Goal: Task Accomplishment & Management: Use online tool/utility

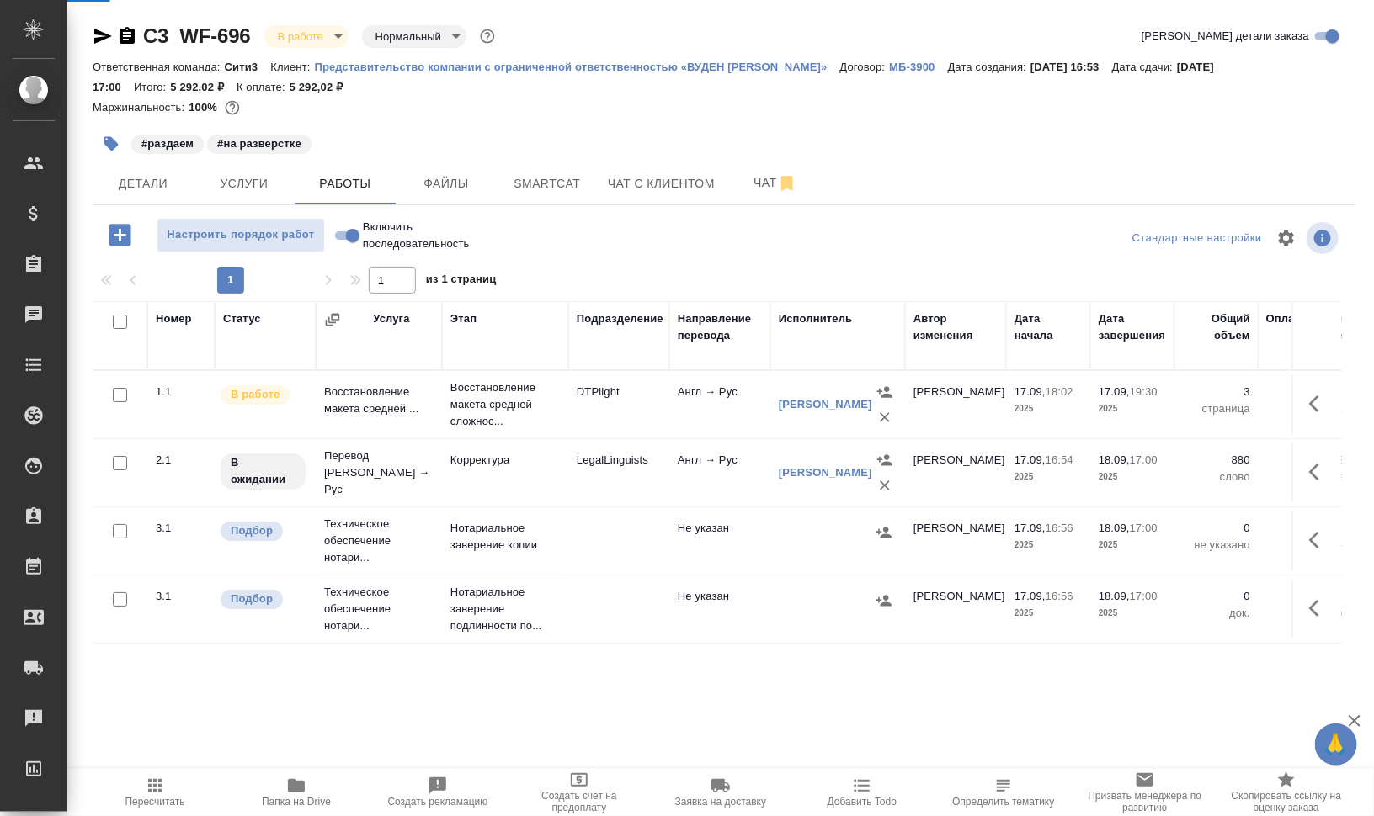
click at [349, 178] on span "Работы" at bounding box center [345, 183] width 81 height 21
click at [455, 166] on button "Файлы" at bounding box center [446, 183] width 101 height 42
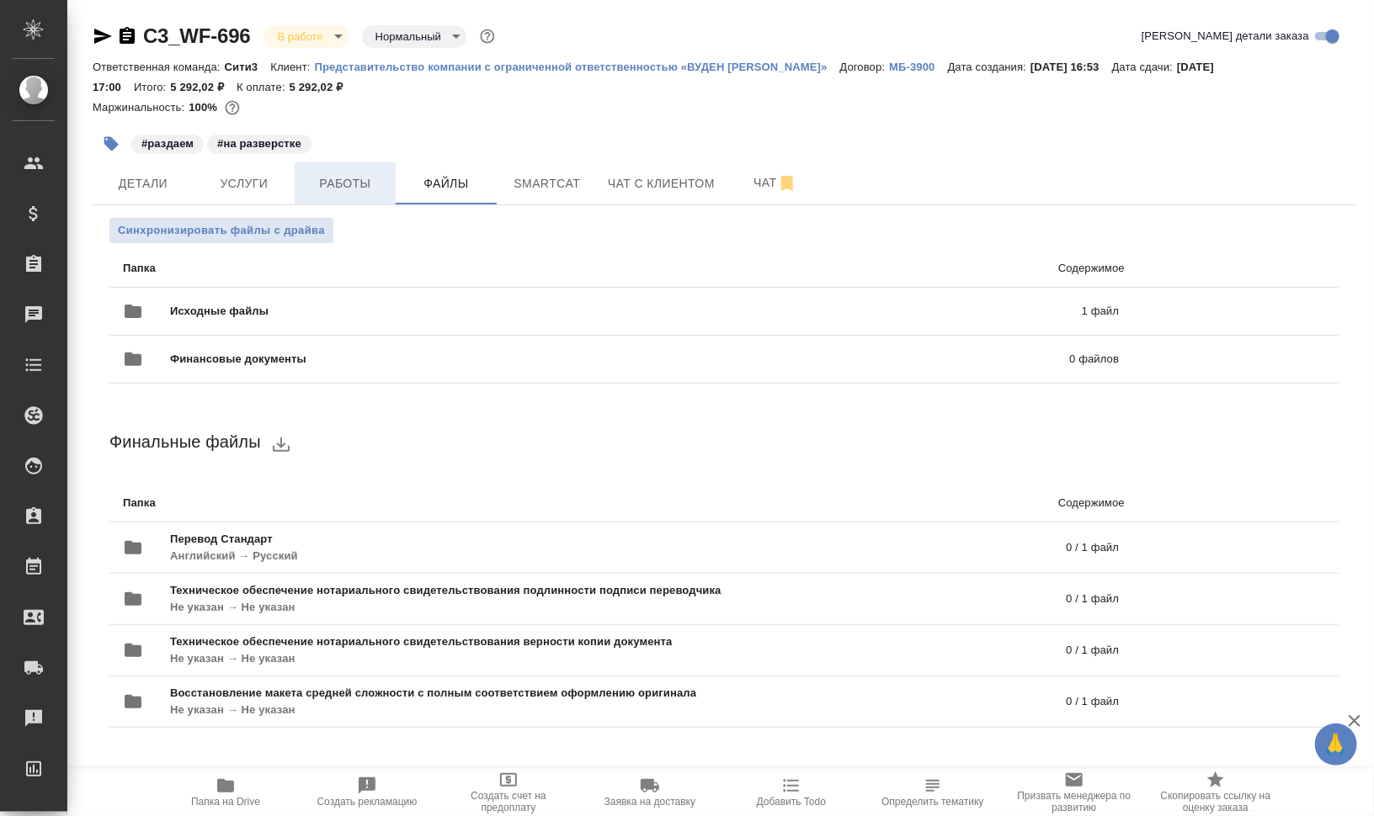
click at [327, 183] on span "Работы" at bounding box center [345, 183] width 81 height 21
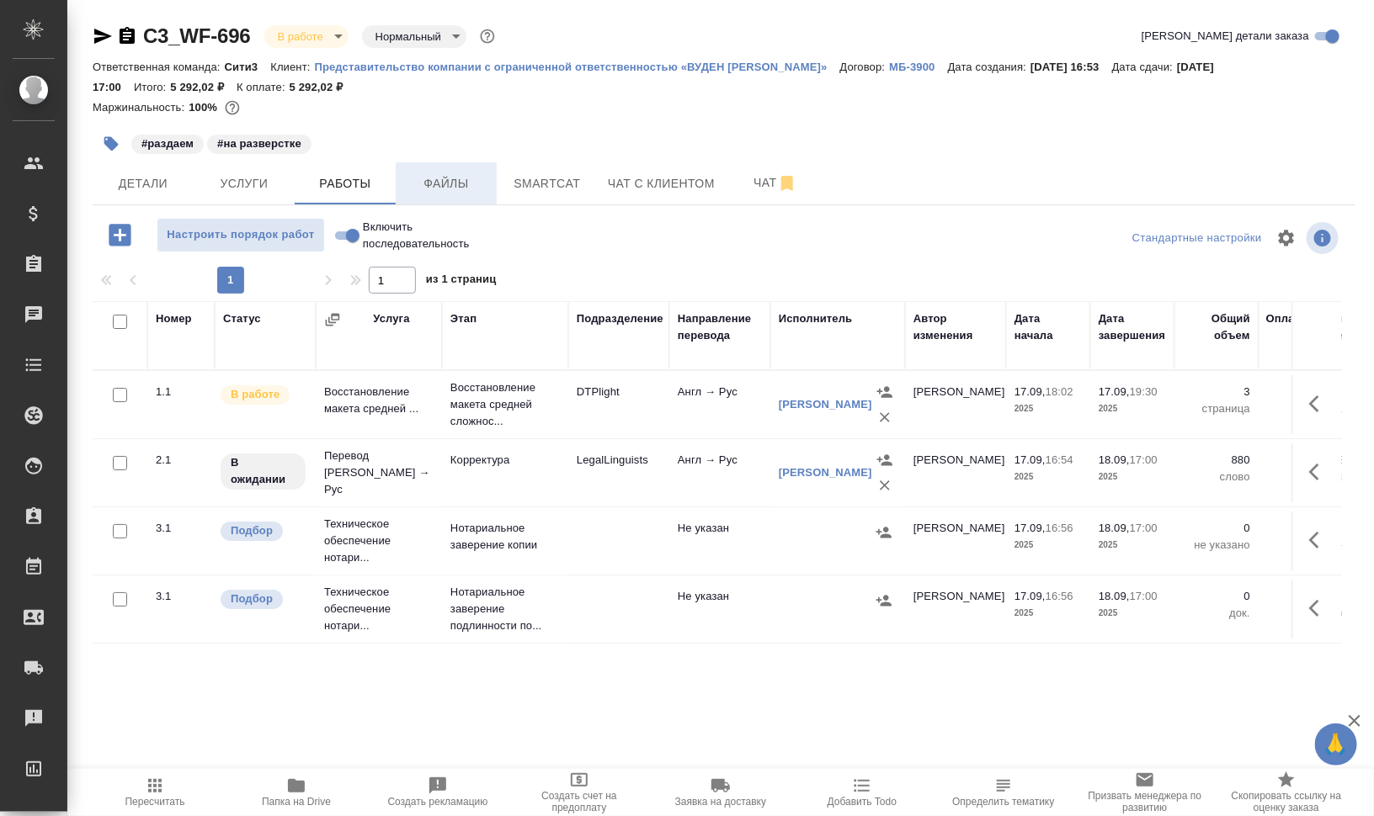
click at [459, 183] on span "Файлы" at bounding box center [446, 183] width 81 height 21
click at [341, 183] on span "Работы" at bounding box center [345, 183] width 81 height 21
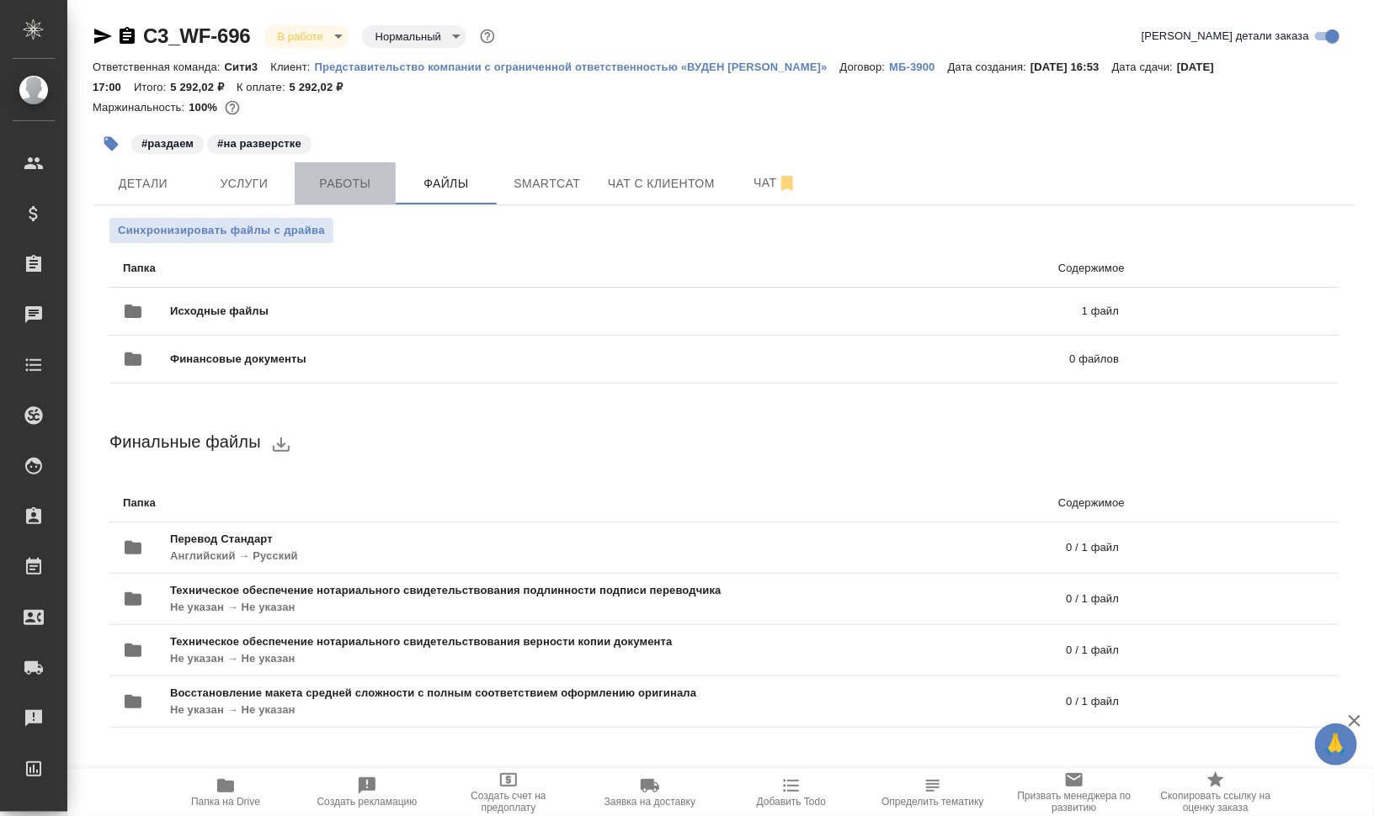
click at [350, 186] on span "Работы" at bounding box center [345, 183] width 81 height 21
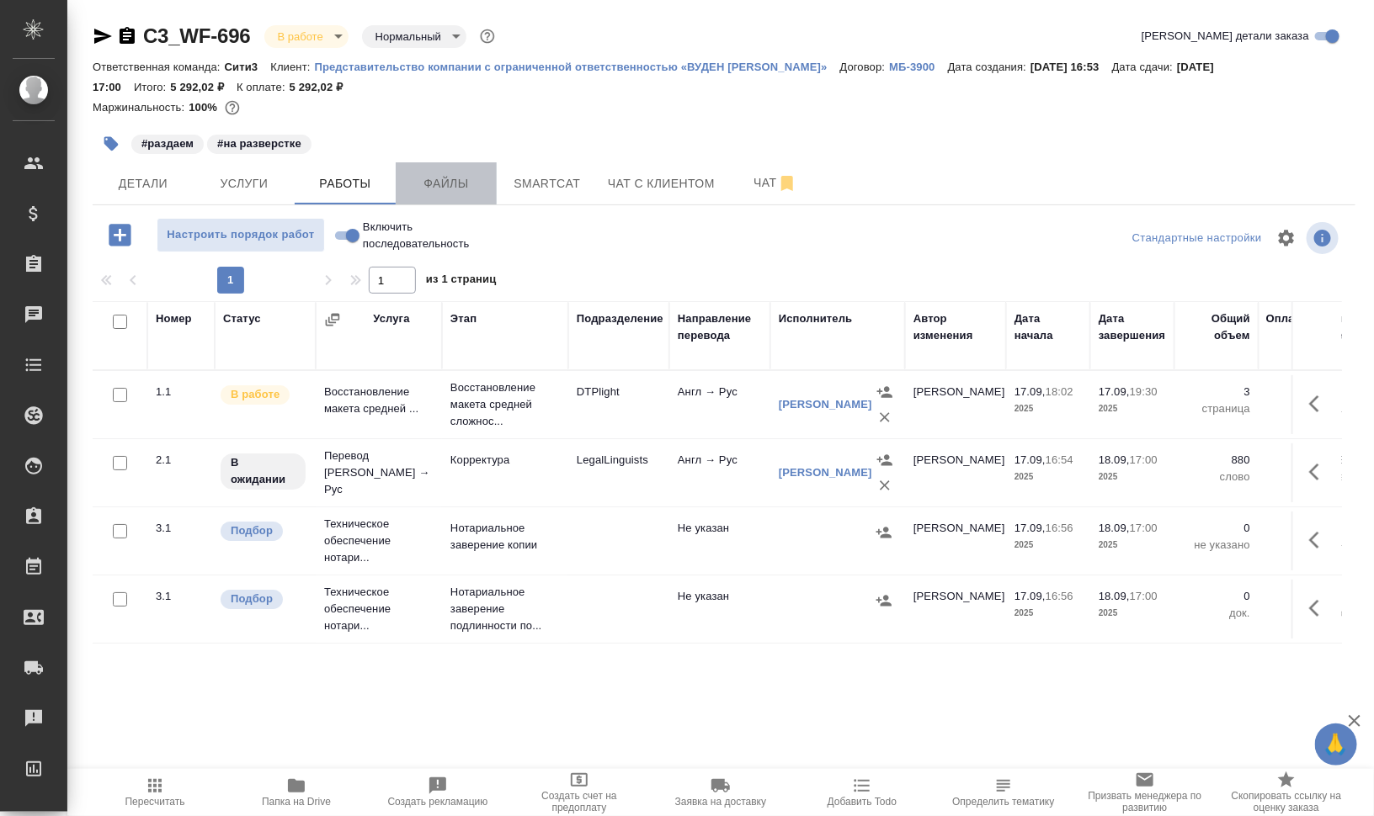
click at [463, 173] on span "Файлы" at bounding box center [446, 183] width 81 height 21
click at [343, 185] on span "Работы" at bounding box center [345, 183] width 81 height 21
click at [343, 184] on span "Работы" at bounding box center [345, 183] width 81 height 21
click at [444, 202] on button "Файлы" at bounding box center [446, 183] width 101 height 42
click at [359, 186] on span "Работы" at bounding box center [345, 183] width 81 height 21
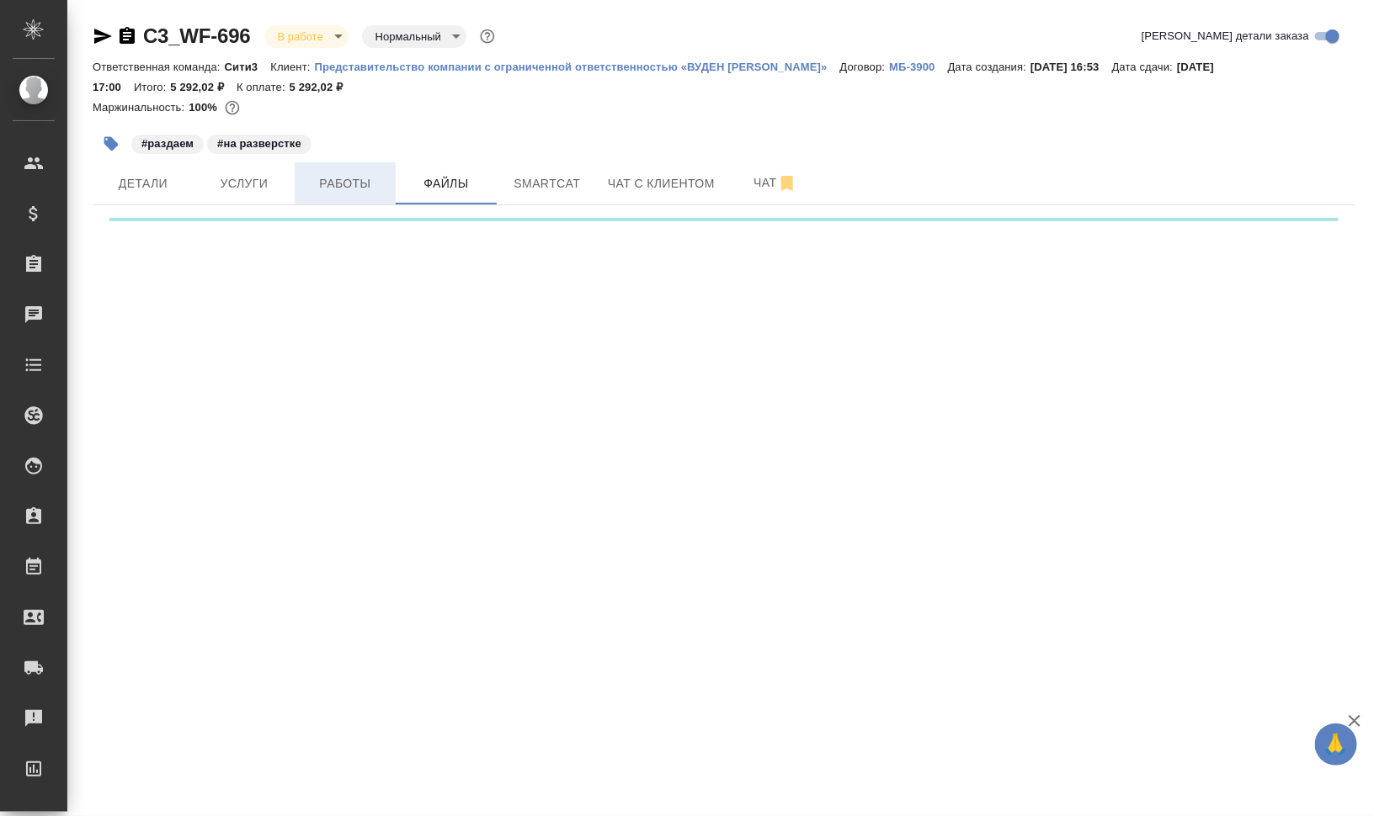
click at [359, 186] on div "C3_WF-696 В работе inProgress Нормальный normal Кратко детали заказа Ответствен…" at bounding box center [723, 121] width 1281 height 243
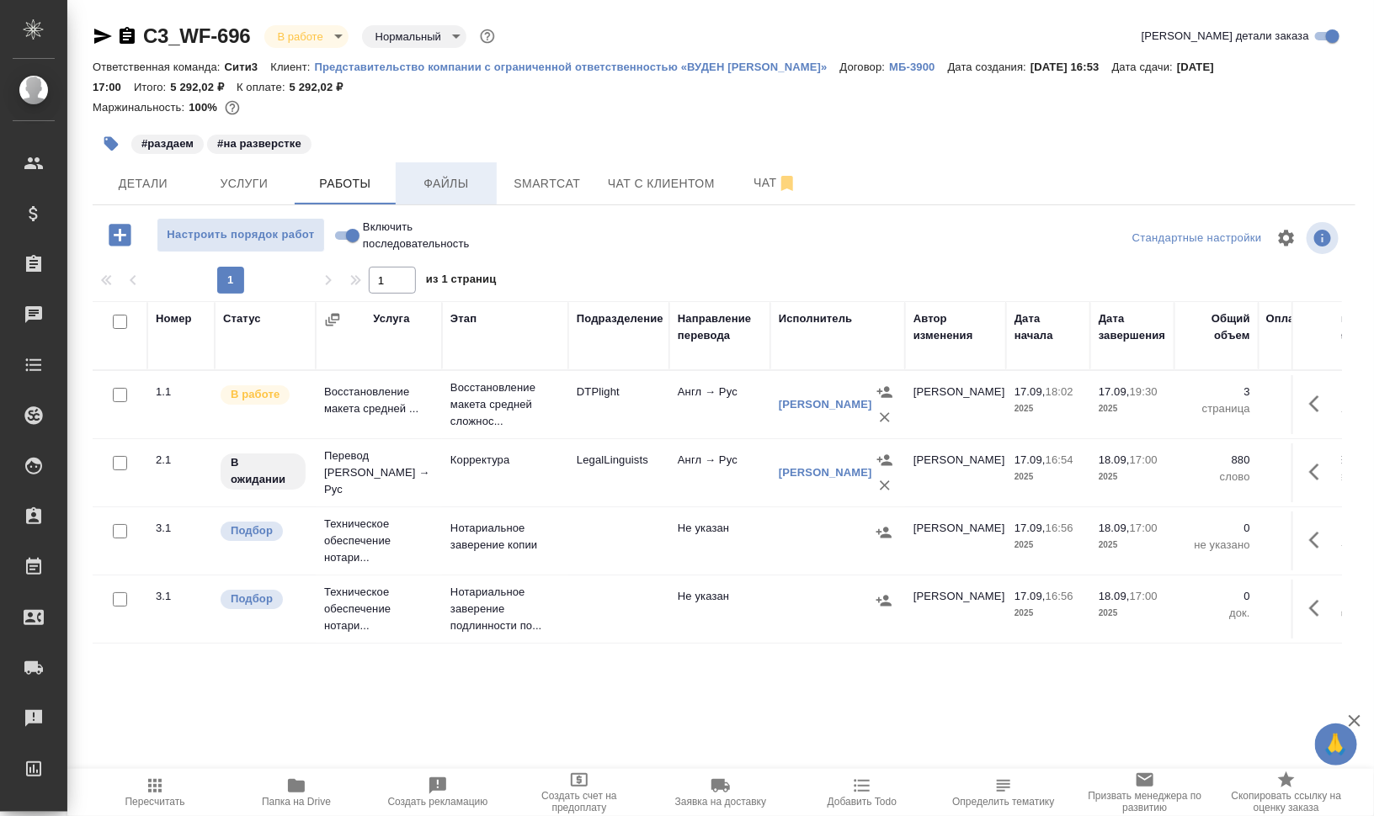
click at [462, 175] on span "Файлы" at bounding box center [446, 183] width 81 height 21
click at [312, 188] on span "Работы" at bounding box center [345, 183] width 81 height 21
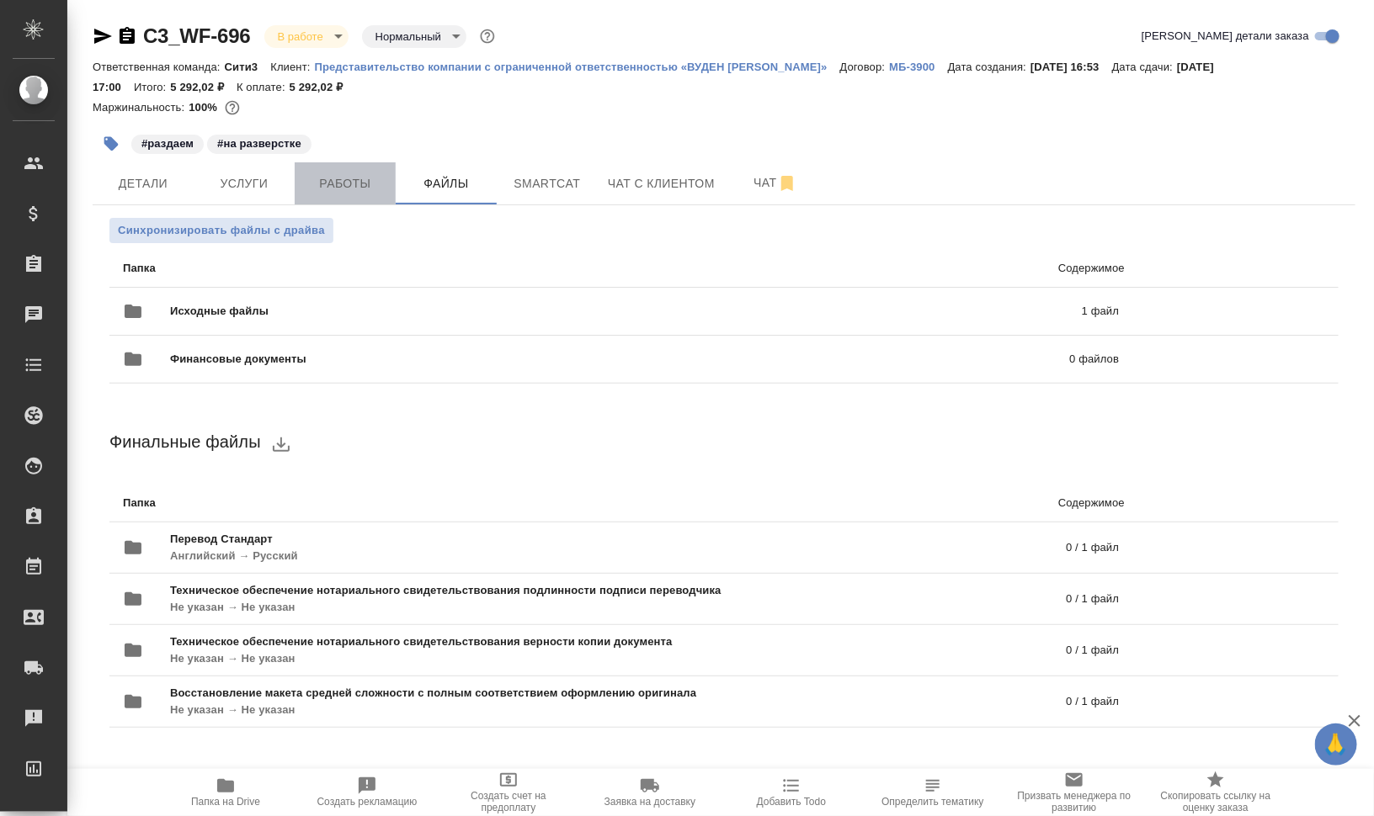
click at [312, 188] on span "Работы" at bounding box center [345, 183] width 81 height 21
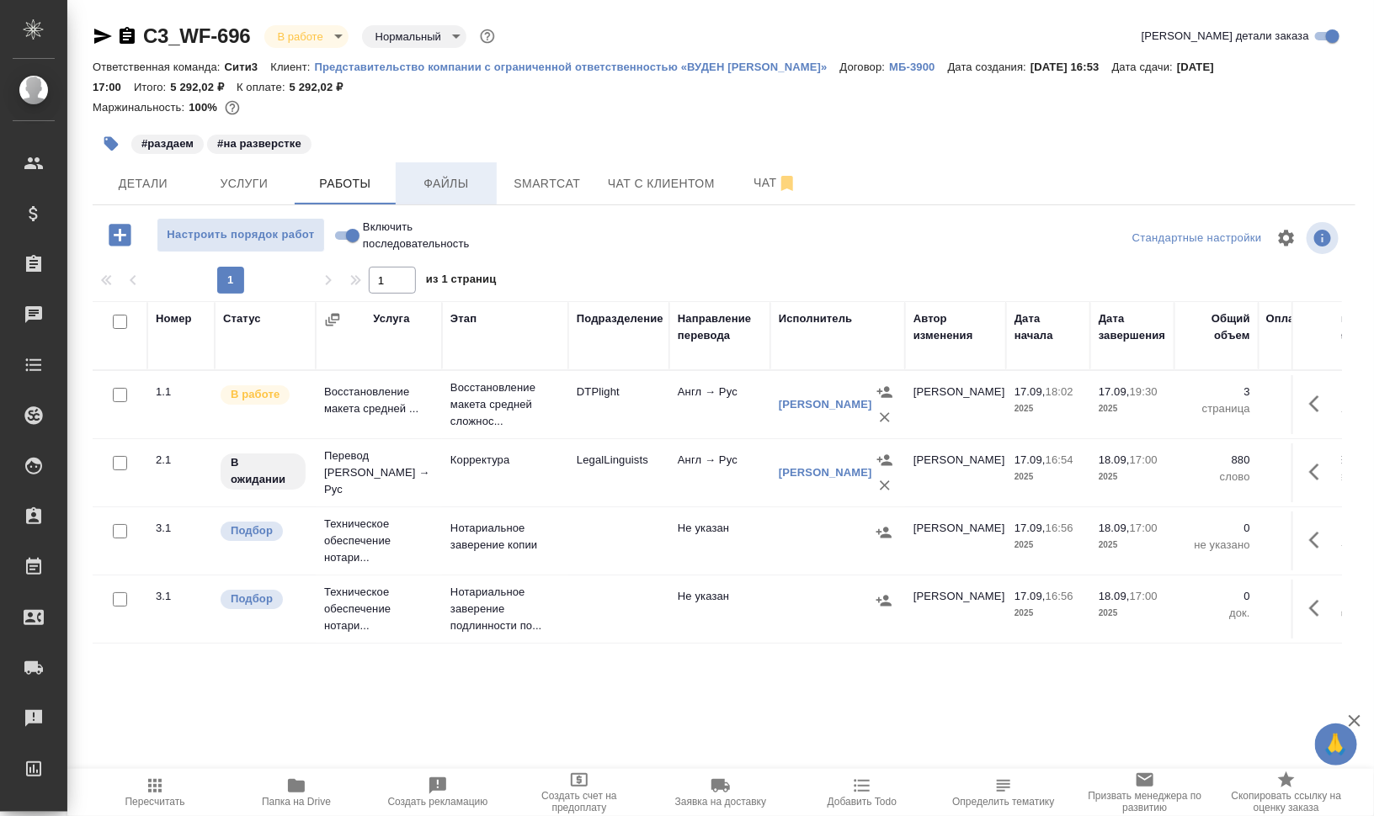
click at [440, 181] on span "Файлы" at bounding box center [446, 183] width 81 height 21
click at [354, 173] on span "Работы" at bounding box center [345, 183] width 81 height 21
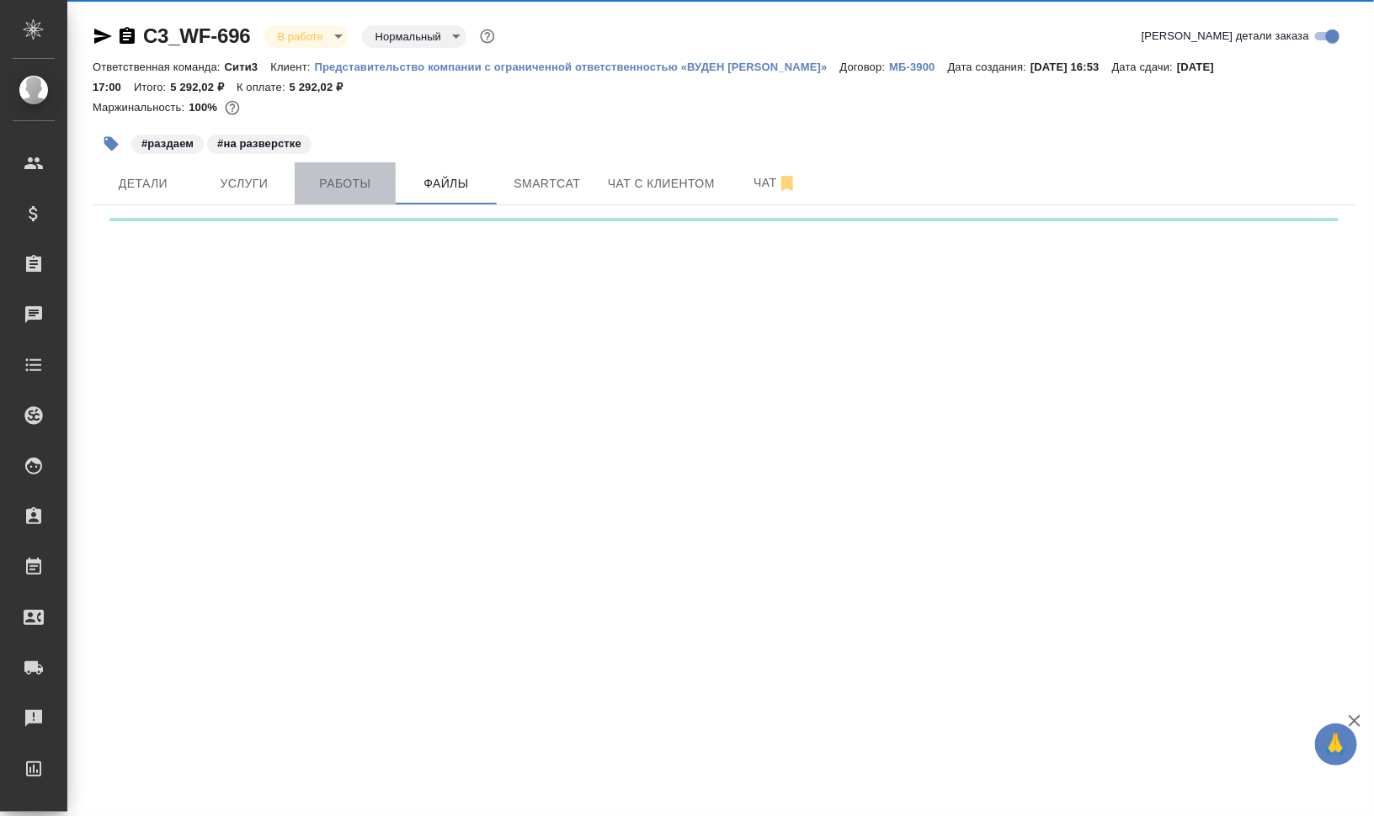
click at [354, 173] on span "Работы" at bounding box center [345, 183] width 81 height 21
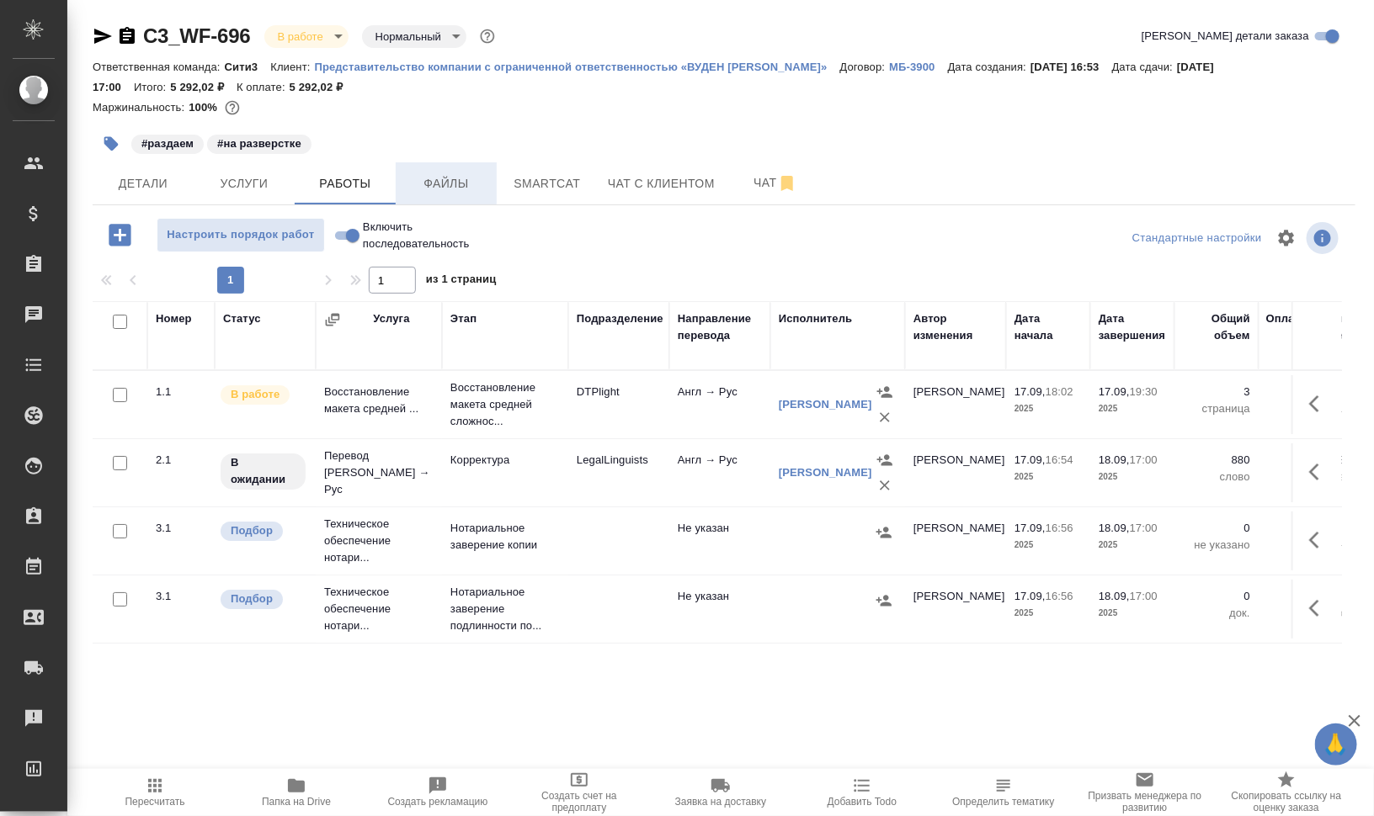
click at [454, 179] on span "Файлы" at bounding box center [446, 183] width 81 height 21
click at [335, 178] on span "Работы" at bounding box center [345, 183] width 81 height 21
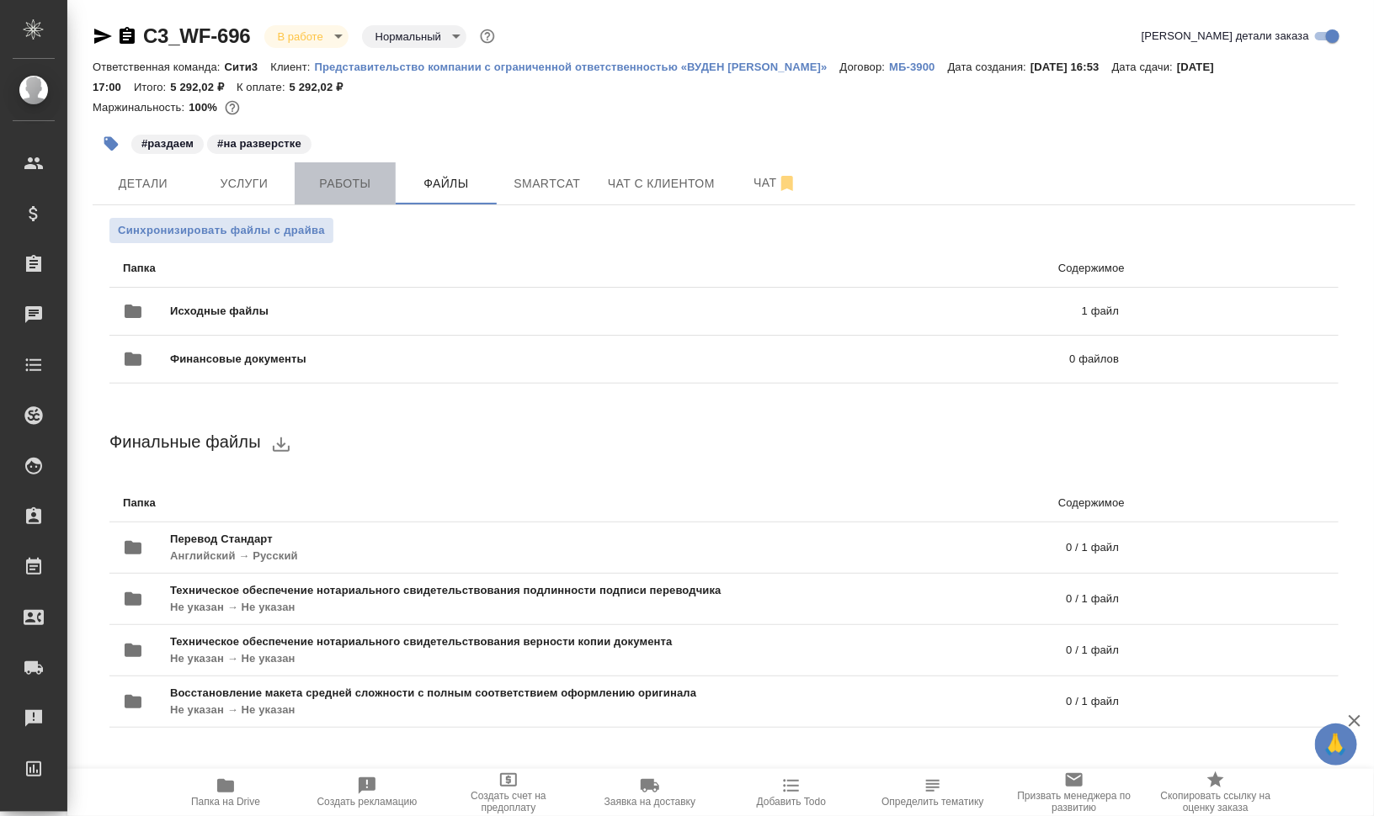
click at [370, 190] on span "Работы" at bounding box center [345, 183] width 81 height 21
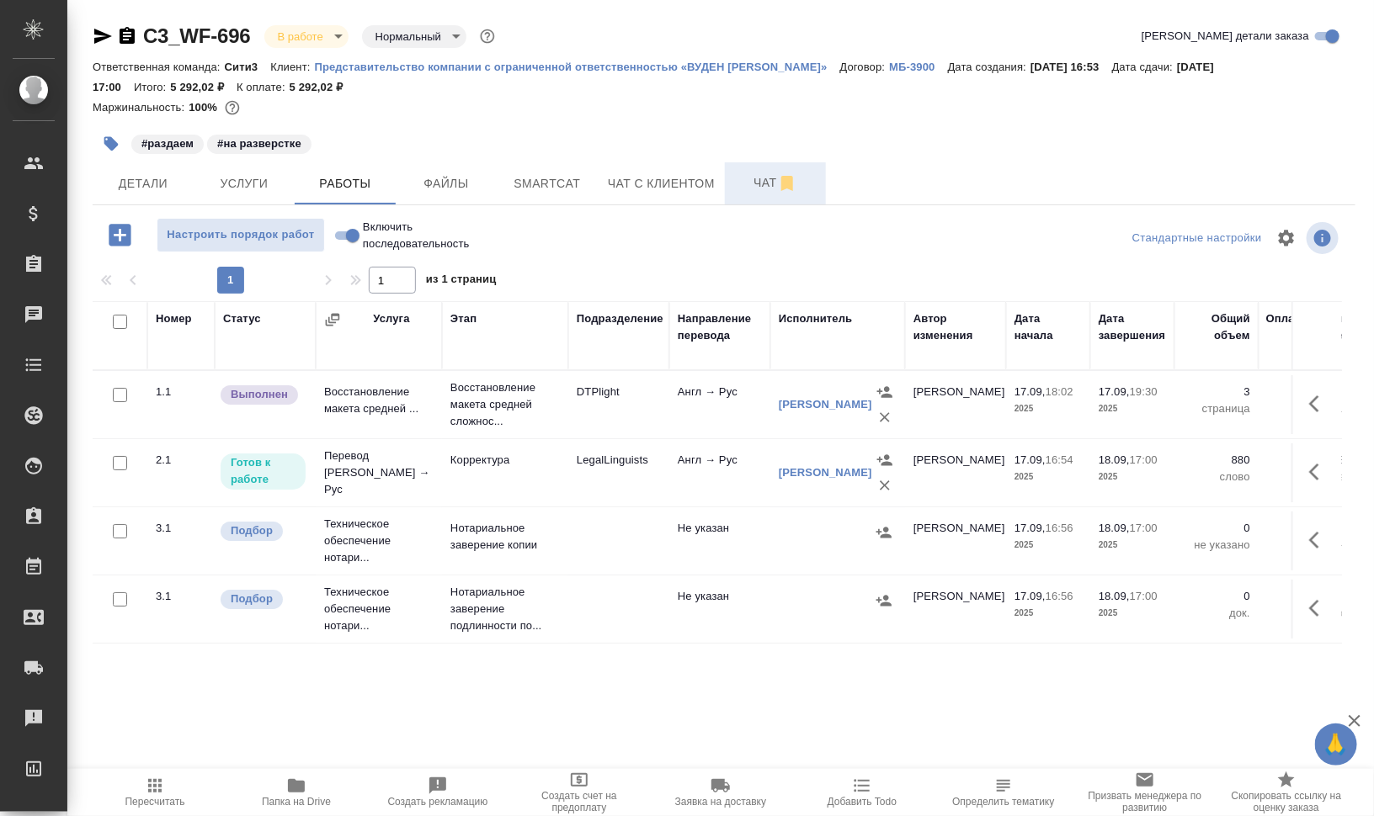
click at [732, 175] on button "Чат" at bounding box center [775, 183] width 101 height 42
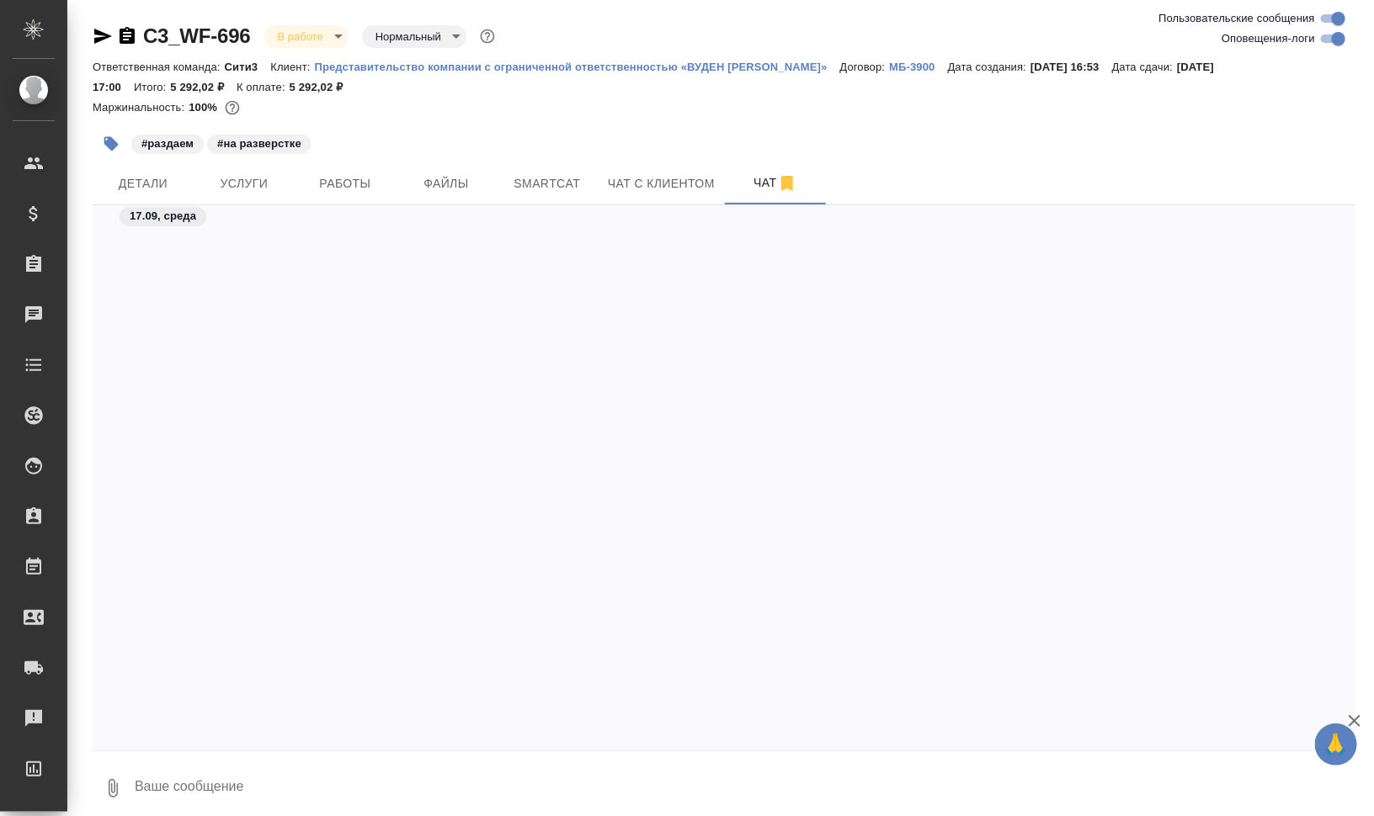
scroll to position [3136, 0]
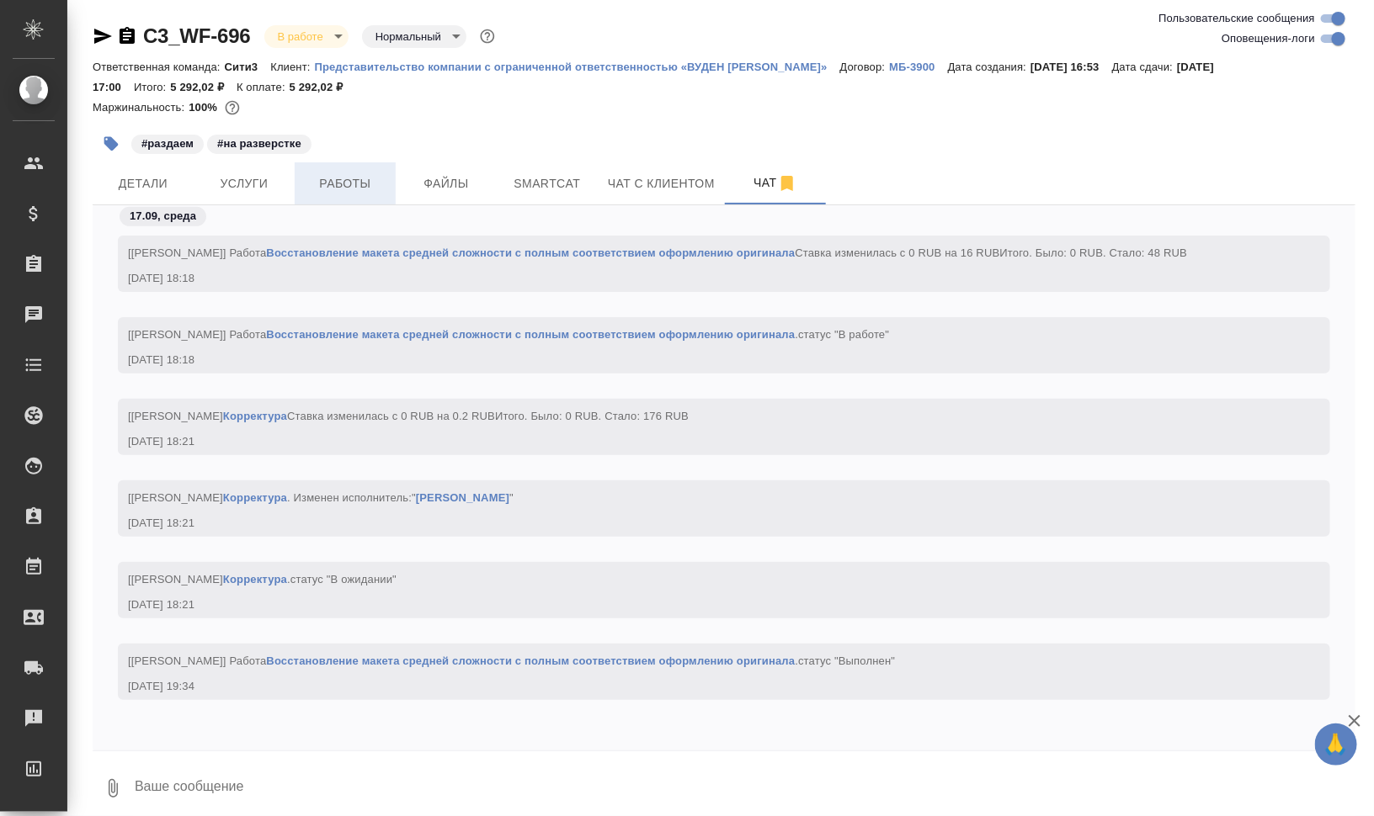
click at [352, 184] on span "Работы" at bounding box center [345, 183] width 81 height 21
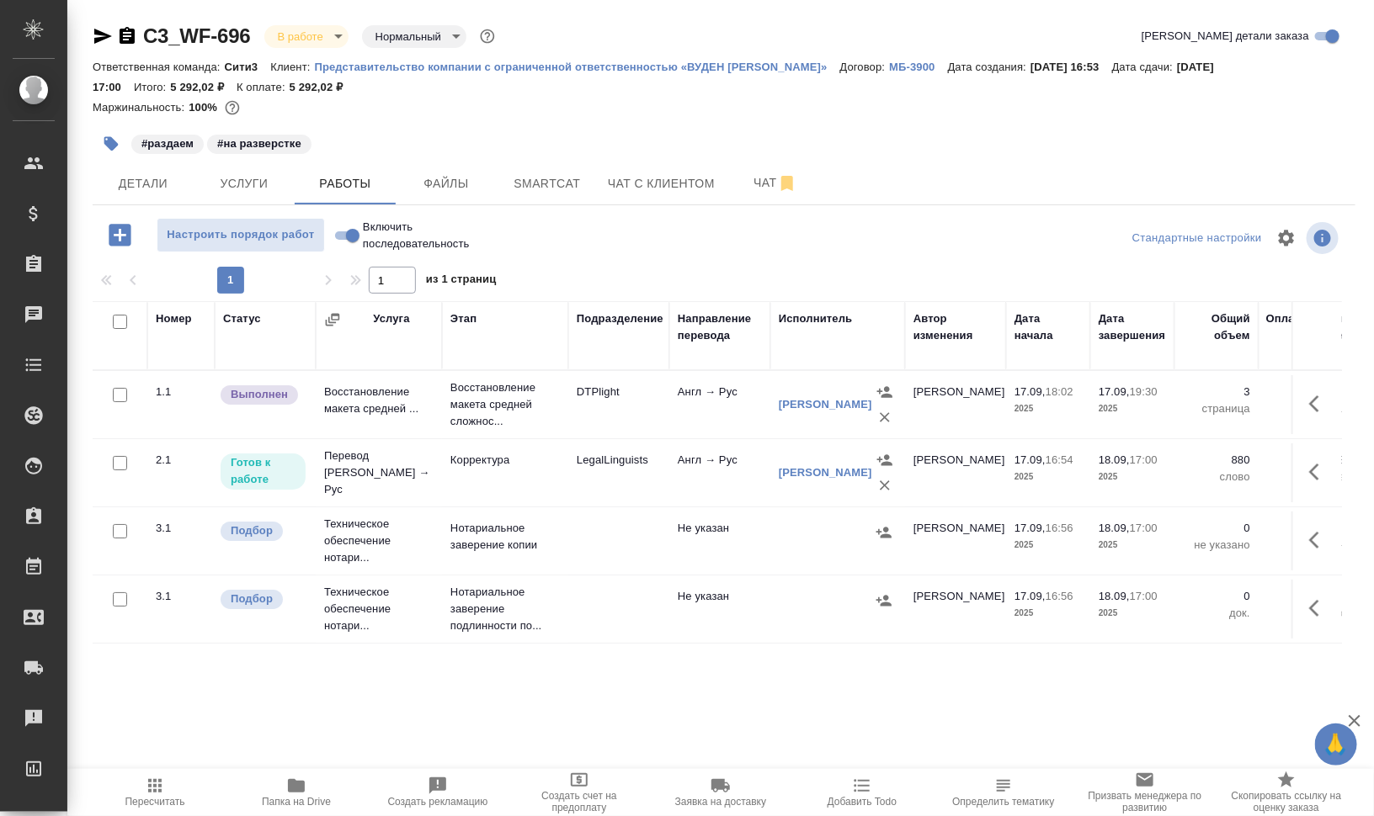
click at [307, 788] on span "Папка на Drive" at bounding box center [296, 792] width 121 height 32
click at [1342, 404] on td at bounding box center [1316, 404] width 51 height 59
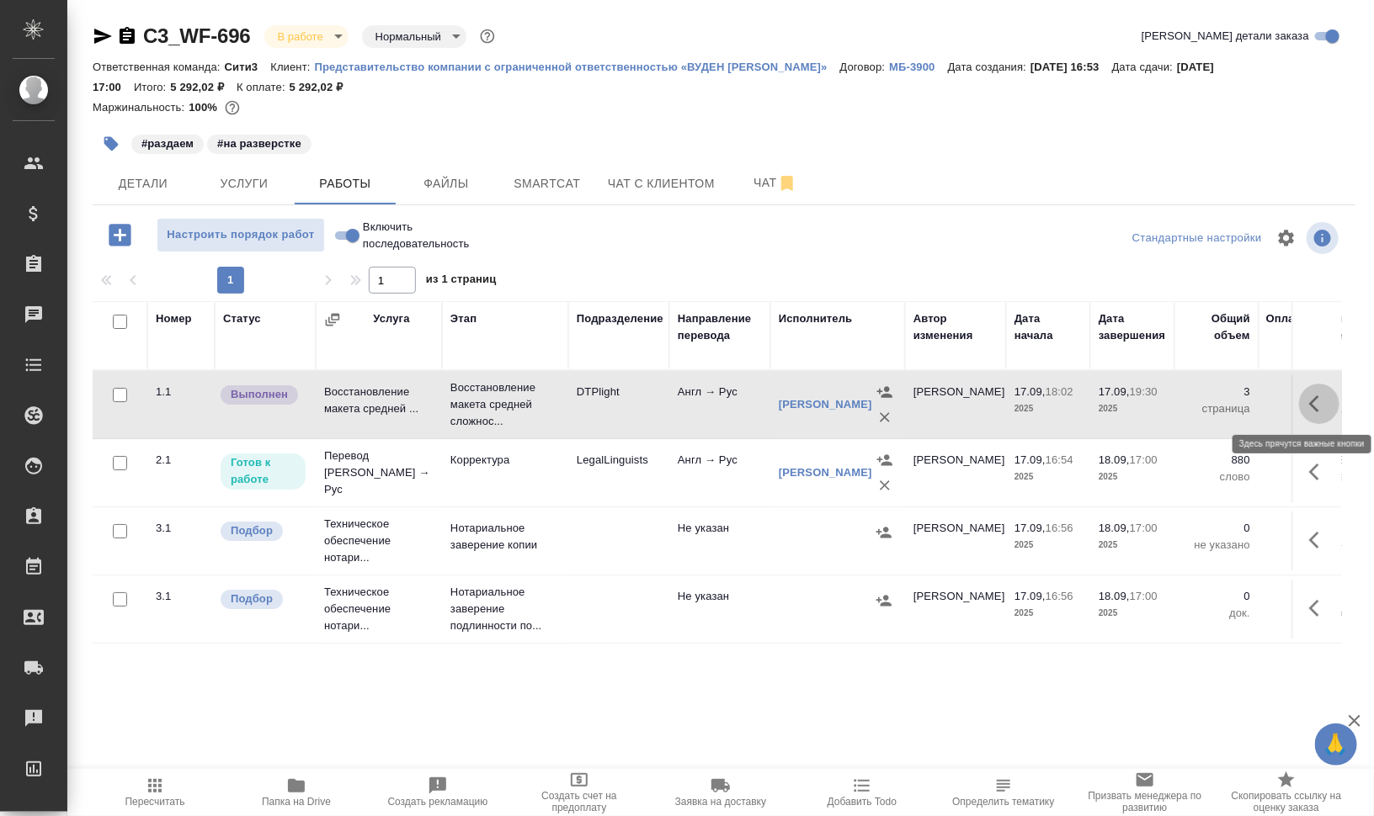
click at [1317, 400] on icon "button" at bounding box center [1319, 404] width 20 height 20
click at [1198, 397] on icon "button" at bounding box center [1195, 404] width 20 height 20
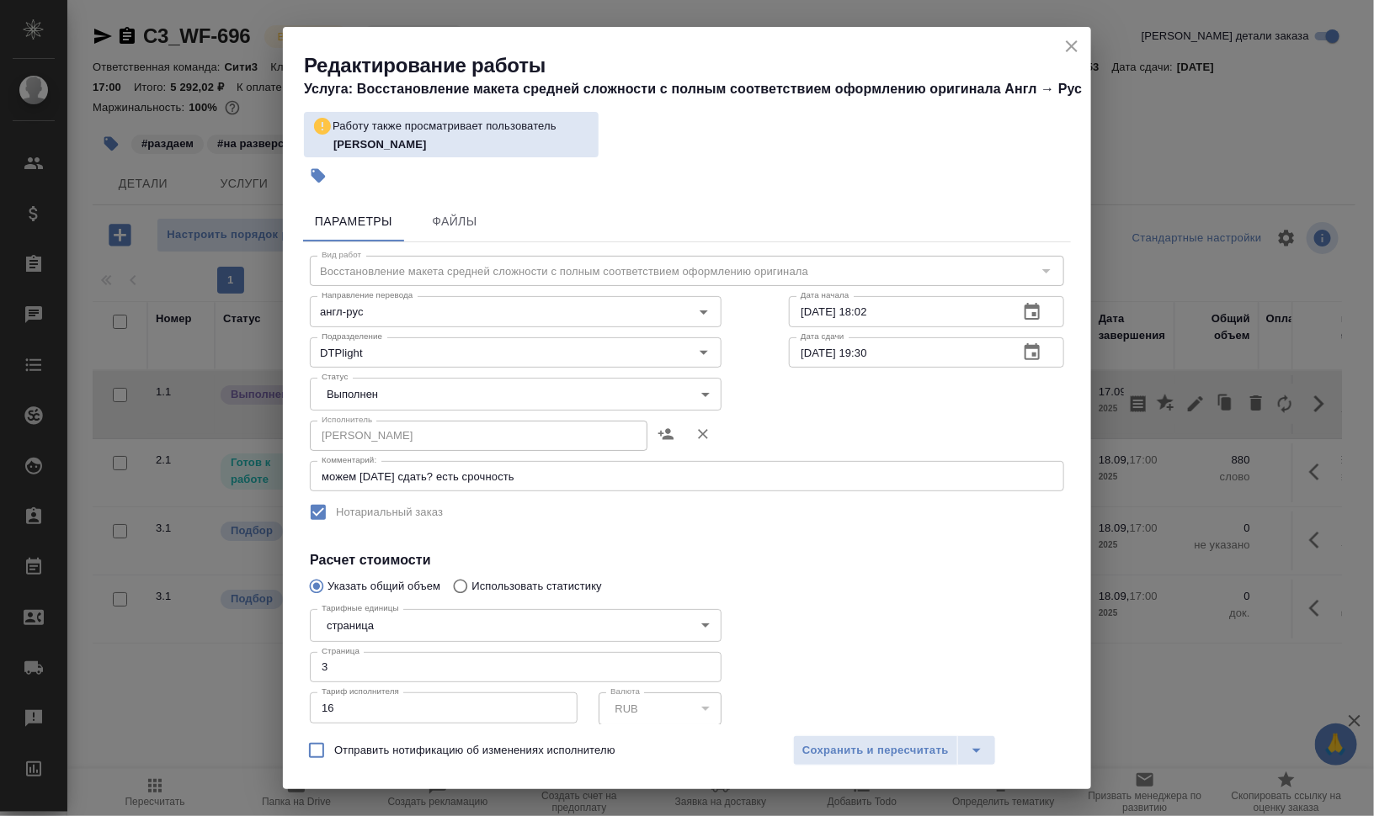
click at [397, 390] on body "🙏 .cls-1 fill:#fff; AWATERA Валеев Динар Клиенты Спецификации Заказы 0 Чаты Tod…" at bounding box center [687, 476] width 1374 height 952
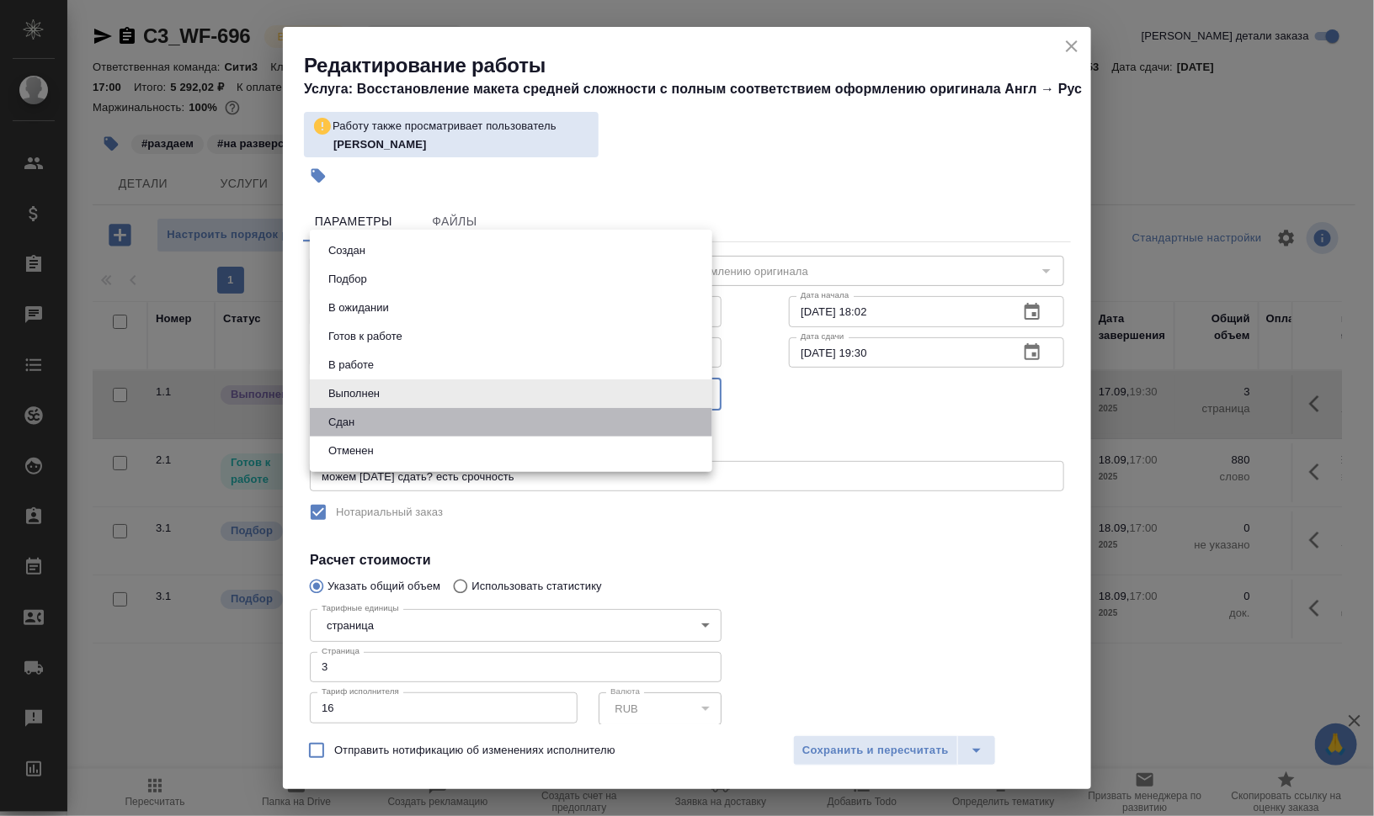
click at [488, 409] on li "Сдан" at bounding box center [511, 422] width 402 height 29
type input "closed"
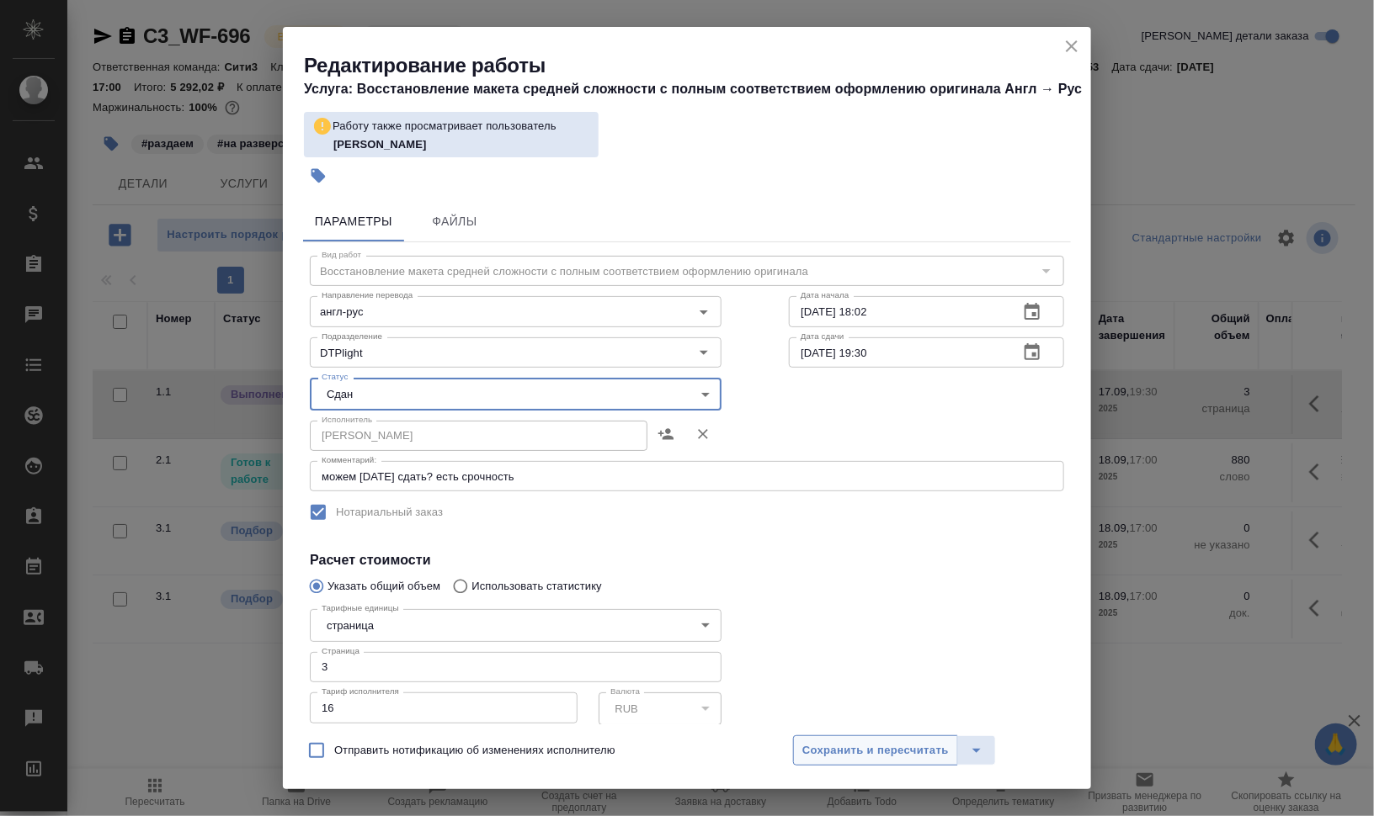
click at [886, 744] on span "Сохранить и пересчитать" at bounding box center [875, 751] width 146 height 19
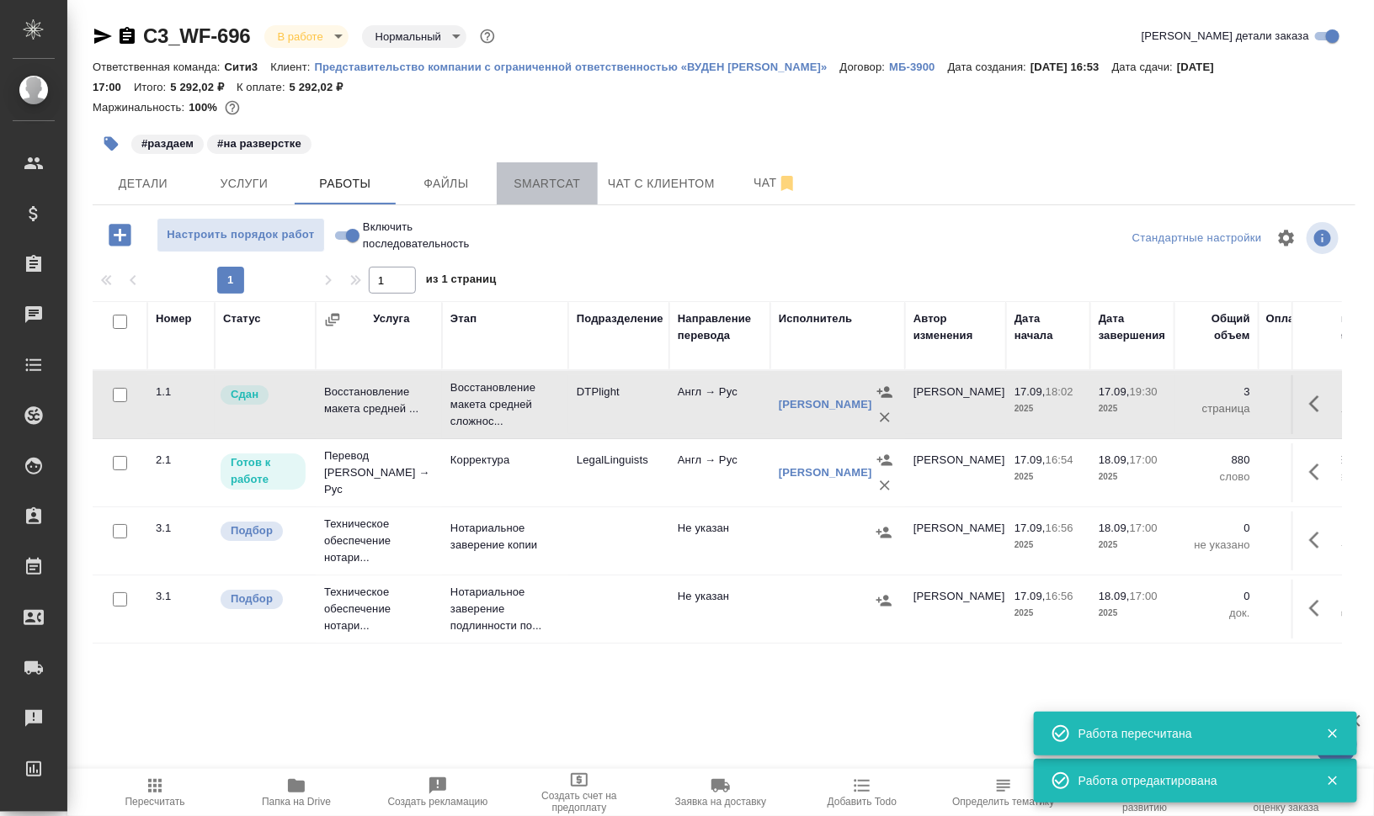
click at [555, 186] on span "Smartcat" at bounding box center [547, 183] width 81 height 21
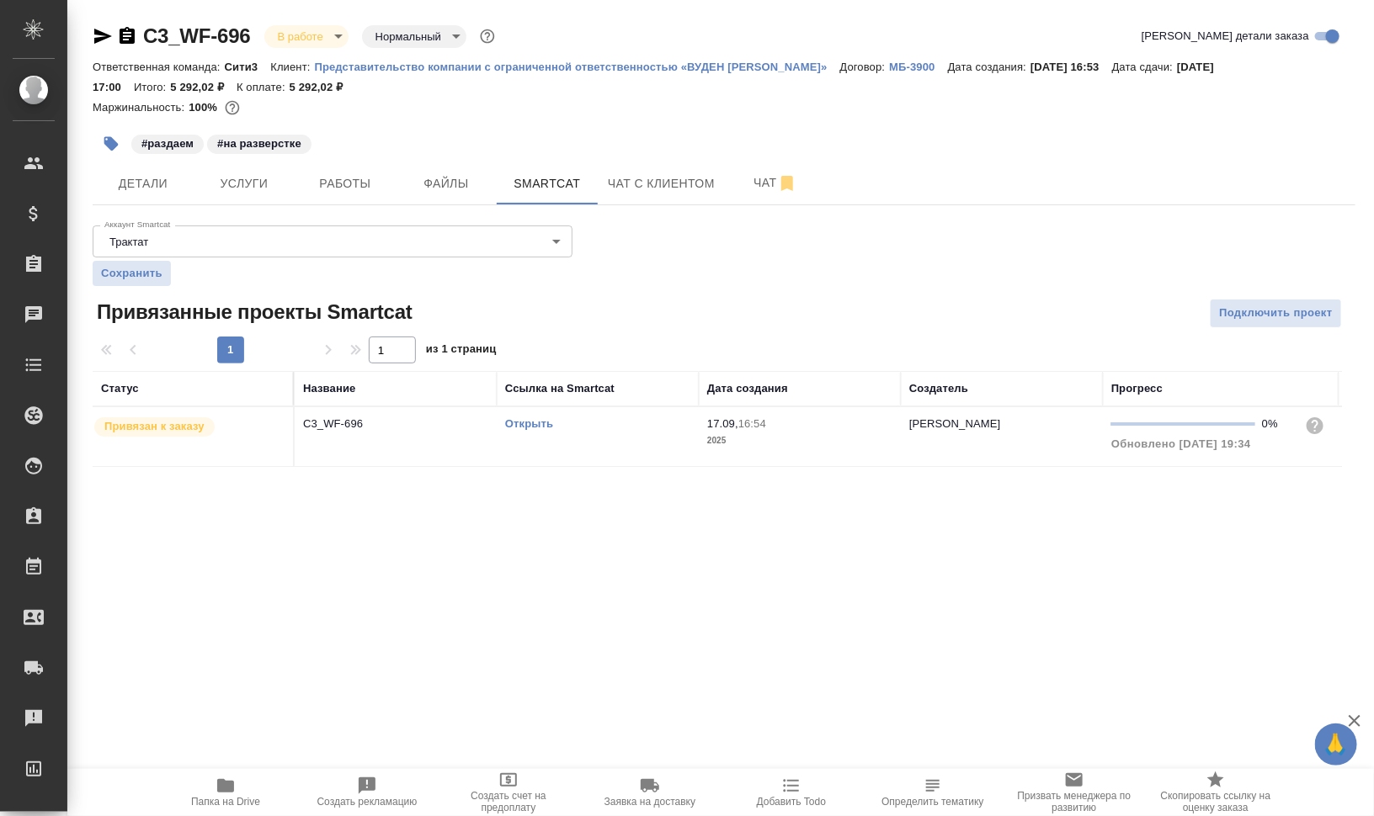
click at [544, 429] on div "Открыть" at bounding box center [597, 424] width 185 height 17
click at [539, 427] on link "Открыть" at bounding box center [529, 423] width 48 height 13
click at [627, 442] on td "Открыть" at bounding box center [598, 436] width 202 height 59
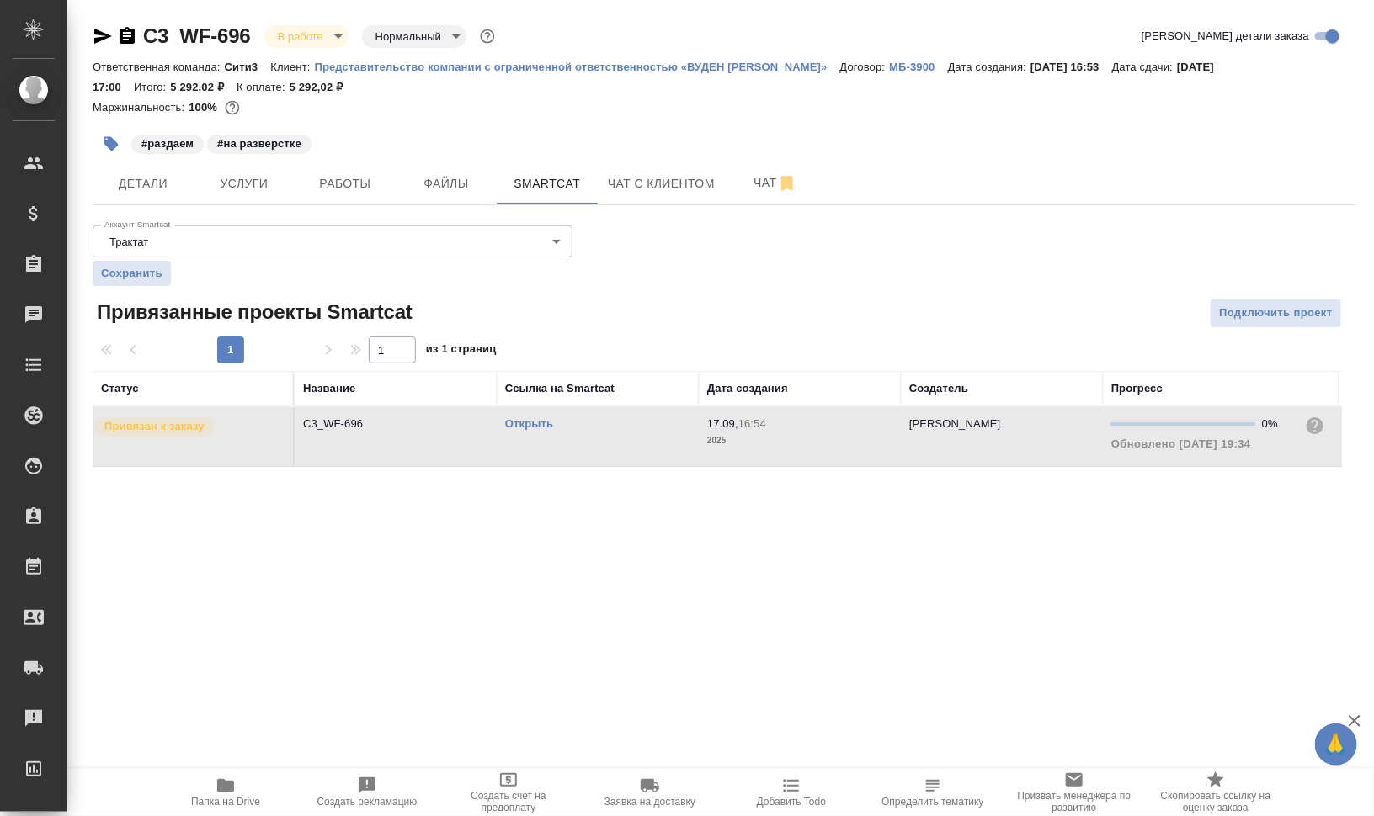
click at [627, 442] on td "Открыть" at bounding box center [598, 436] width 202 height 59
click at [110, 139] on icon "button" at bounding box center [111, 144] width 14 height 14
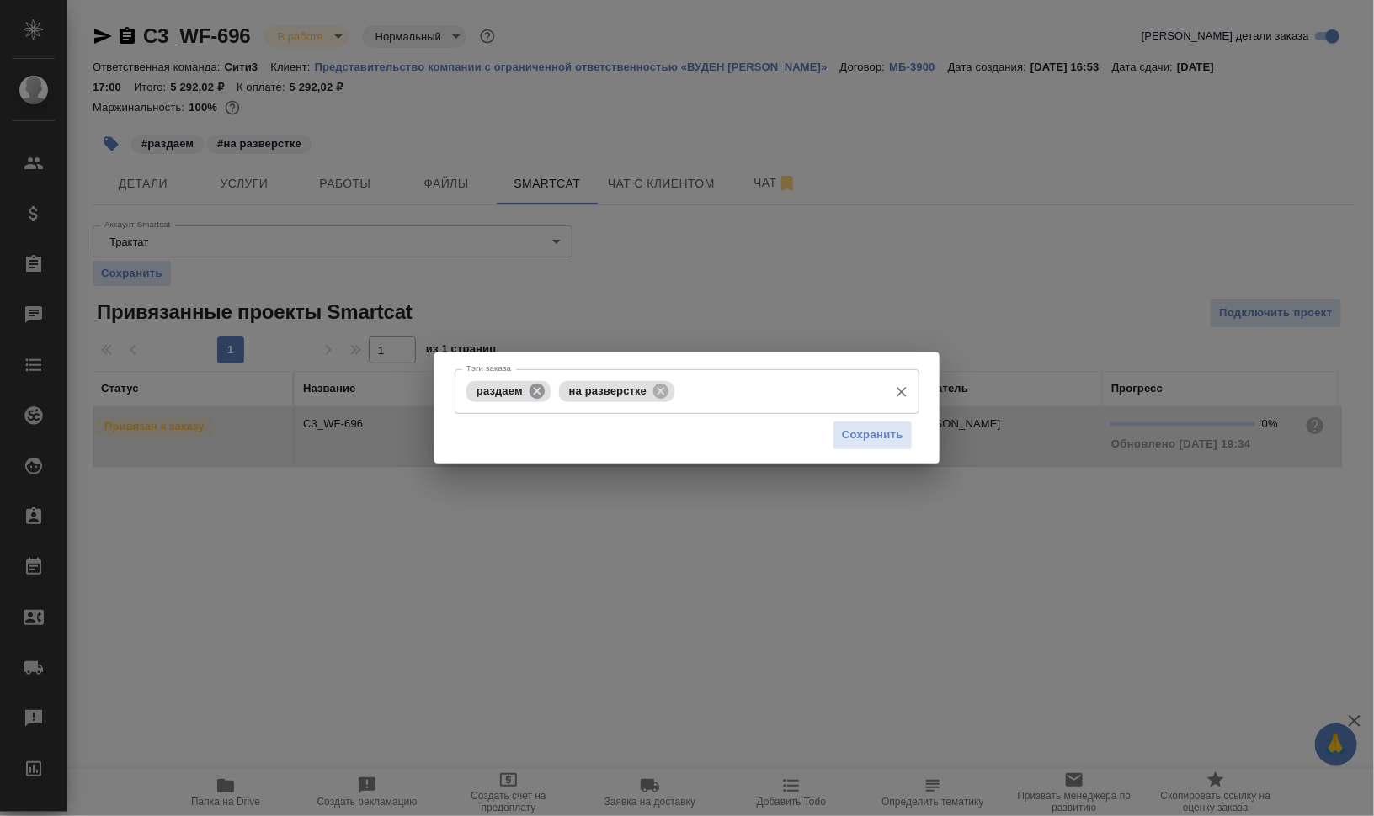
click at [537, 392] on icon at bounding box center [537, 391] width 19 height 19
click at [561, 389] on icon at bounding box center [568, 391] width 19 height 19
click at [581, 397] on input "Тэги заказа" at bounding box center [670, 391] width 417 height 29
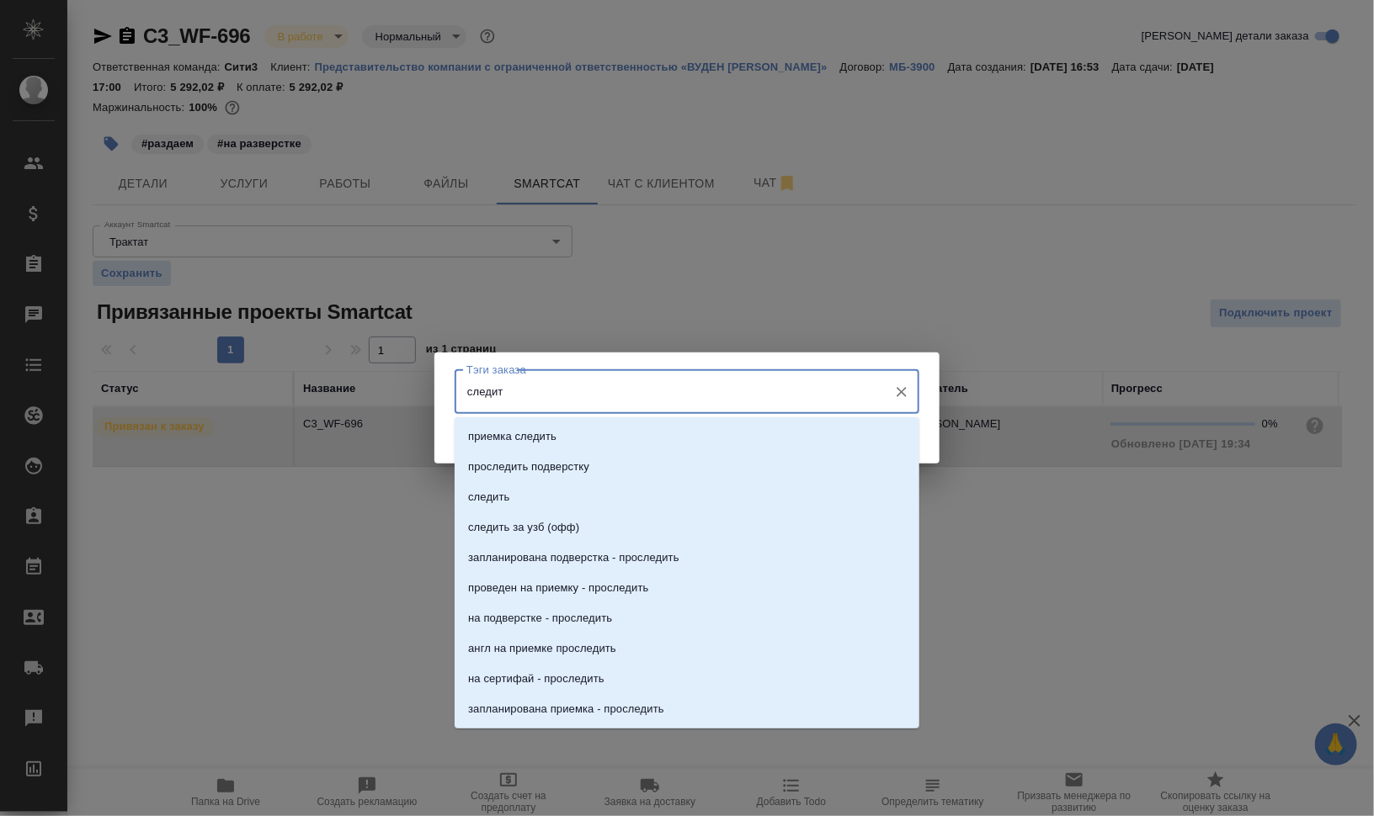
type input "следить"
click at [539, 511] on li "следить" at bounding box center [687, 497] width 465 height 30
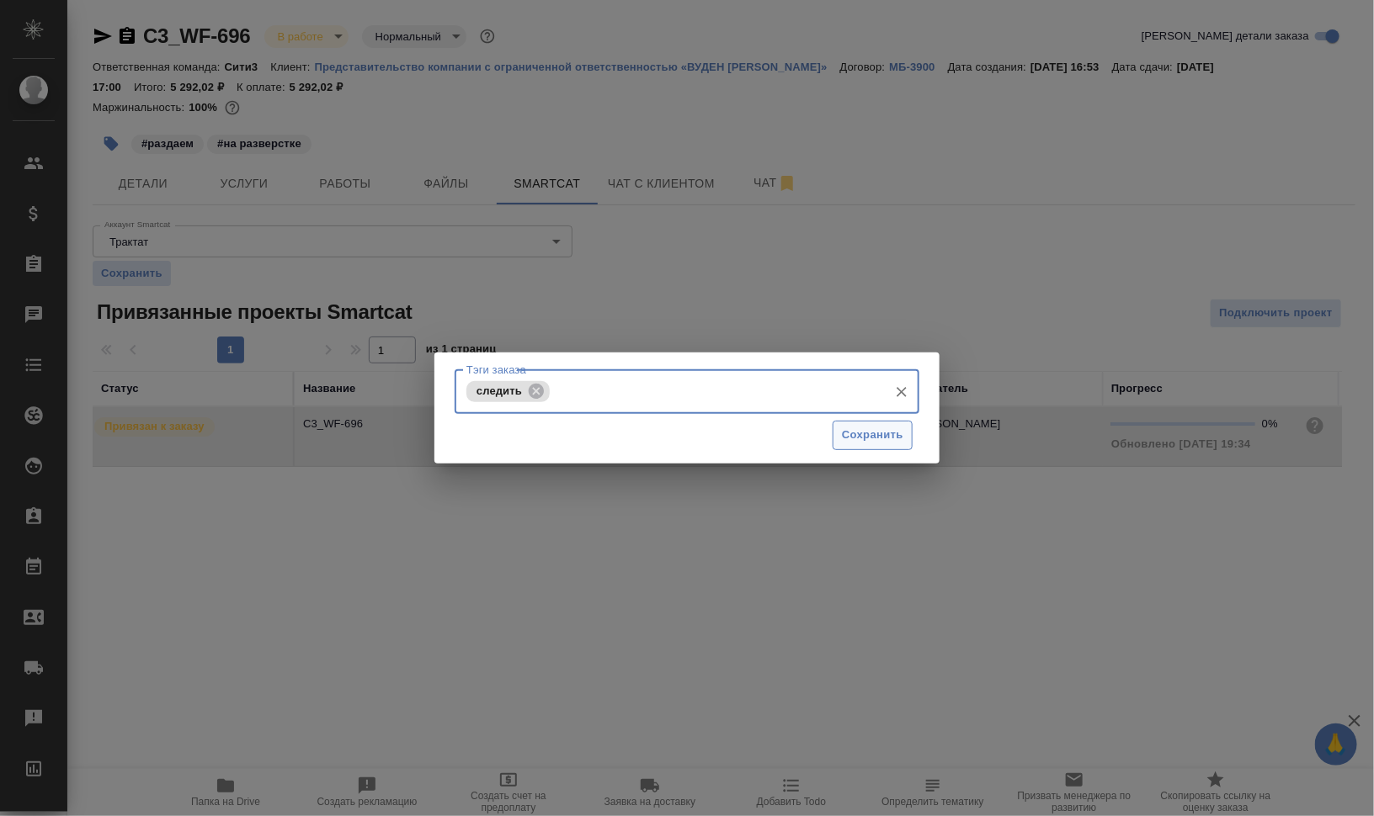
click at [876, 432] on span "Сохранить" at bounding box center [872, 435] width 61 height 19
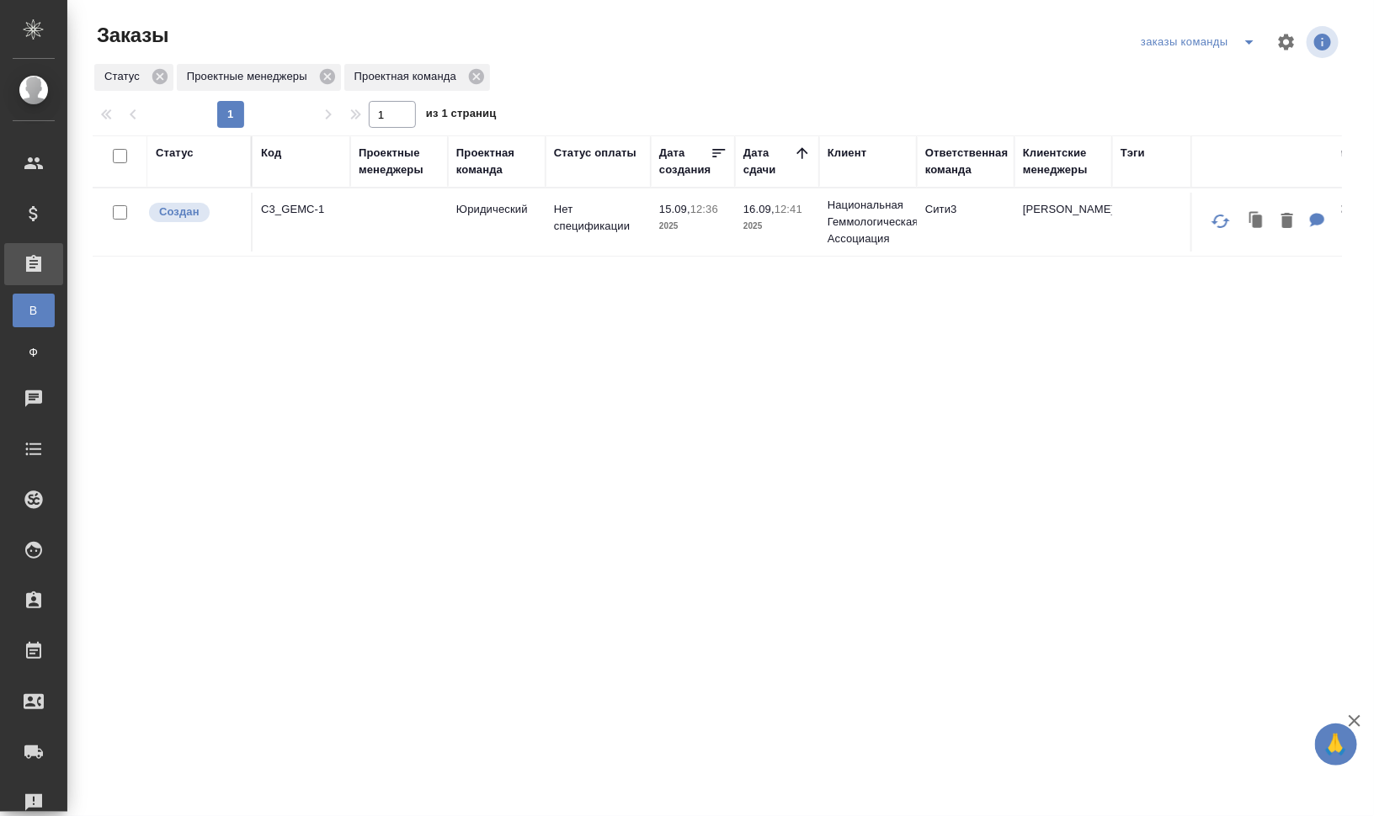
click at [274, 154] on div "Код" at bounding box center [271, 153] width 20 height 17
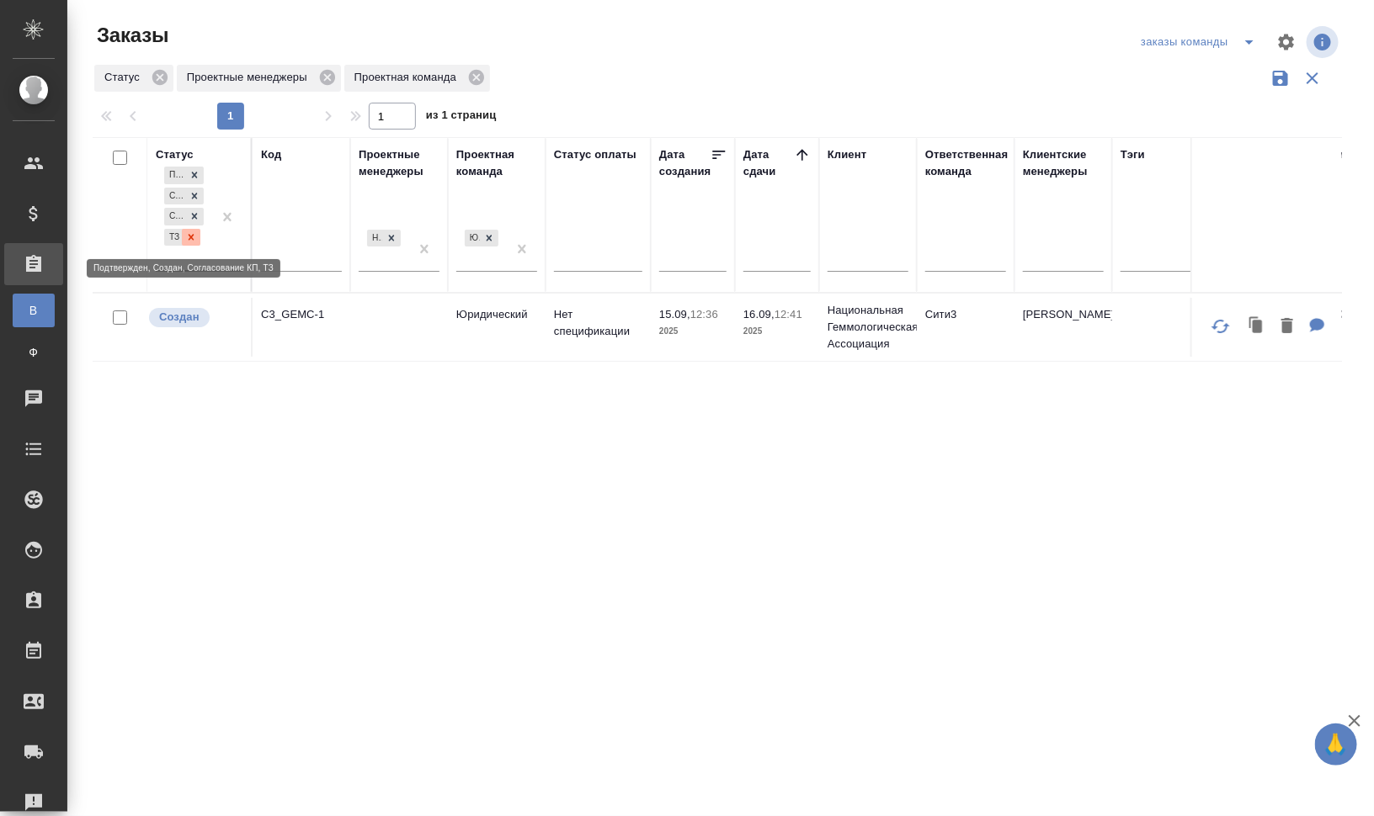
click at [191, 233] on icon at bounding box center [191, 237] width 12 height 12
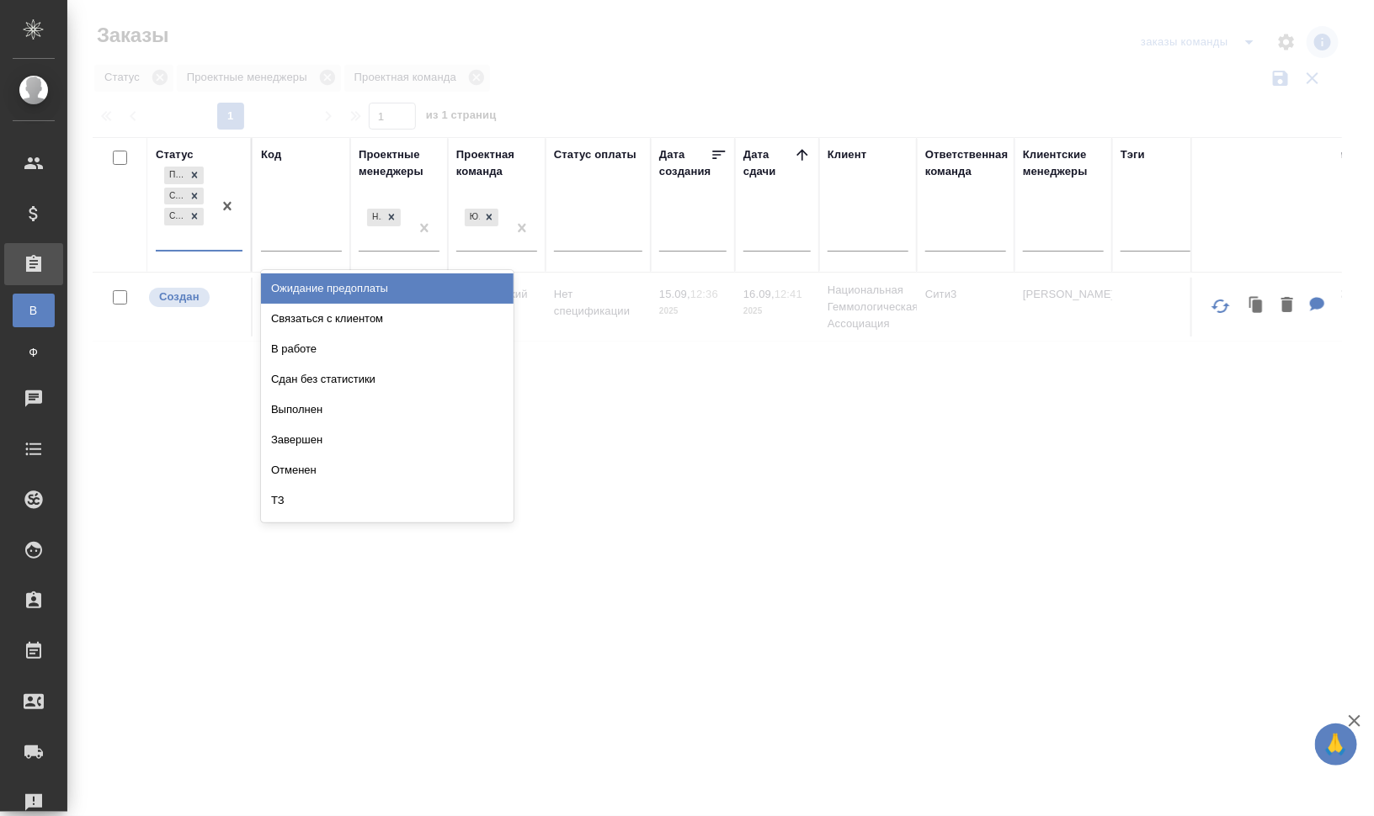
click at [194, 245] on div "Подтвержден Создан Согласование КП" at bounding box center [184, 206] width 56 height 87
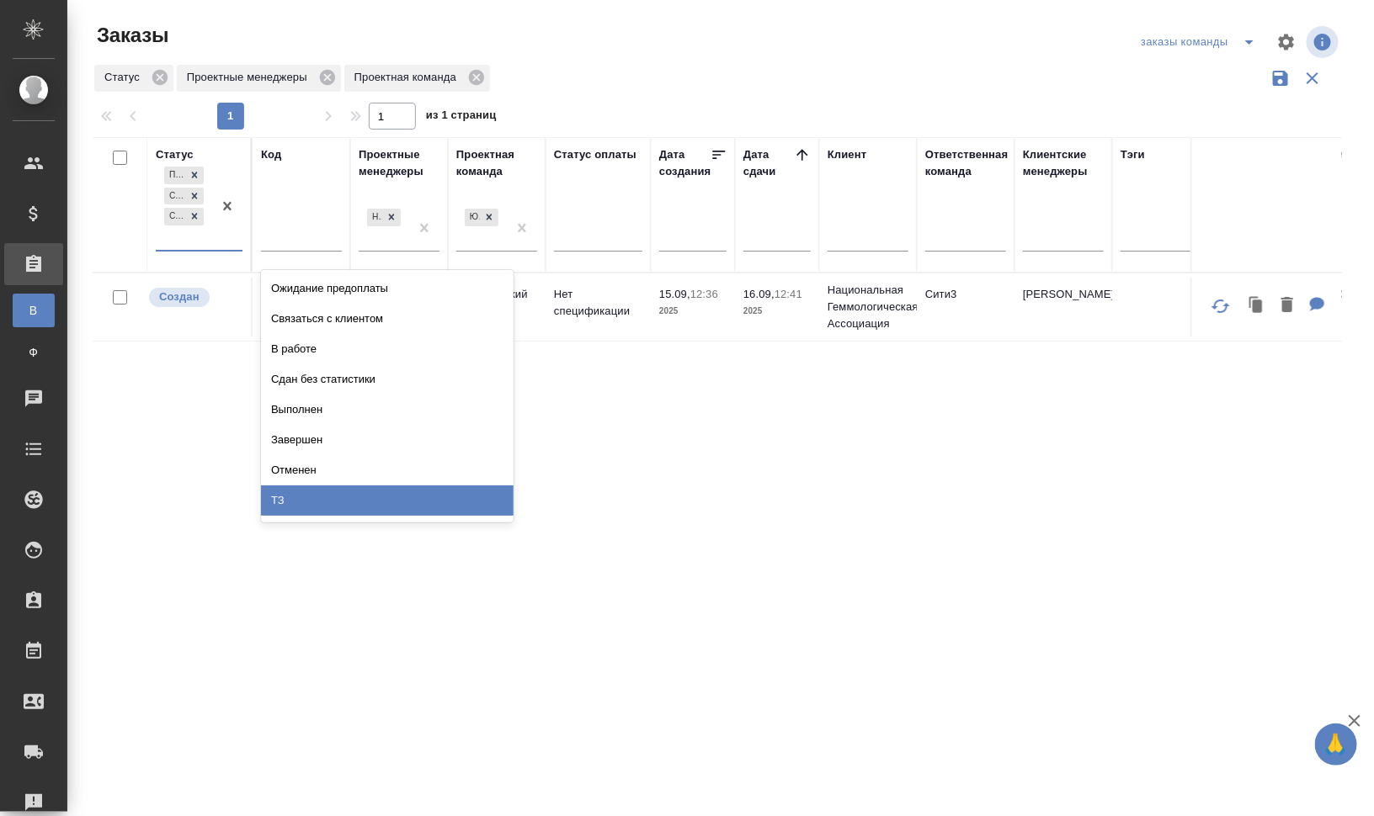
click at [364, 497] on div "ТЗ" at bounding box center [387, 501] width 253 height 30
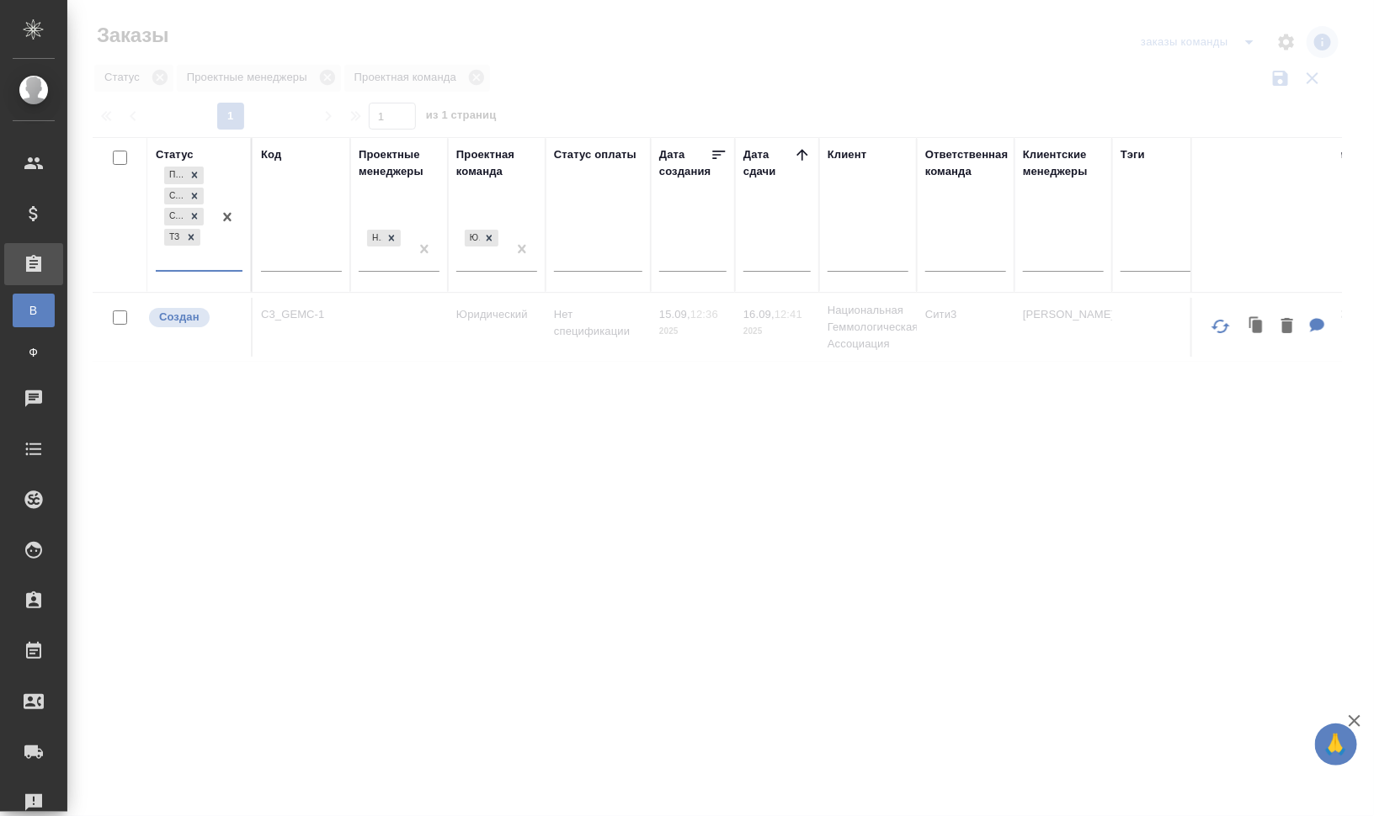
click at [265, 152] on div "Код" at bounding box center [271, 154] width 20 height 17
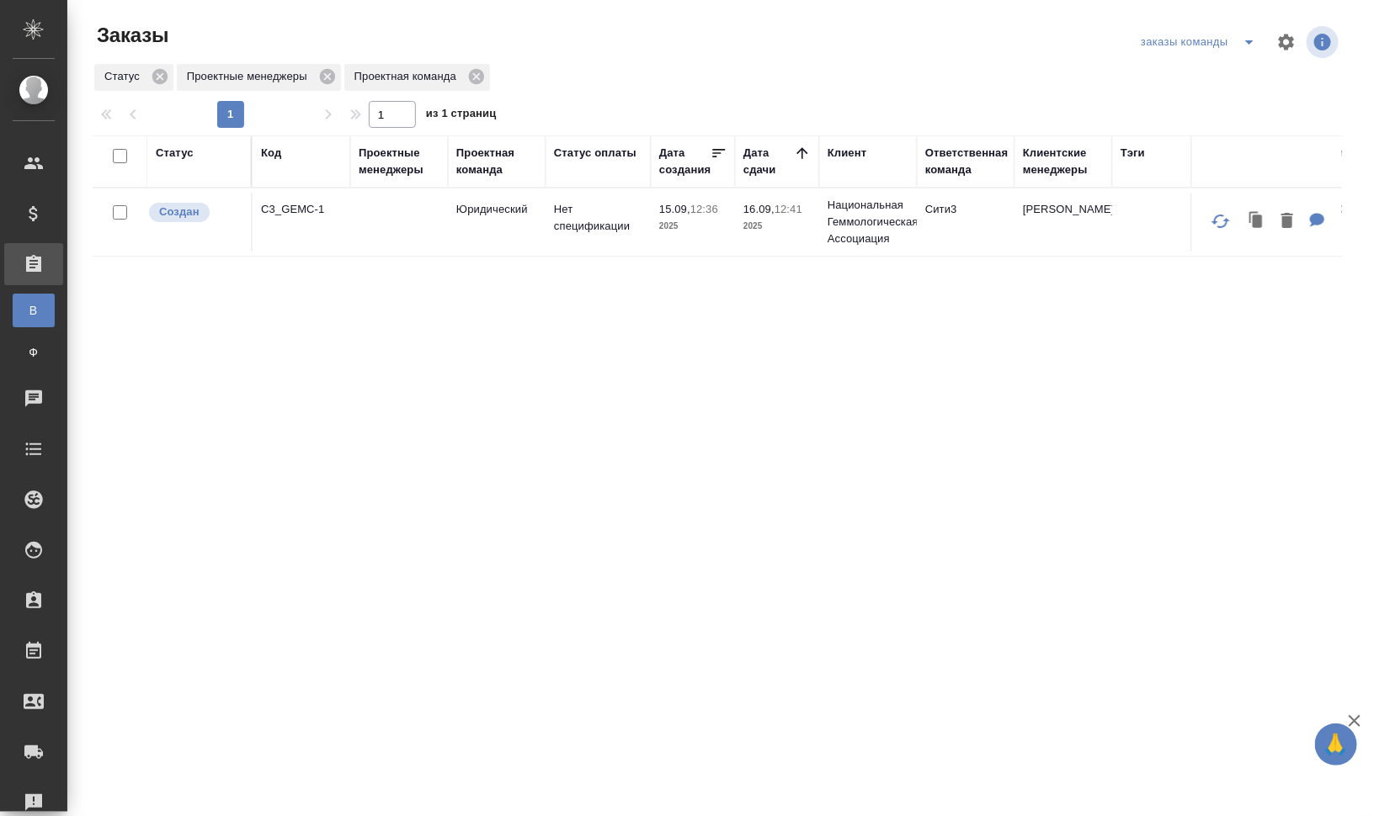
click at [269, 154] on div "Код" at bounding box center [271, 153] width 20 height 17
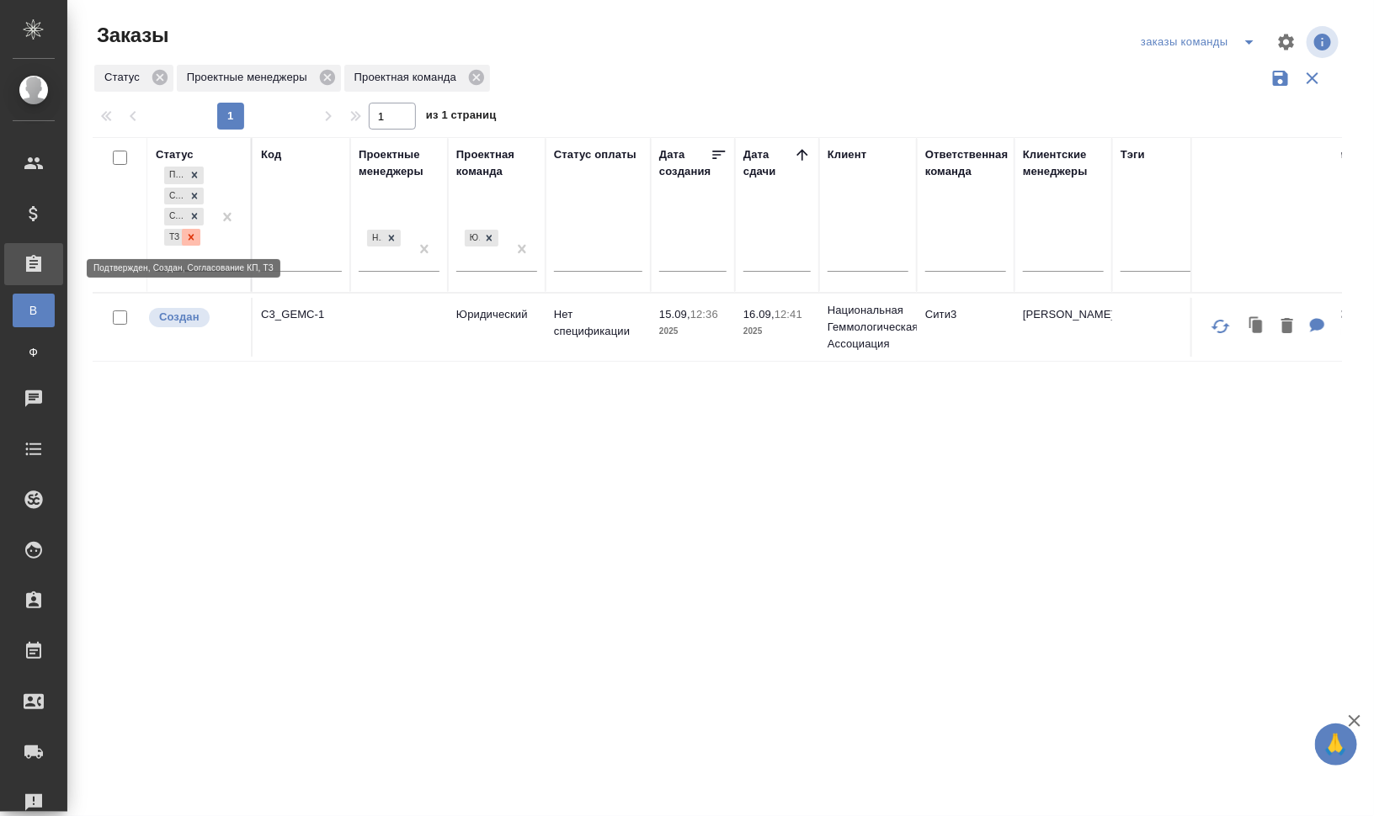
click at [194, 235] on icon at bounding box center [191, 237] width 12 height 12
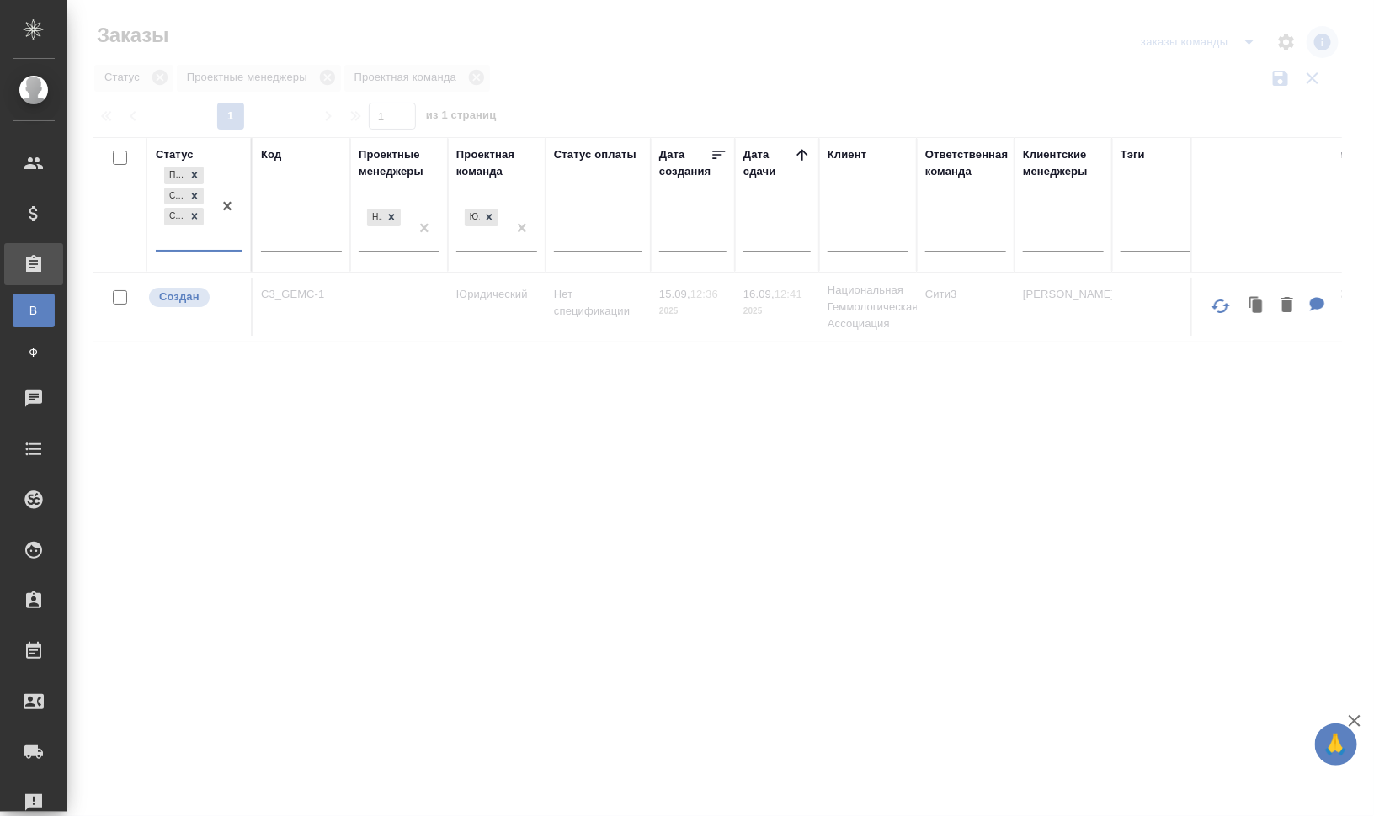
click at [194, 241] on div "Подтвержден Создан Согласование КП" at bounding box center [184, 206] width 56 height 87
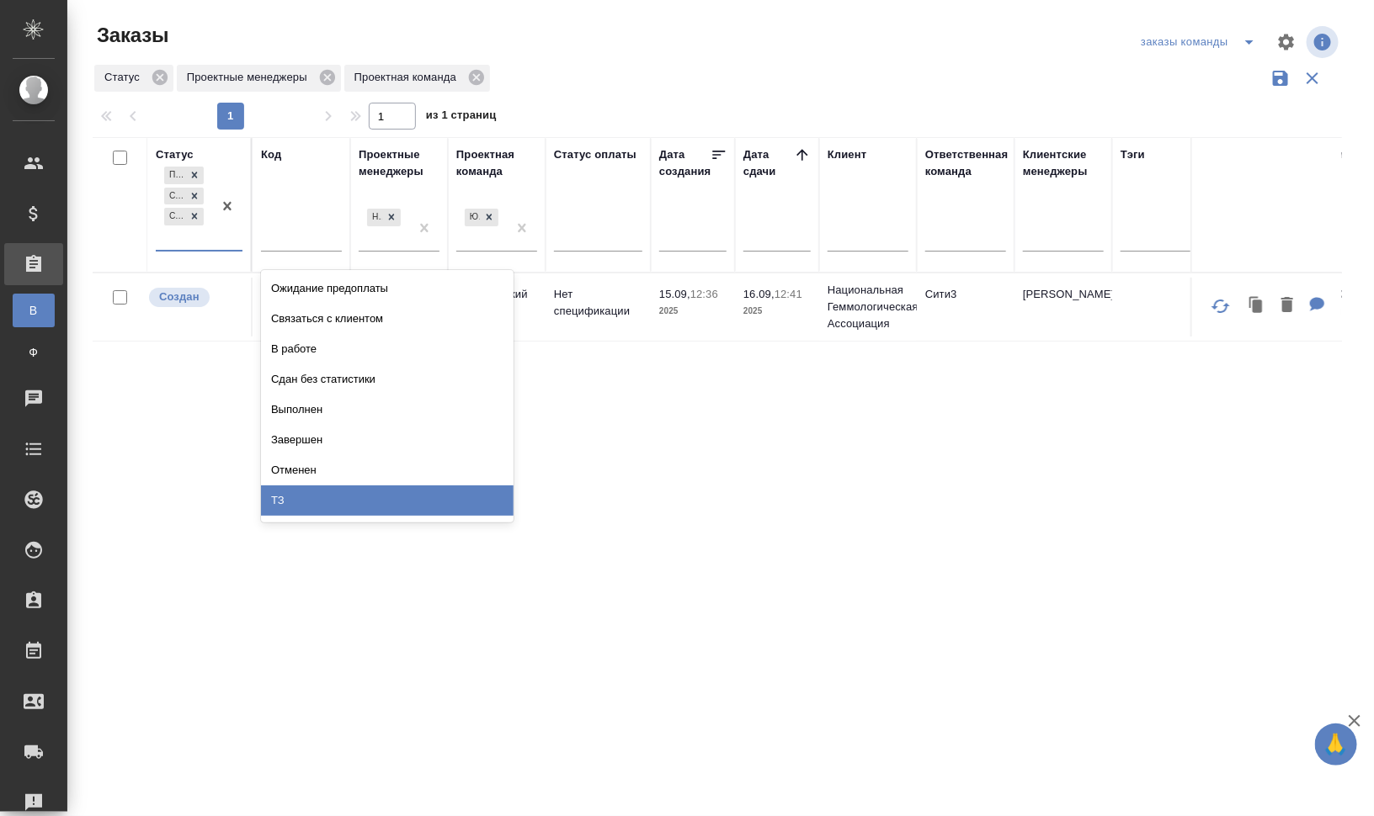
click at [354, 510] on div "ТЗ" at bounding box center [387, 501] width 253 height 30
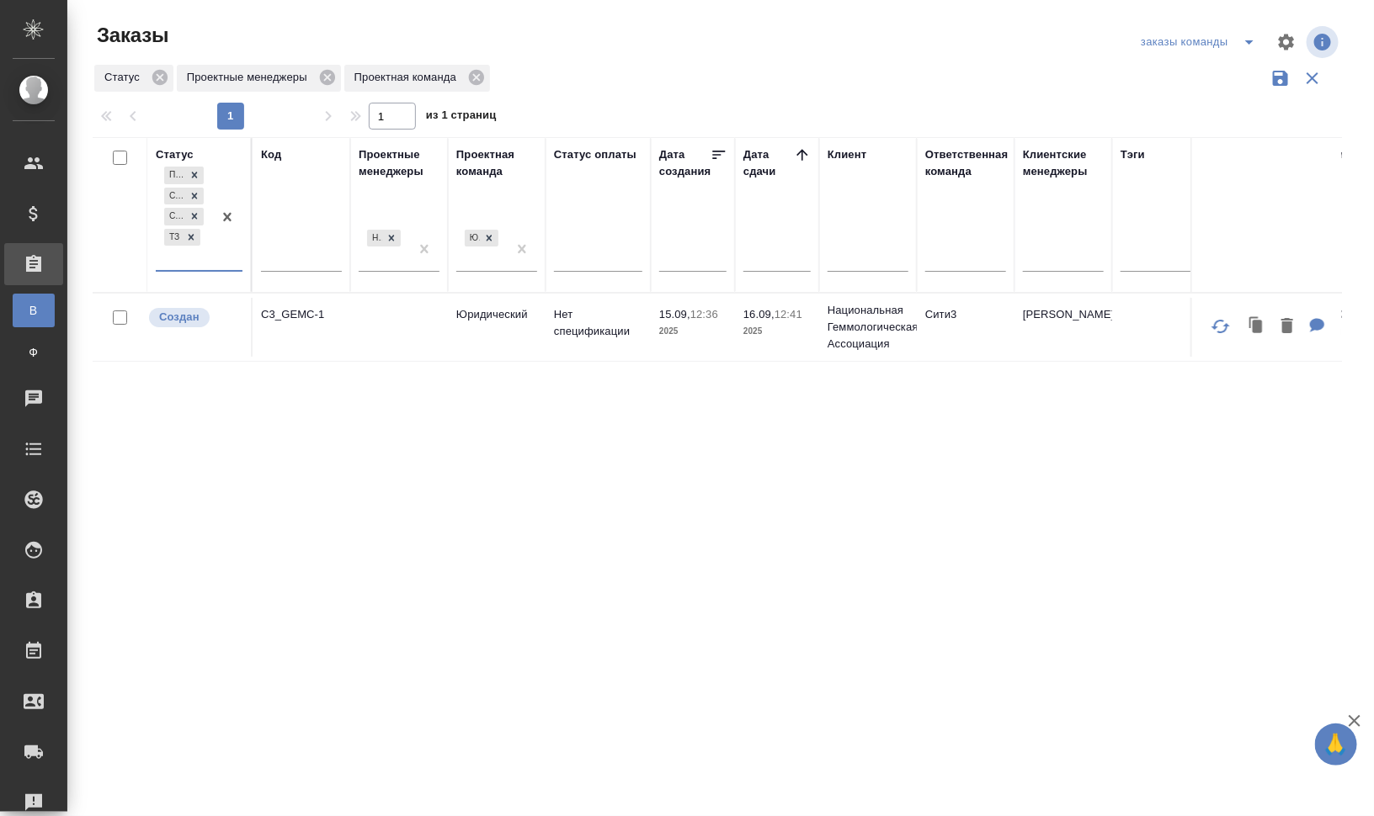
click at [276, 147] on div "Код" at bounding box center [271, 154] width 20 height 17
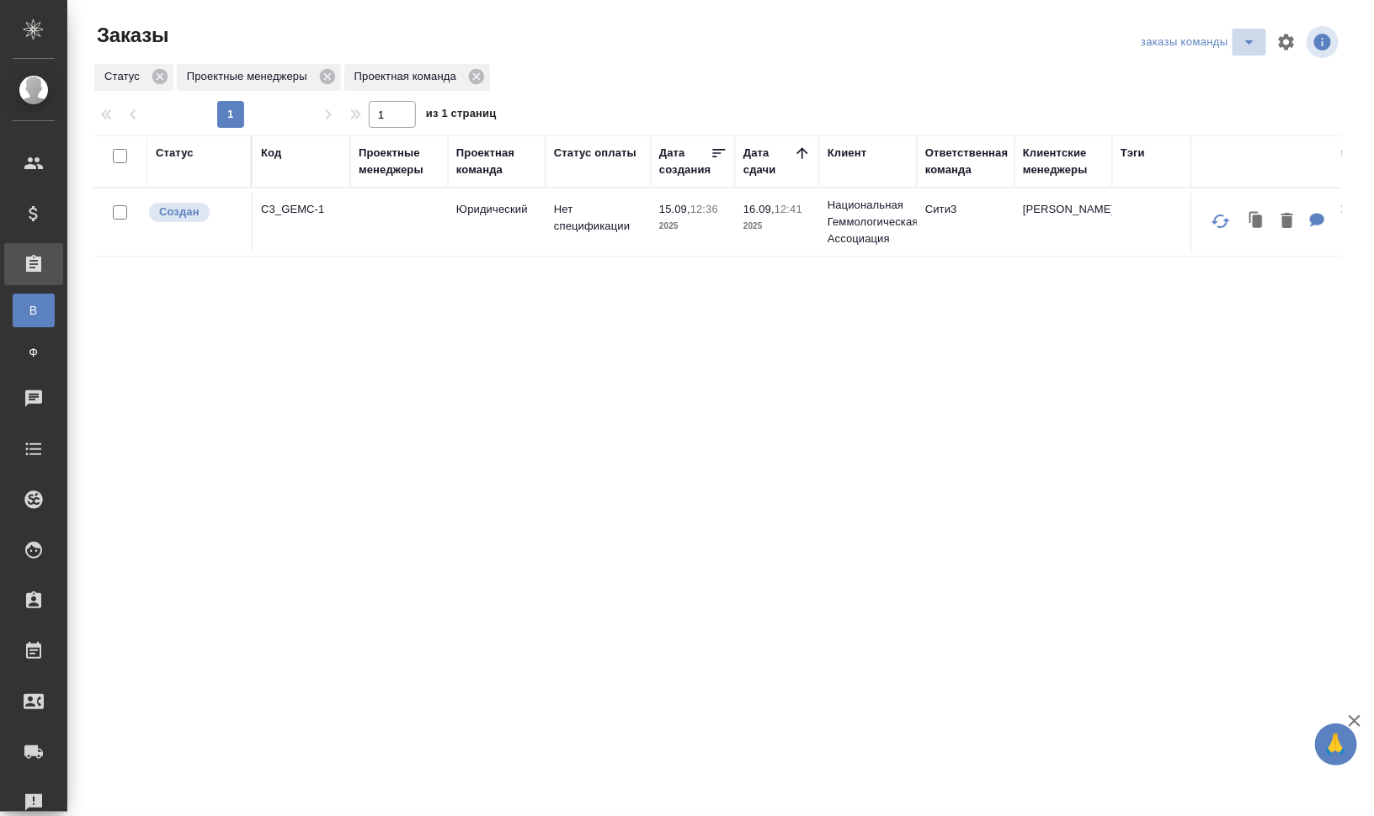
click at [1242, 40] on icon "split button" at bounding box center [1249, 42] width 20 height 20
click at [944, 55] on div "заказы команды мои заказы для раздачи" at bounding box center [1137, 42] width 407 height 40
click at [283, 156] on div "Код" at bounding box center [301, 153] width 81 height 17
click at [279, 158] on div "Код" at bounding box center [301, 153] width 81 height 17
click at [280, 162] on div "Код" at bounding box center [301, 162] width 81 height 34
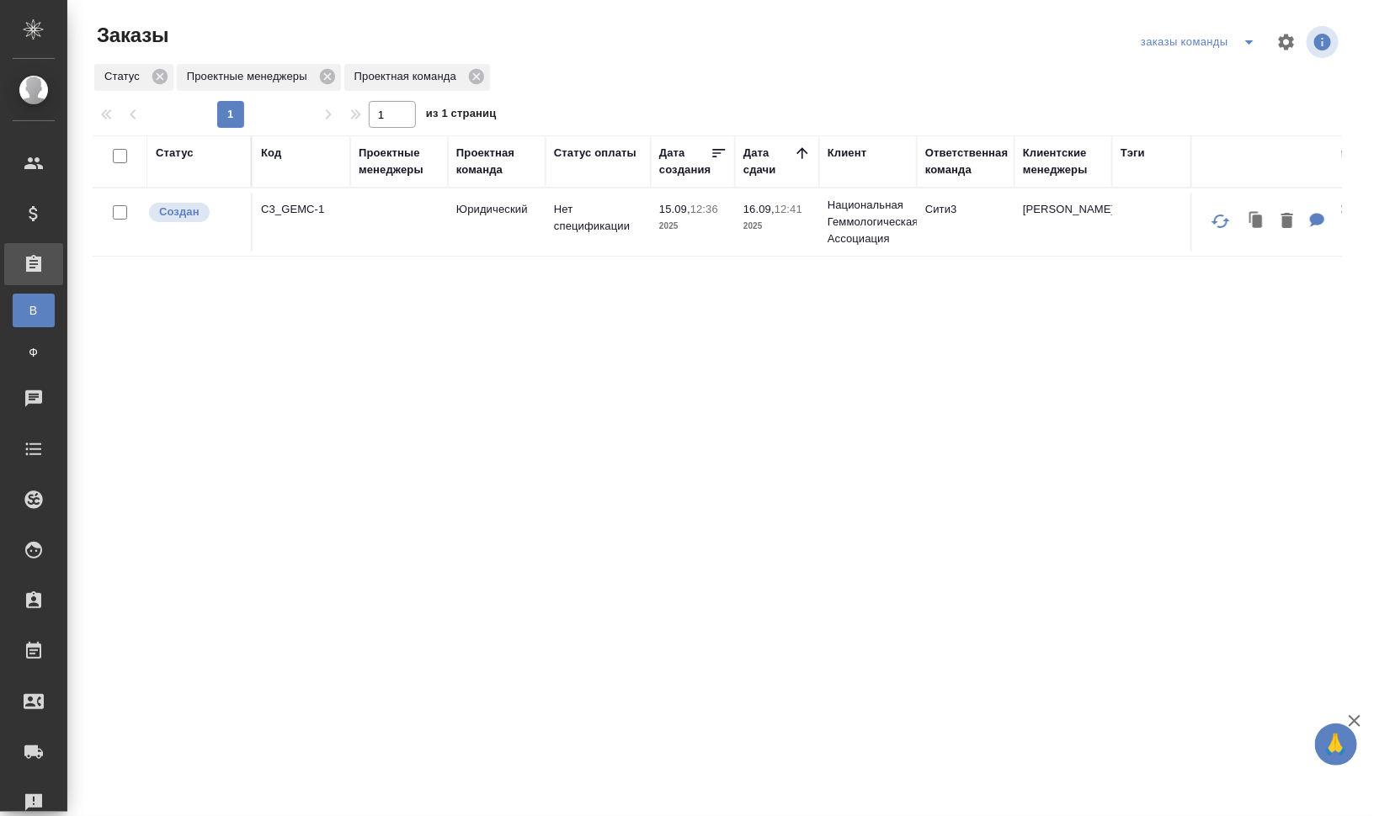
click at [279, 153] on div "Код" at bounding box center [271, 153] width 20 height 17
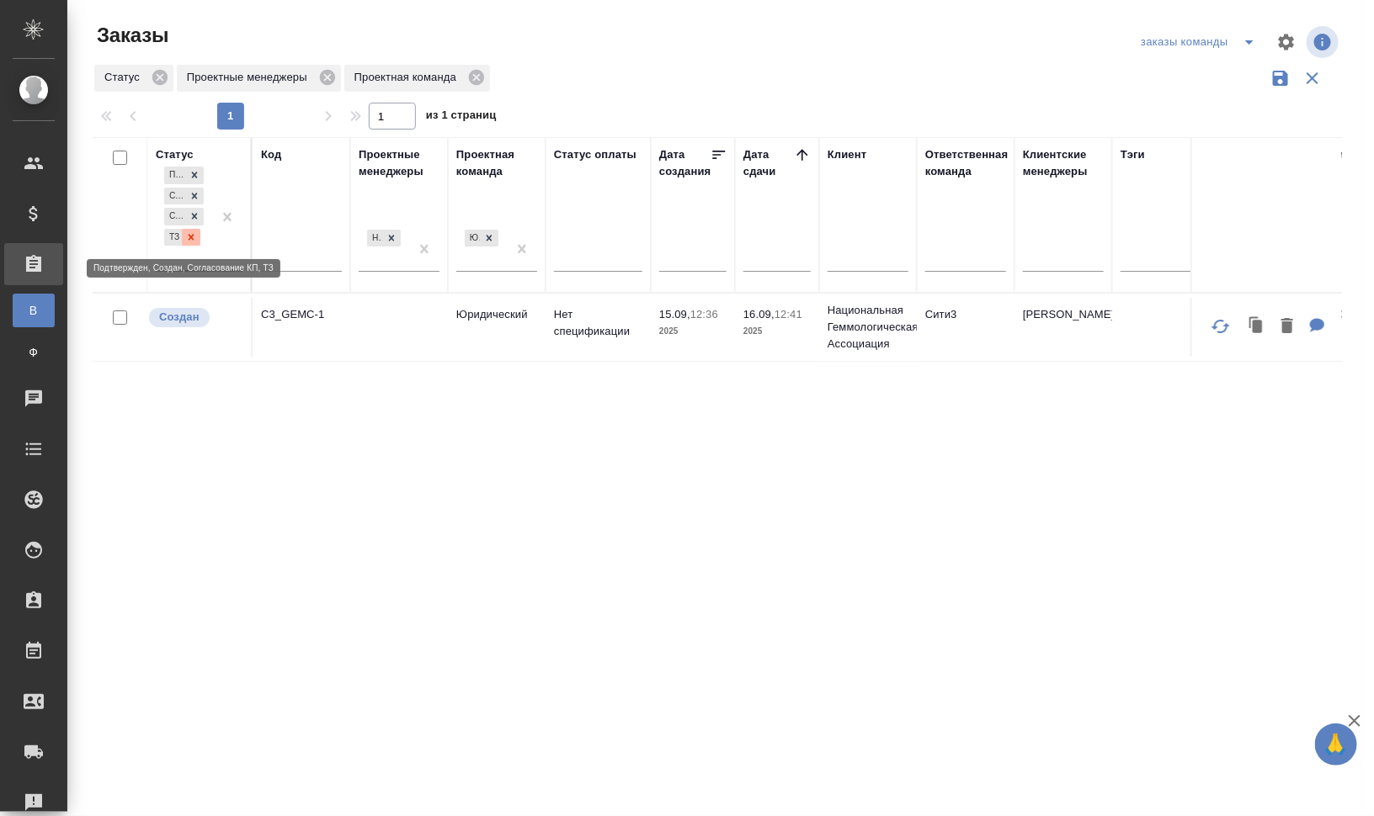
click at [186, 234] on icon at bounding box center [191, 237] width 12 height 12
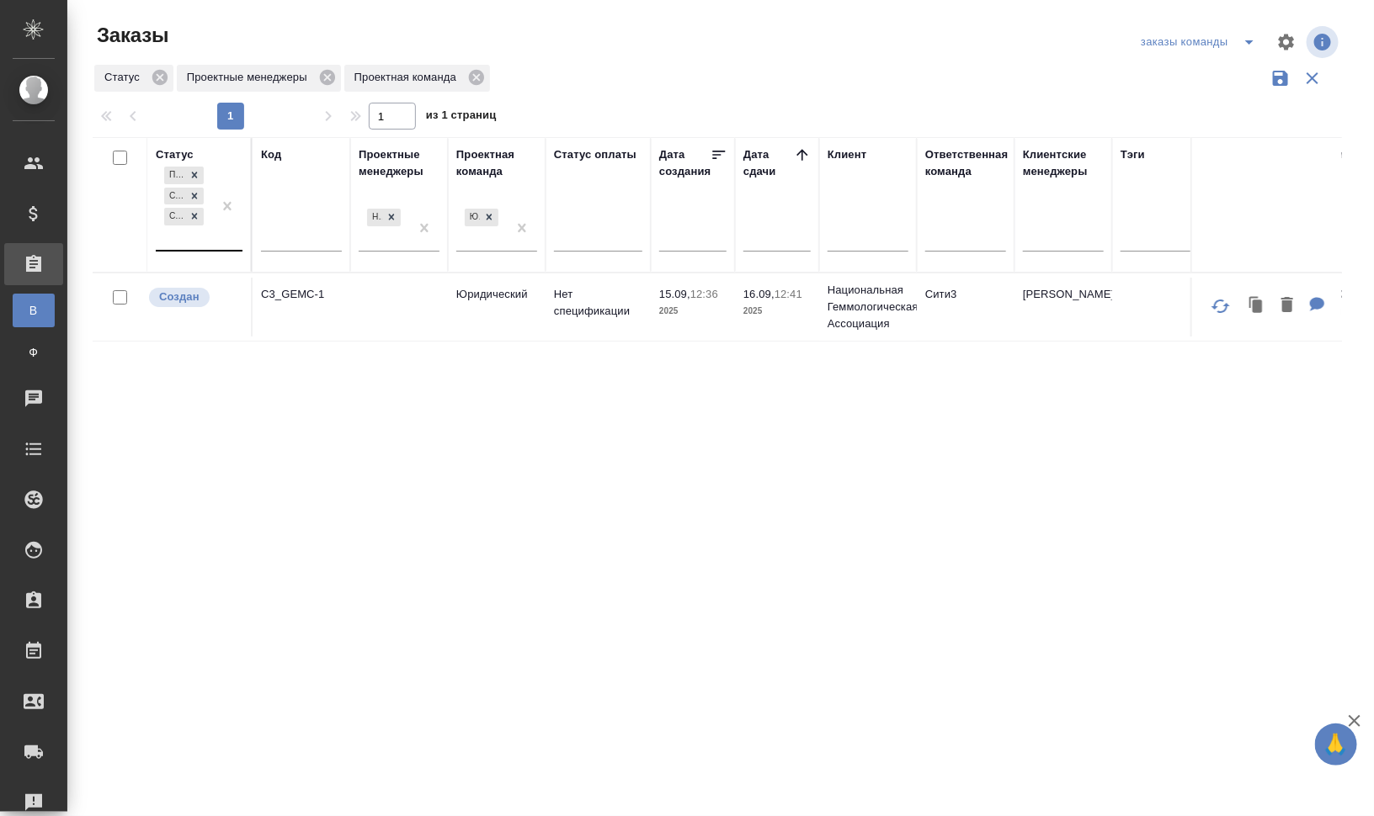
click at [278, 153] on div "Код" at bounding box center [271, 154] width 20 height 17
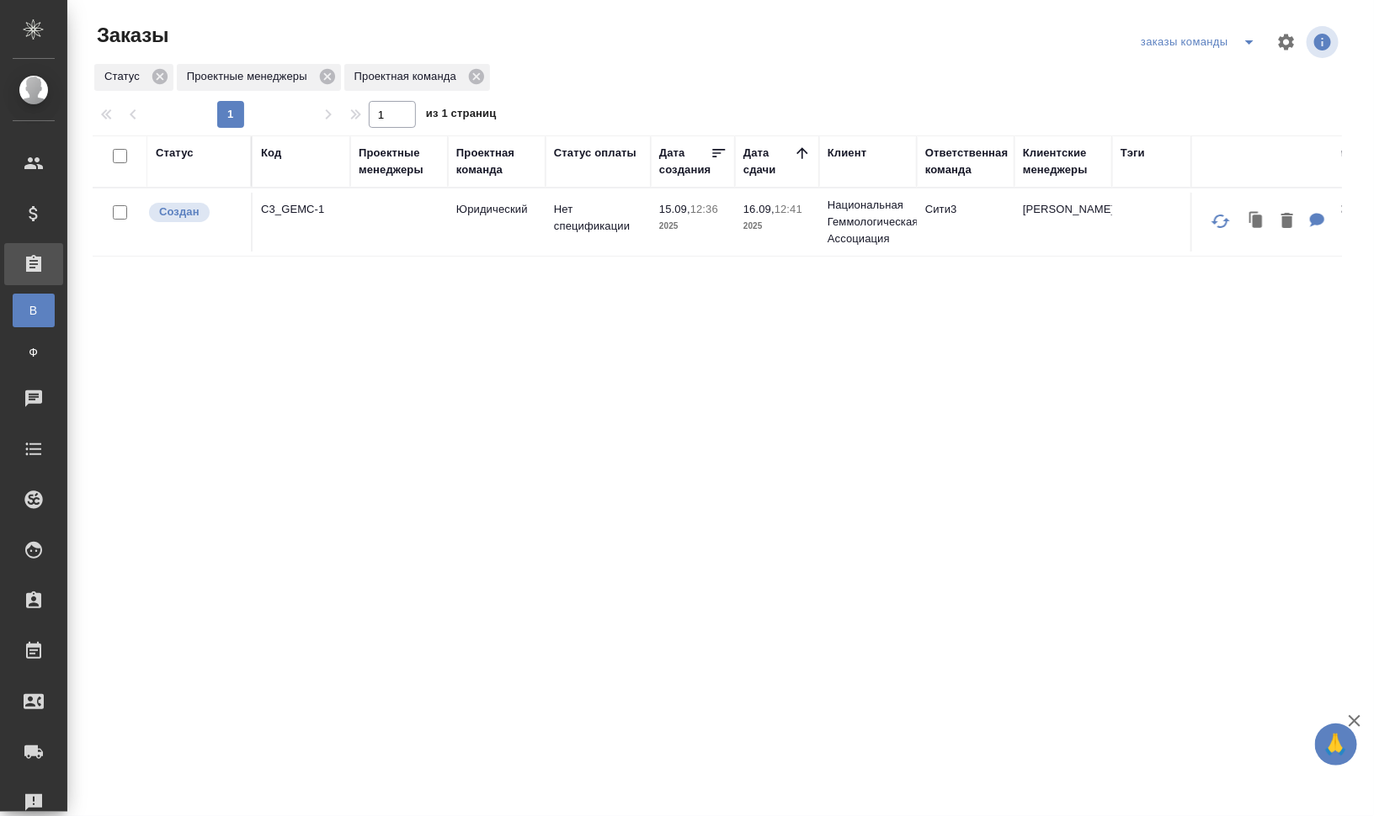
click at [282, 153] on div "Код" at bounding box center [301, 153] width 81 height 17
click at [278, 153] on div "Код" at bounding box center [271, 153] width 20 height 17
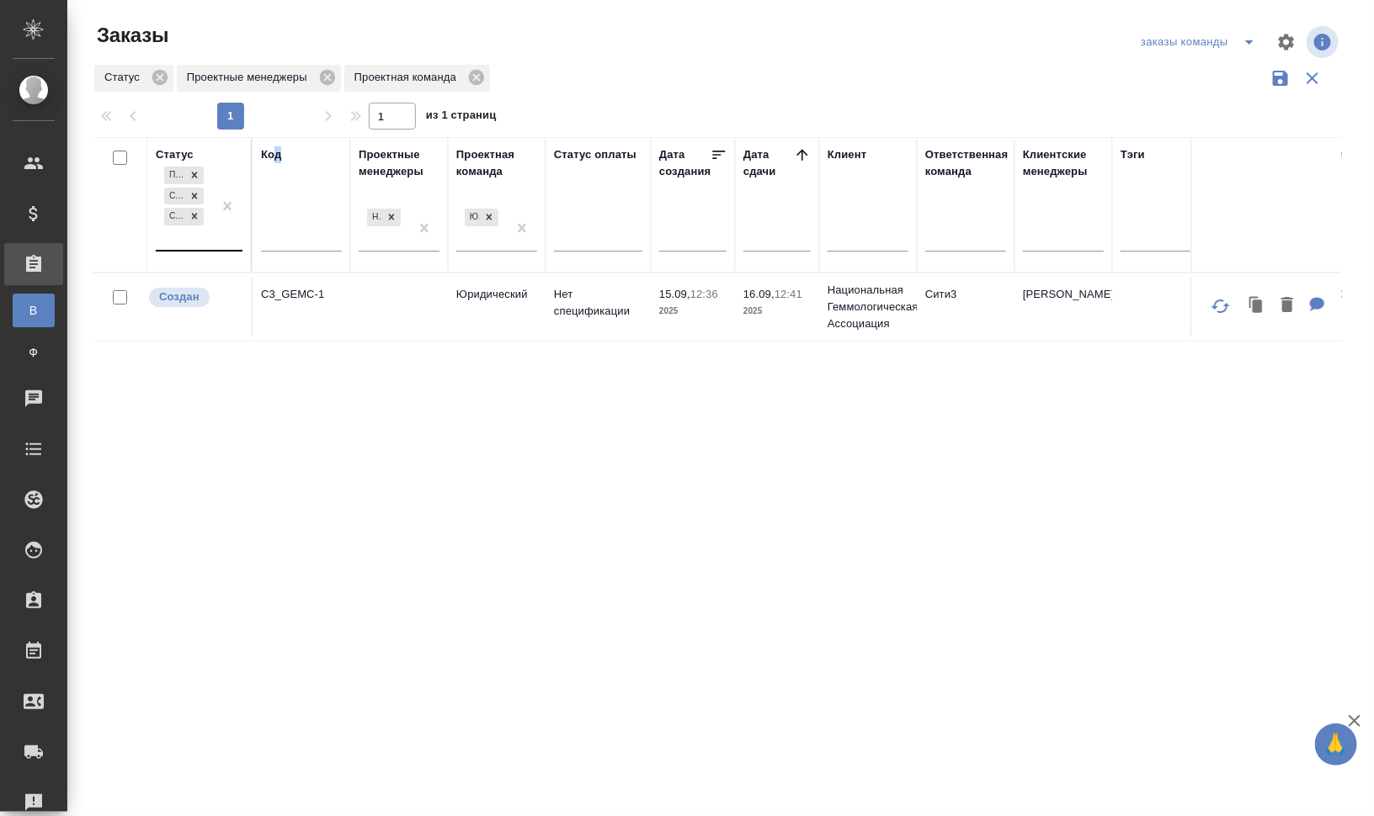
drag, startPoint x: 277, startPoint y: 153, endPoint x: 189, endPoint y: 238, distance: 122.6
click at [189, 238] on div "Подтвержден Создан Согласование КП" at bounding box center [184, 206] width 56 height 87
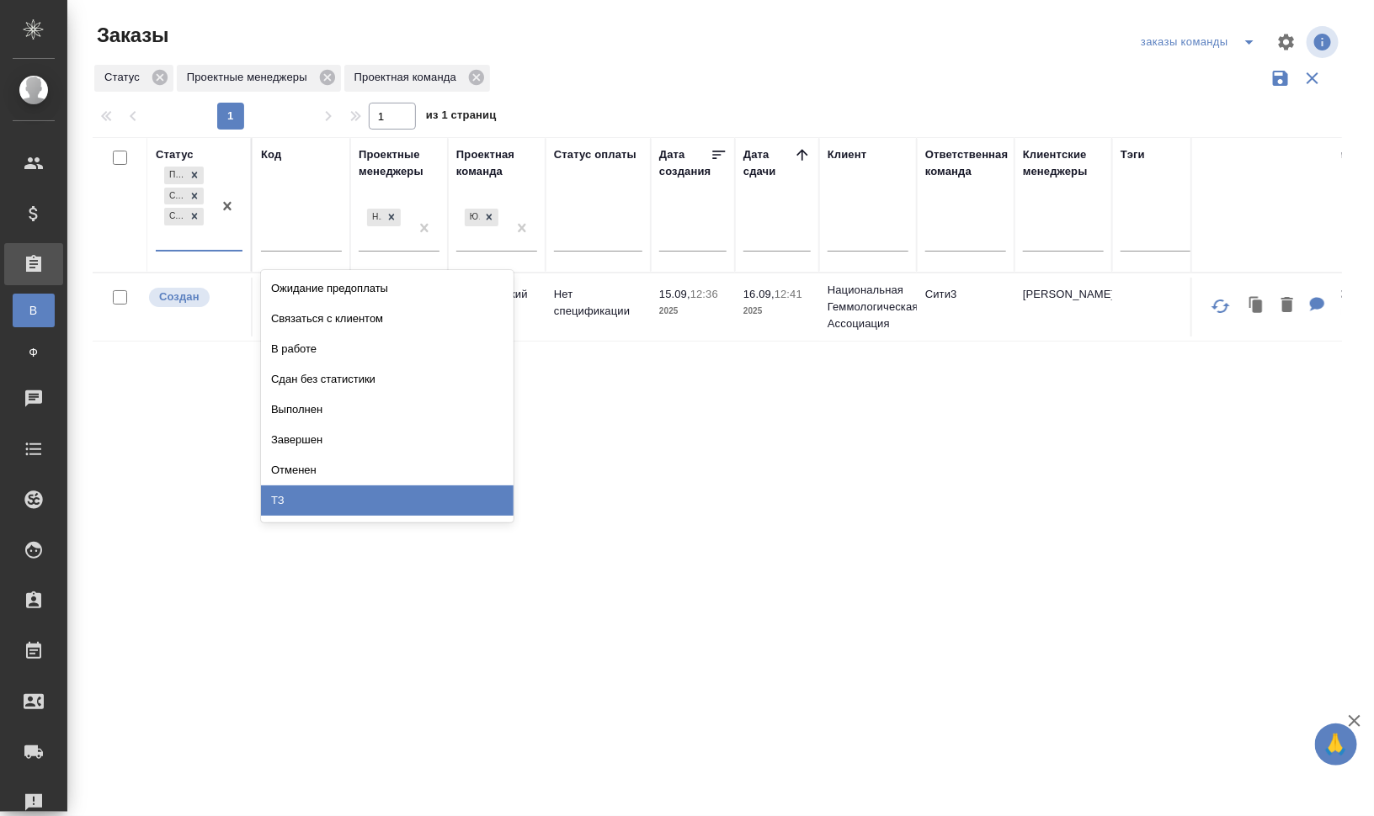
click at [387, 502] on div "ТЗ" at bounding box center [387, 501] width 253 height 30
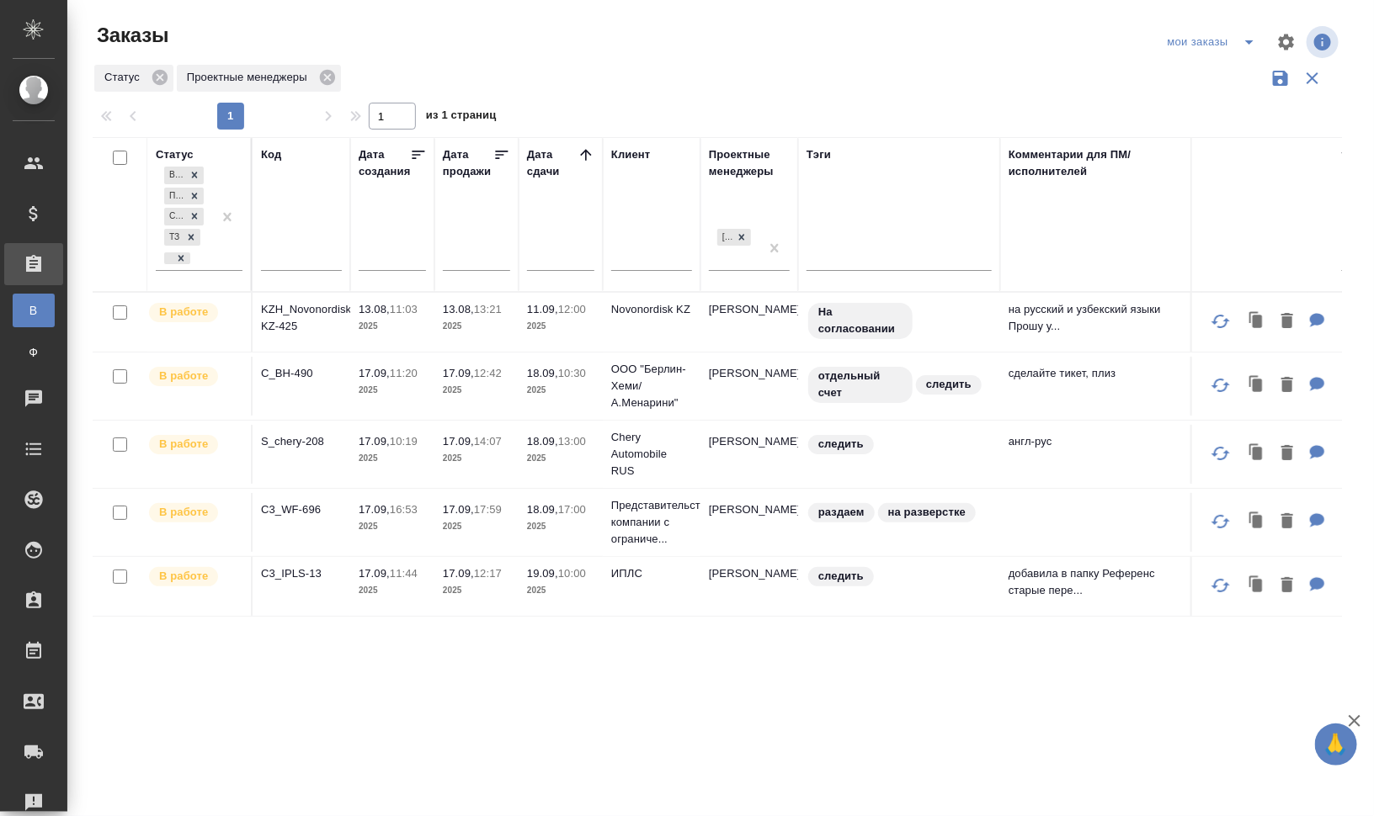
click at [276, 158] on div "Код" at bounding box center [271, 154] width 20 height 17
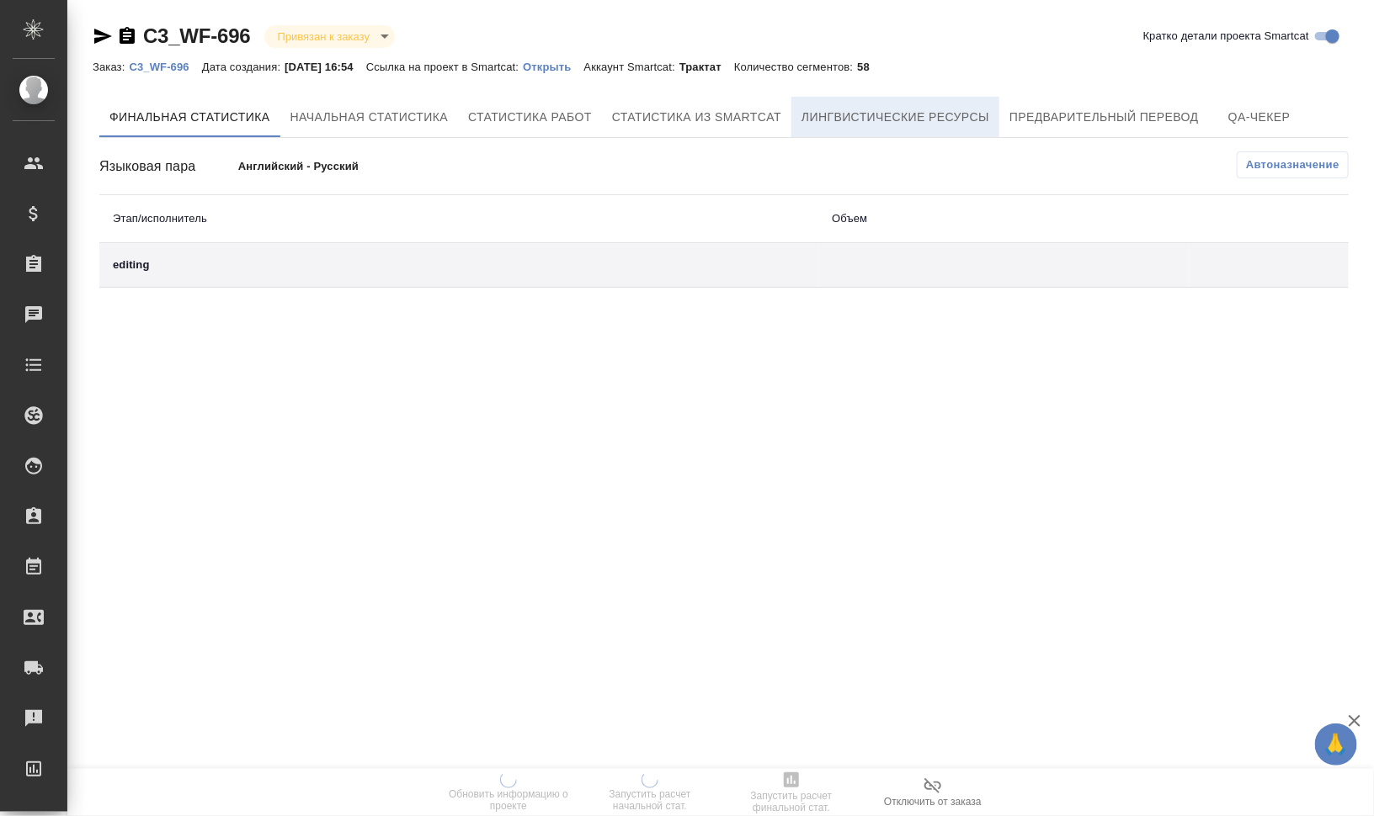
click at [860, 115] on span "Лингвистические ресурсы" at bounding box center [895, 117] width 188 height 21
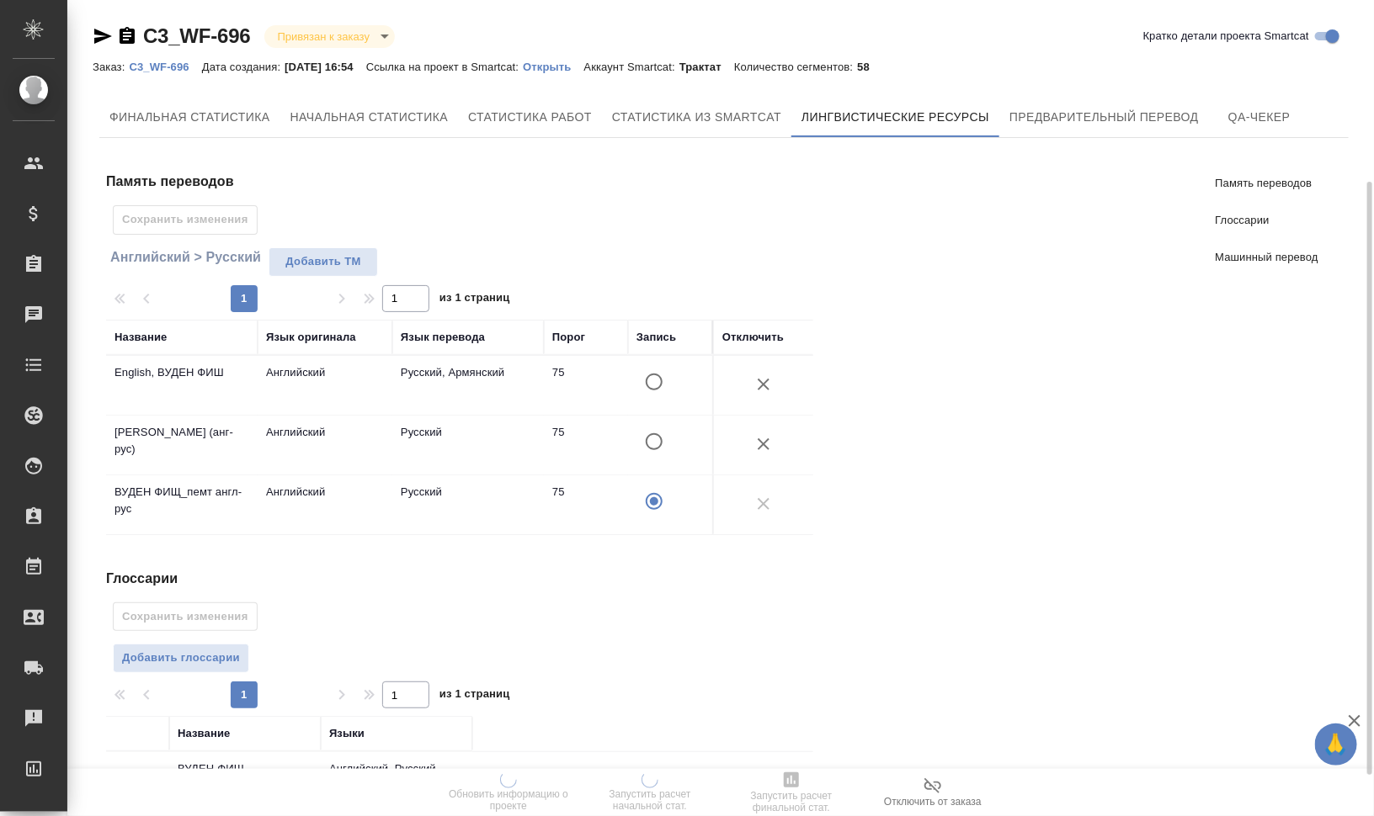
scroll to position [306, 0]
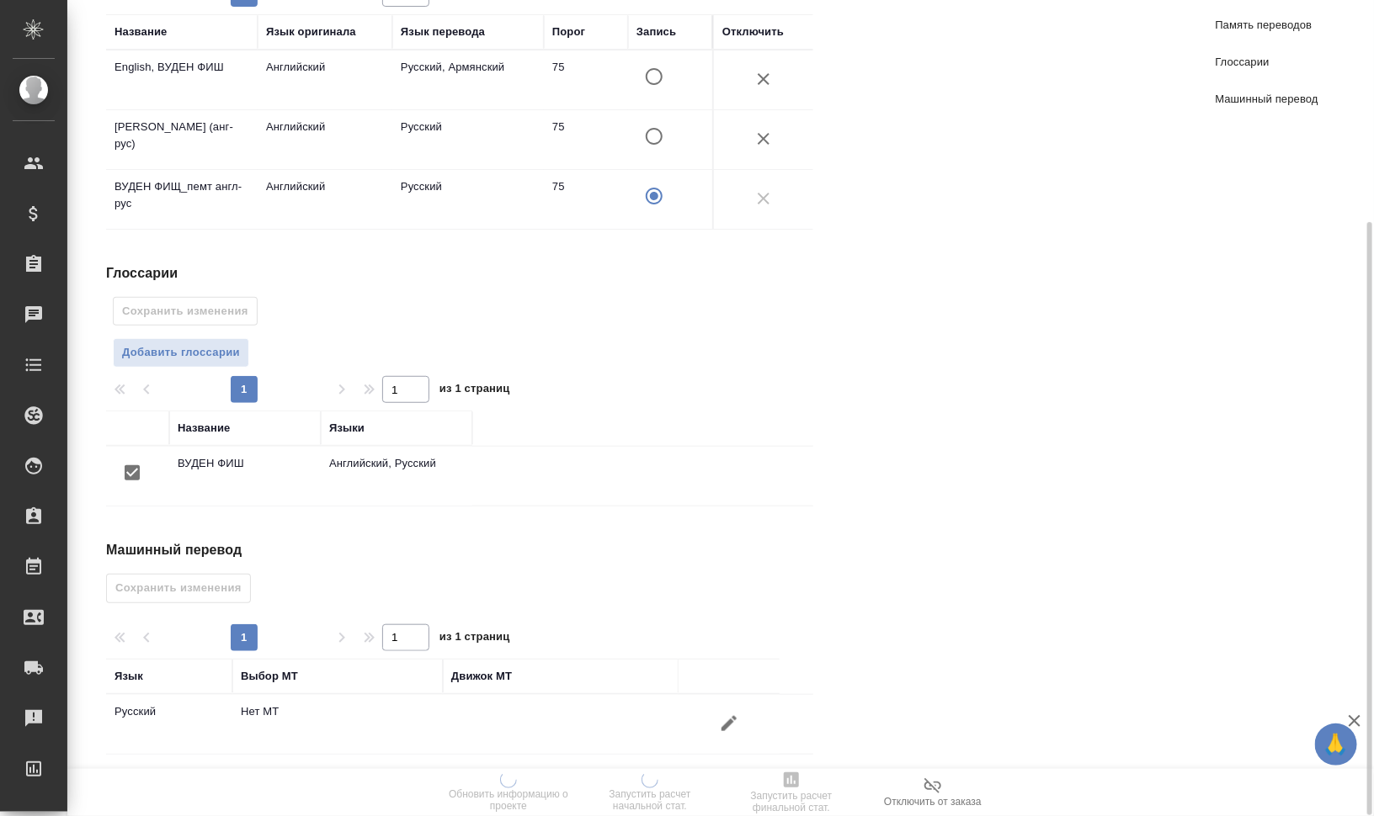
click at [735, 714] on icon "button" at bounding box center [729, 724] width 20 height 20
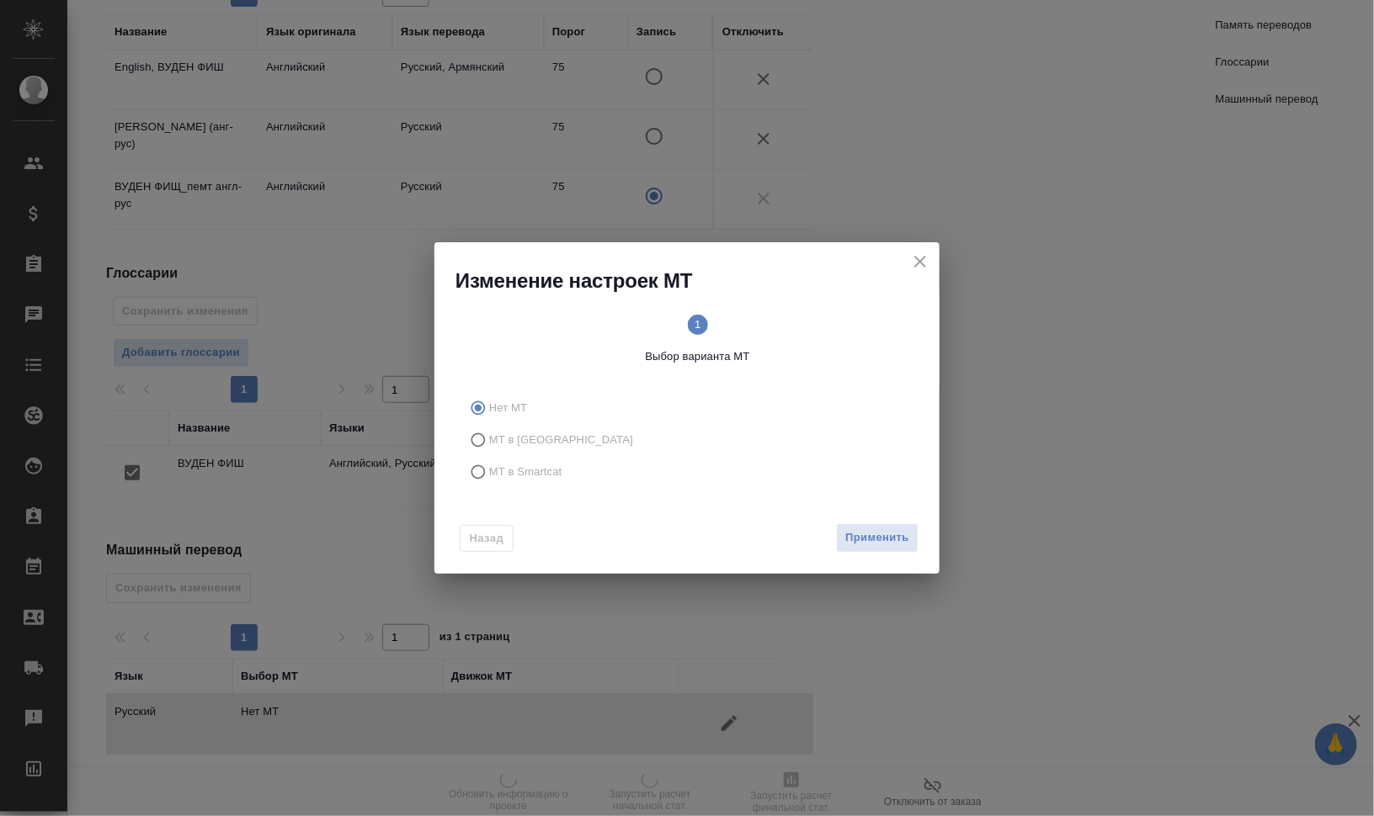
click at [533, 481] on label "МТ в Smartcat" at bounding box center [684, 472] width 444 height 32
click at [489, 481] on input "МТ в Smartcat" at bounding box center [475, 472] width 27 height 32
radio input "true"
click at [823, 303] on div "1 Выбор варианта МТ 2 Выбор движка Smartcat" at bounding box center [697, 340] width 484 height 91
click at [819, 321] on span "2 Выбор движка Smartcat" at bounding box center [809, 340] width 209 height 51
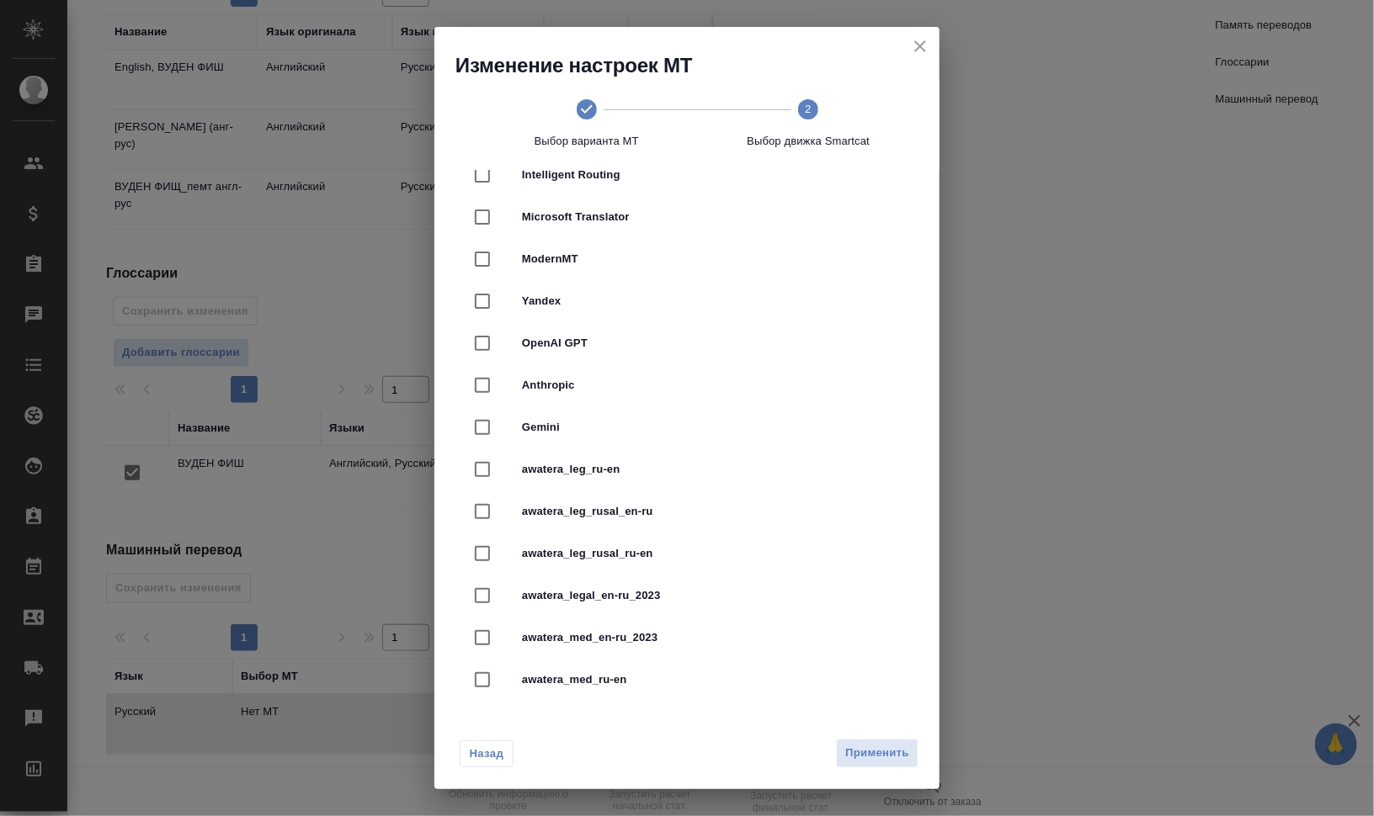
scroll to position [275, 0]
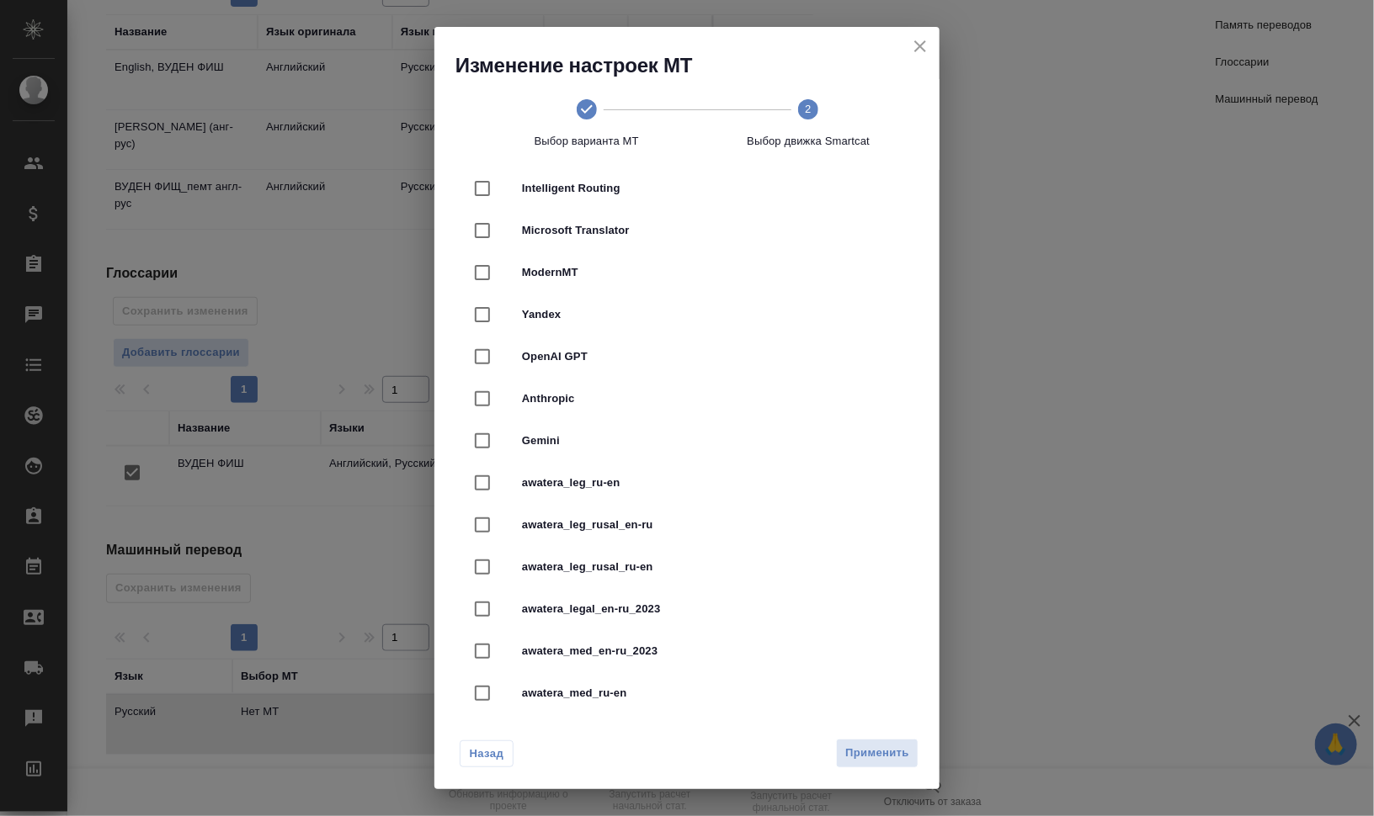
click at [822, 615] on span "awatera_legal_en-ru_2023" at bounding box center [710, 609] width 377 height 17
checkbox input "true"
click at [899, 762] on span "Применить" at bounding box center [877, 753] width 64 height 19
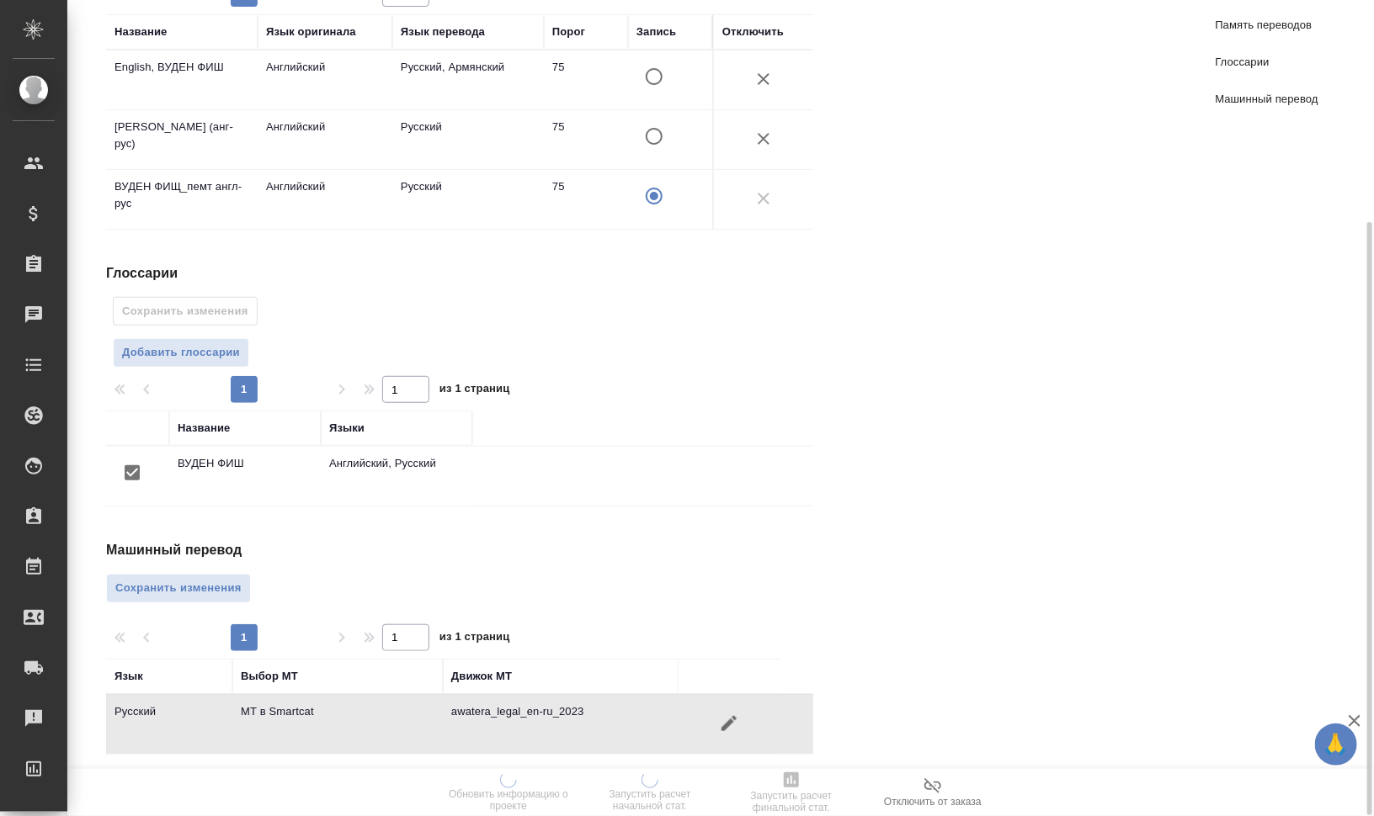
click at [221, 579] on span "Сохранить изменения" at bounding box center [178, 588] width 126 height 19
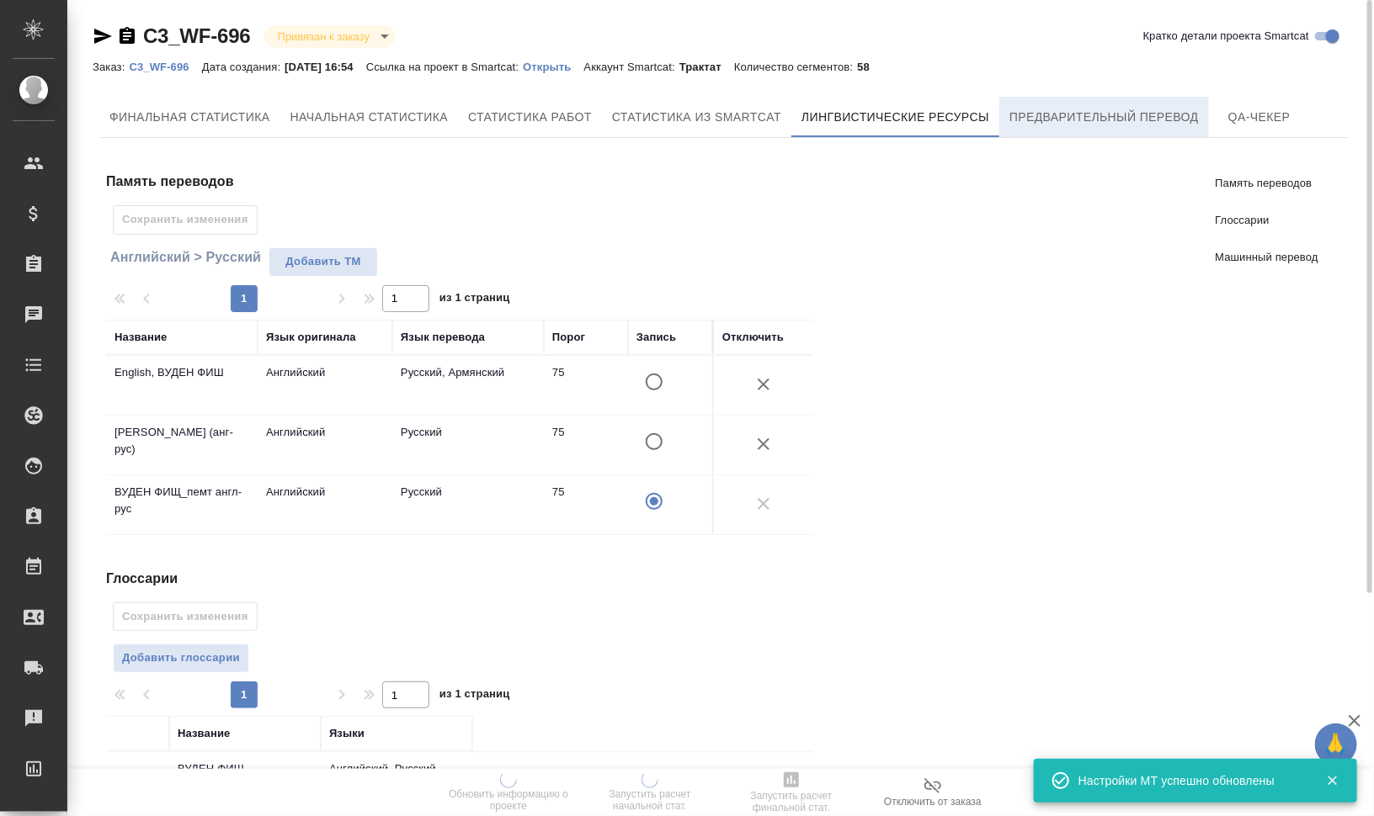
click at [1112, 109] on span "Предварительный перевод" at bounding box center [1103, 117] width 189 height 21
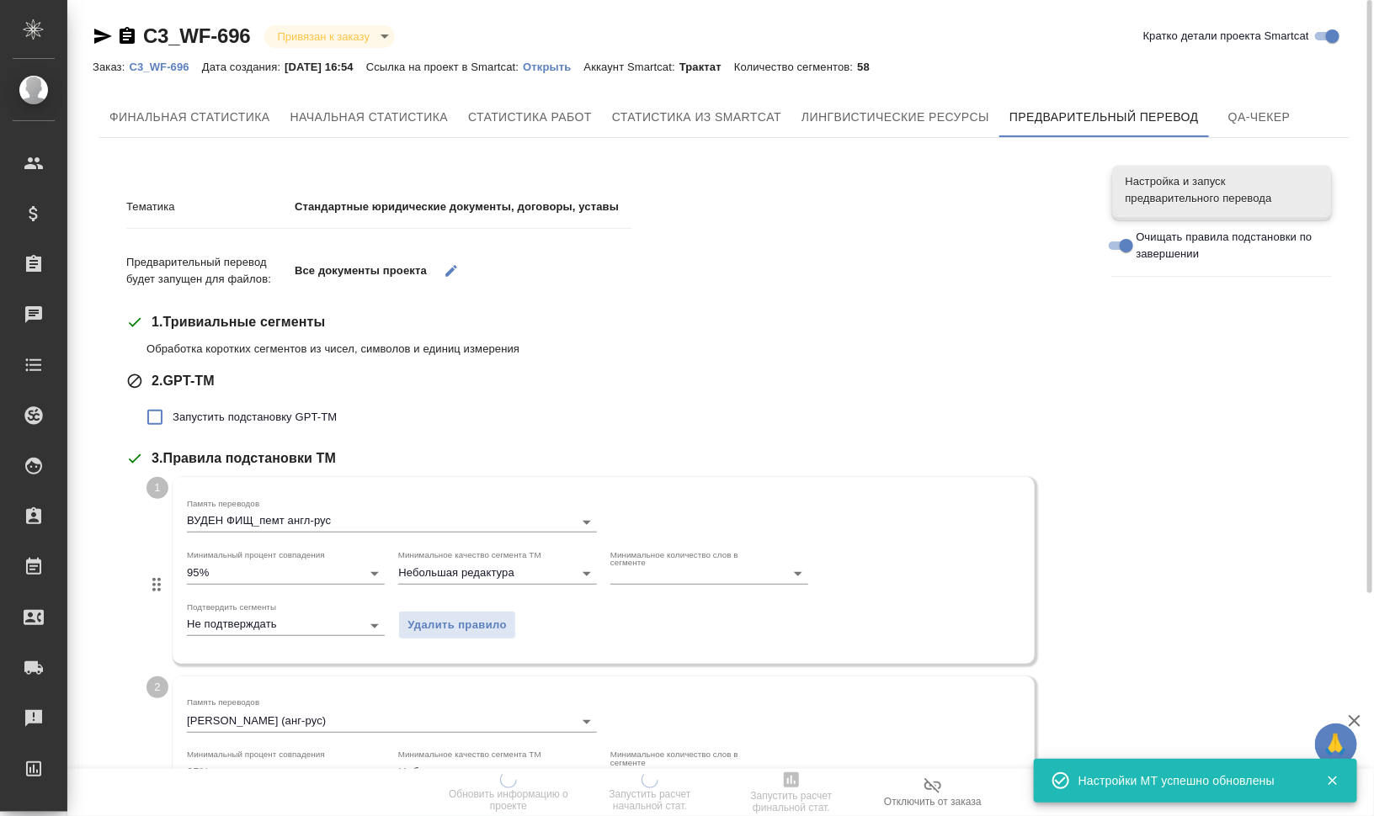
click at [285, 417] on span "Запустить подстановку GPT-TM" at bounding box center [255, 417] width 164 height 17
click at [173, 417] on input "Запустить подстановку GPT-TM" at bounding box center [154, 417] width 35 height 35
checkbox input "true"
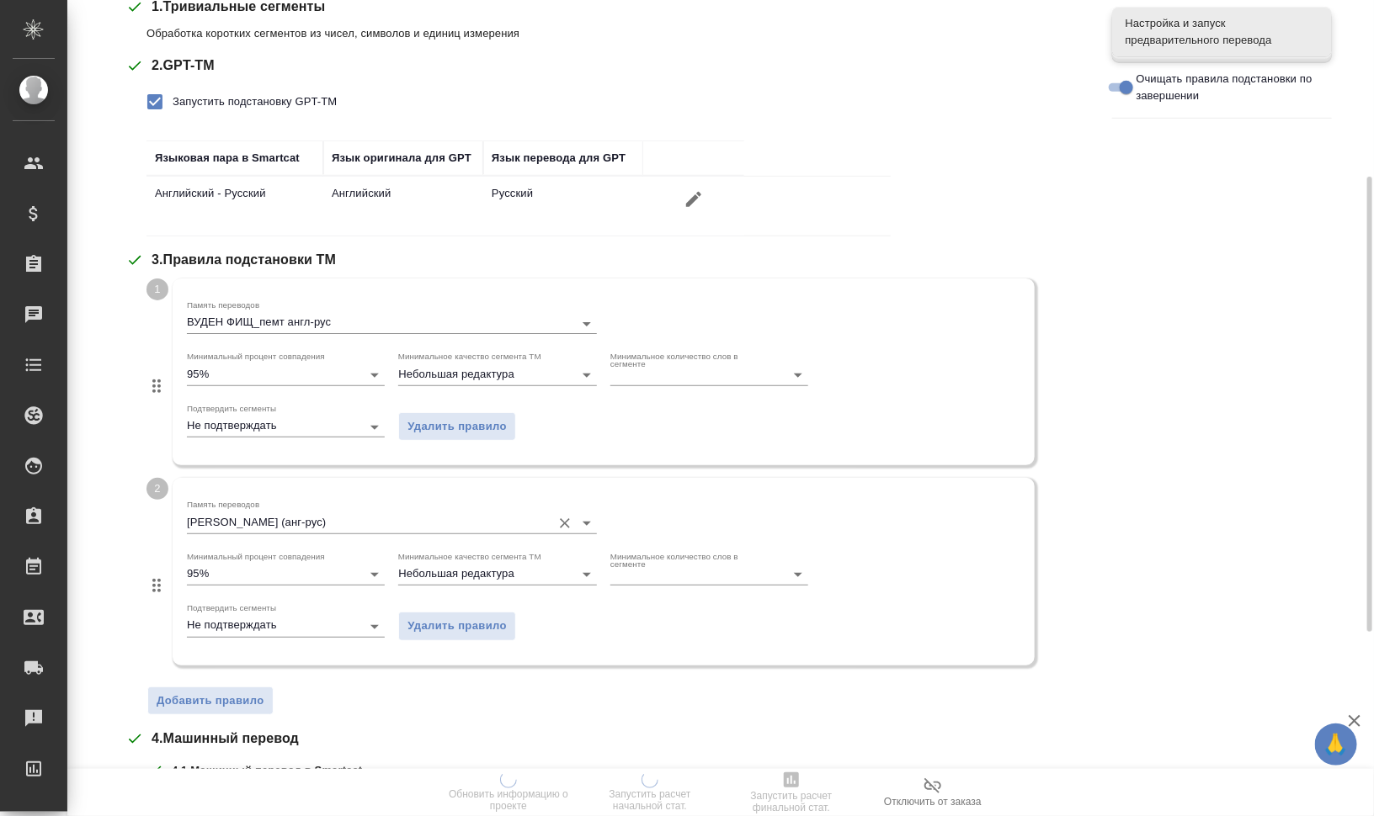
scroll to position [631, 0]
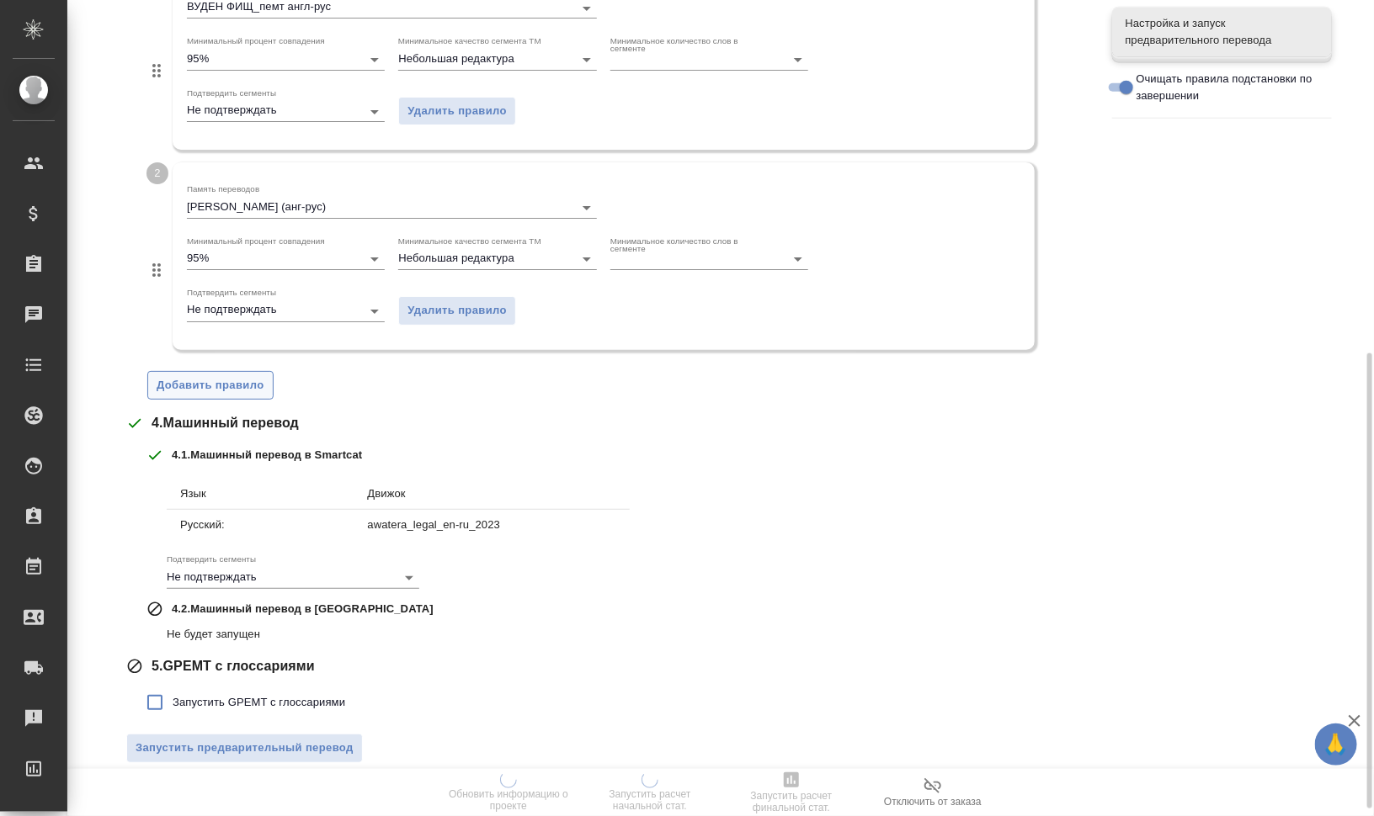
click at [225, 379] on span "Добавить правило" at bounding box center [211, 385] width 108 height 19
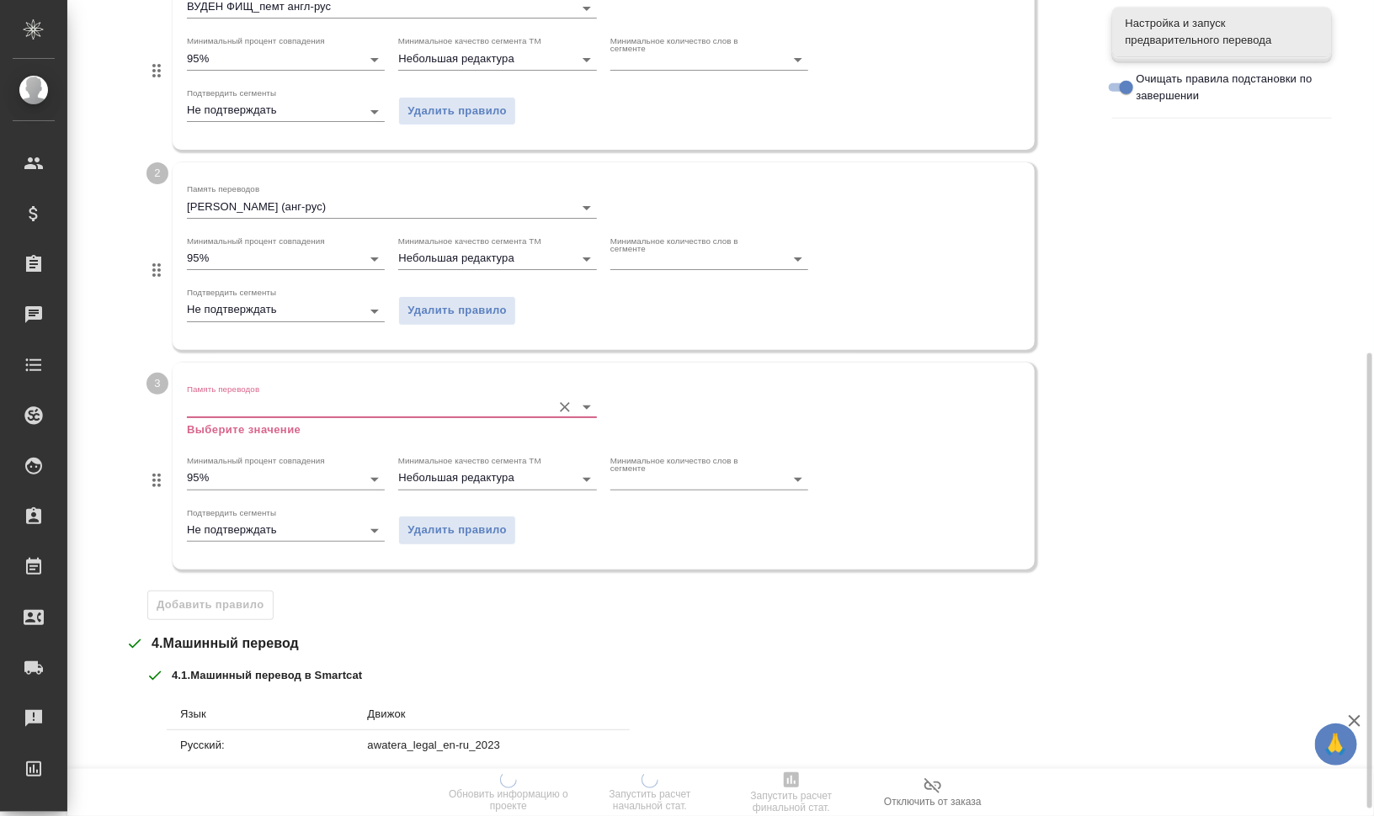
click at [306, 404] on input "Память переводов" at bounding box center [365, 407] width 356 height 20
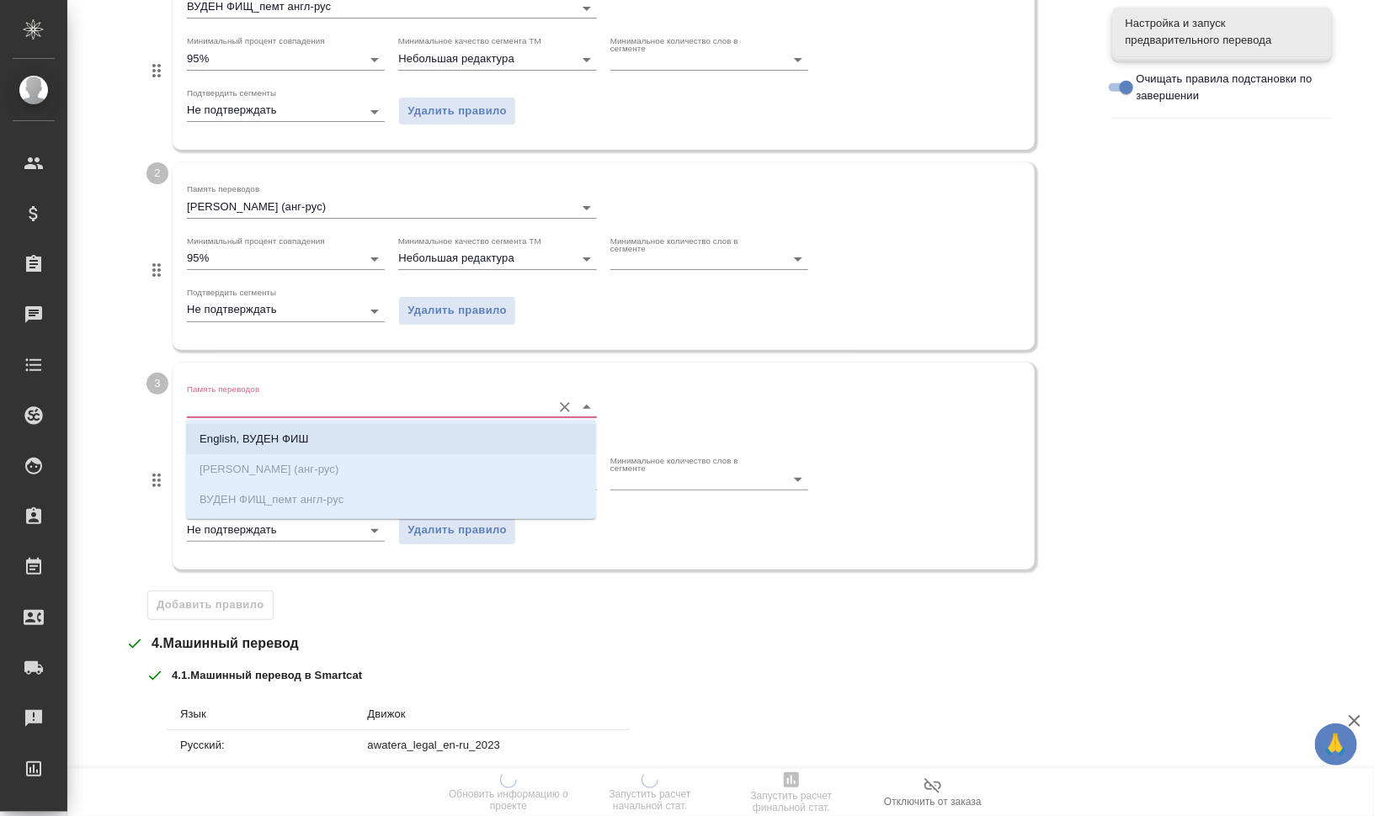
click at [325, 442] on li "English, ВУДЕН ФИШ" at bounding box center [391, 439] width 410 height 30
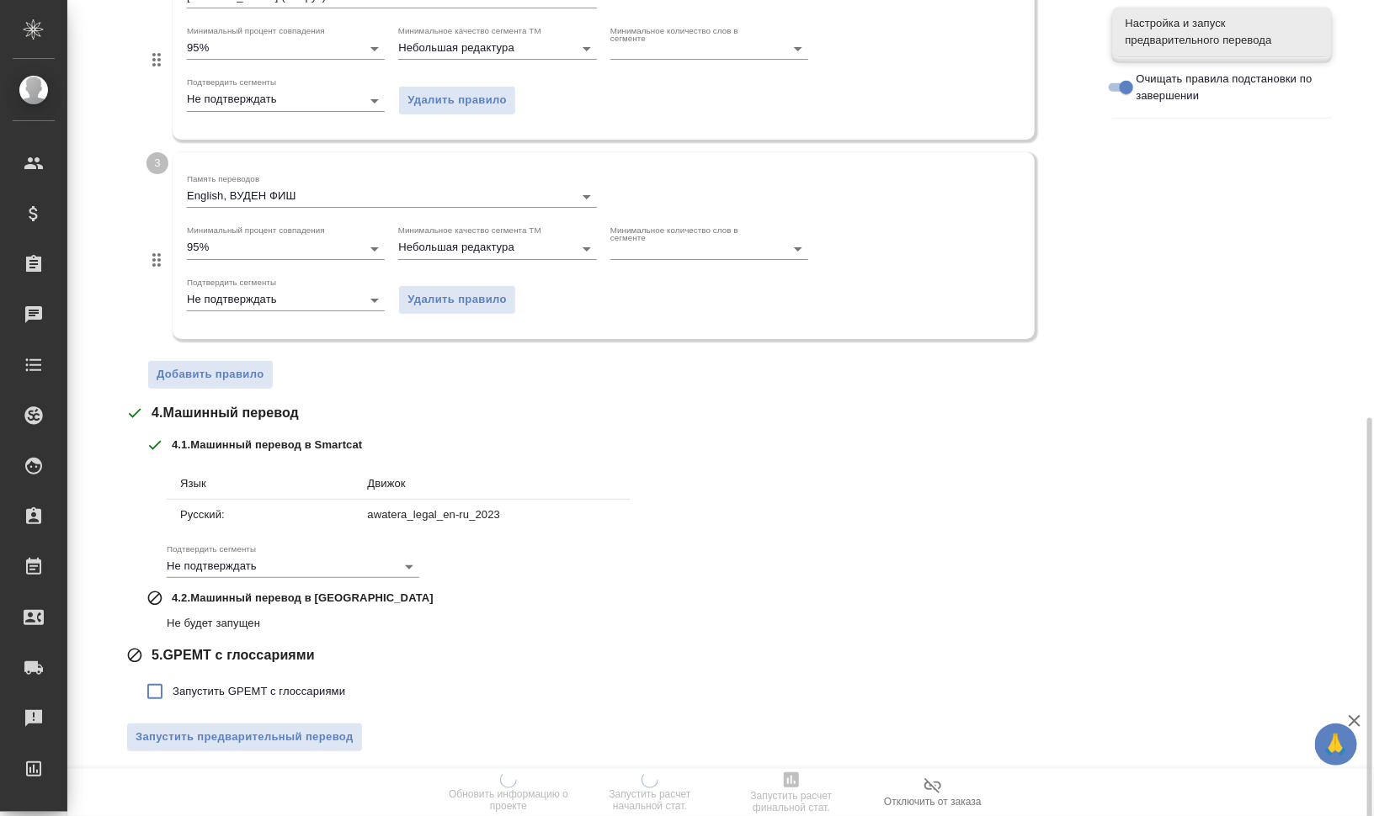
scroll to position [844, 0]
click at [286, 672] on label "Запустить GPEMT с глоссариями" at bounding box center [241, 689] width 208 height 35
click at [173, 672] on input "Запустить GPEMT с глоссариями" at bounding box center [154, 689] width 35 height 35
checkbox input "true"
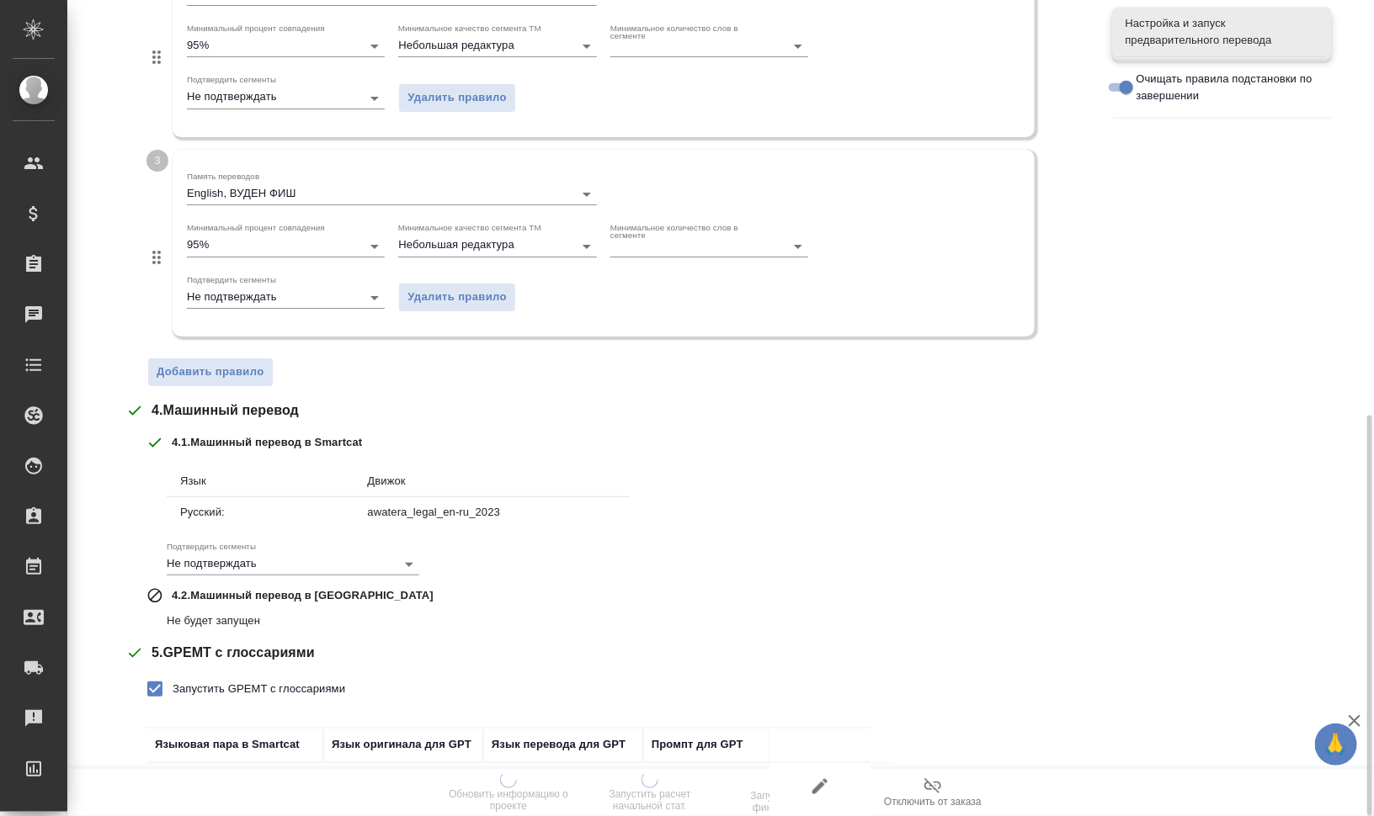
scroll to position [960, 0]
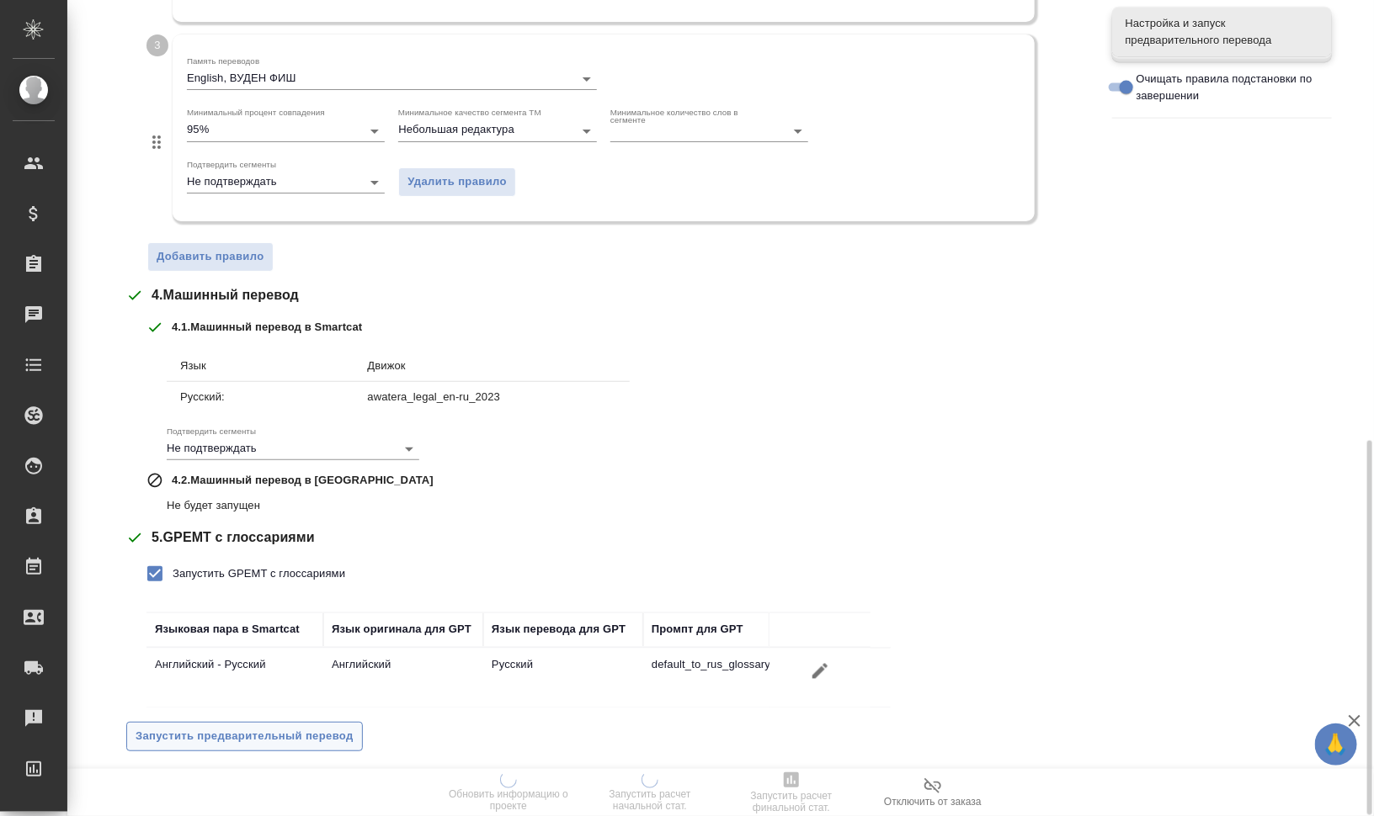
click at [322, 728] on span "Запустить предварительный перевод" at bounding box center [245, 736] width 218 height 19
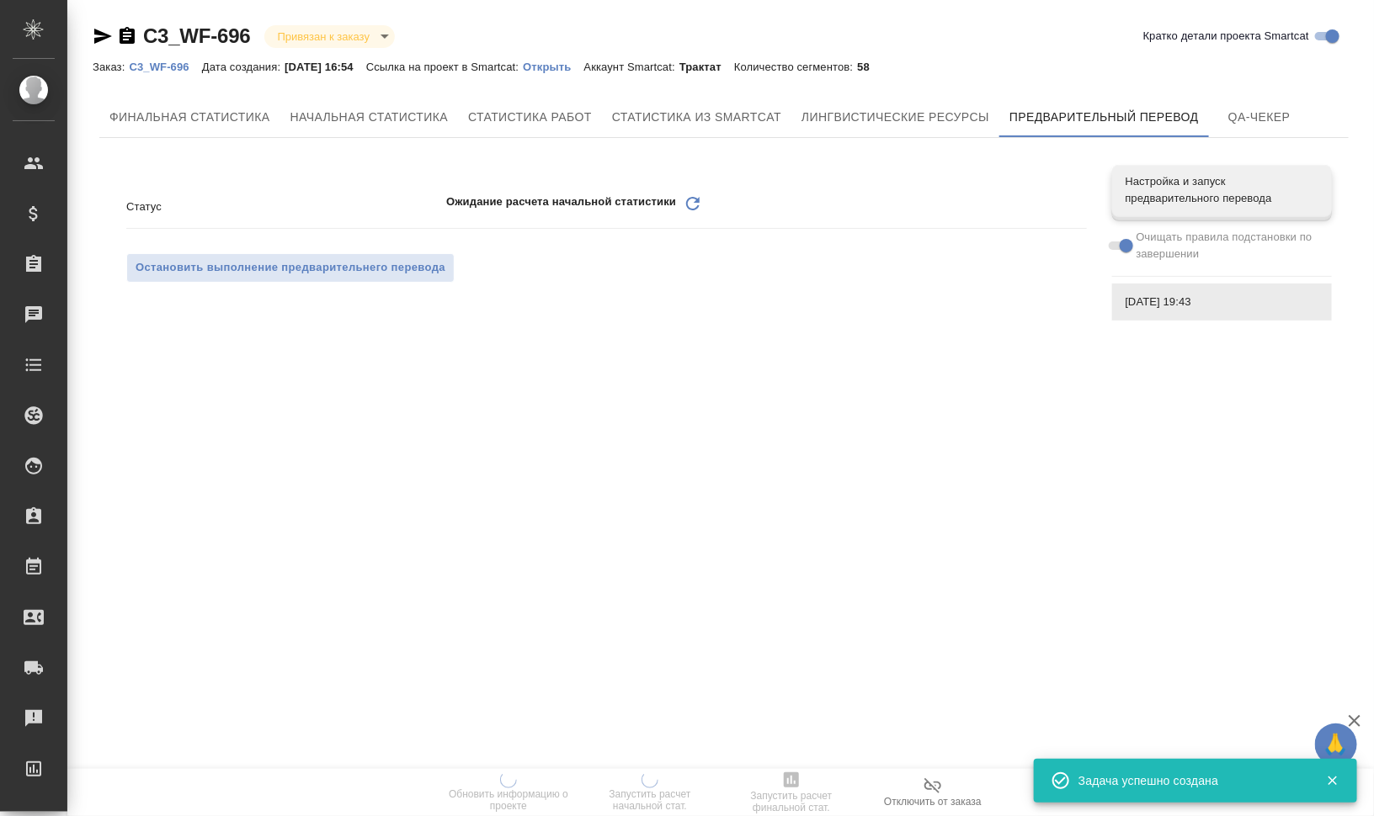
scroll to position [0, 0]
click at [685, 198] on icon "Обновить" at bounding box center [693, 204] width 20 height 20
